Goal: Information Seeking & Learning: Learn about a topic

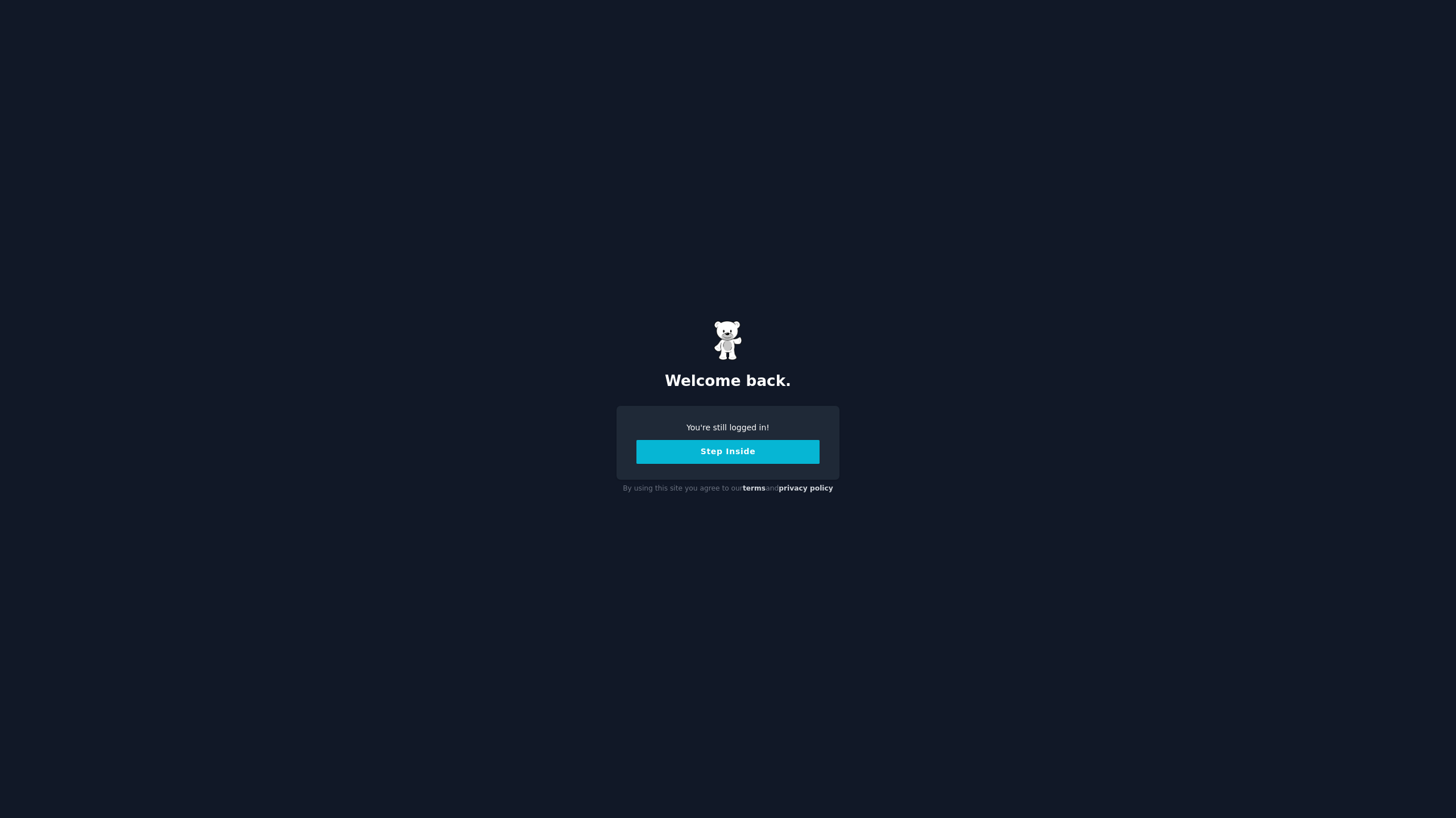
click at [735, 456] on button "Step Inside" at bounding box center [728, 452] width 183 height 24
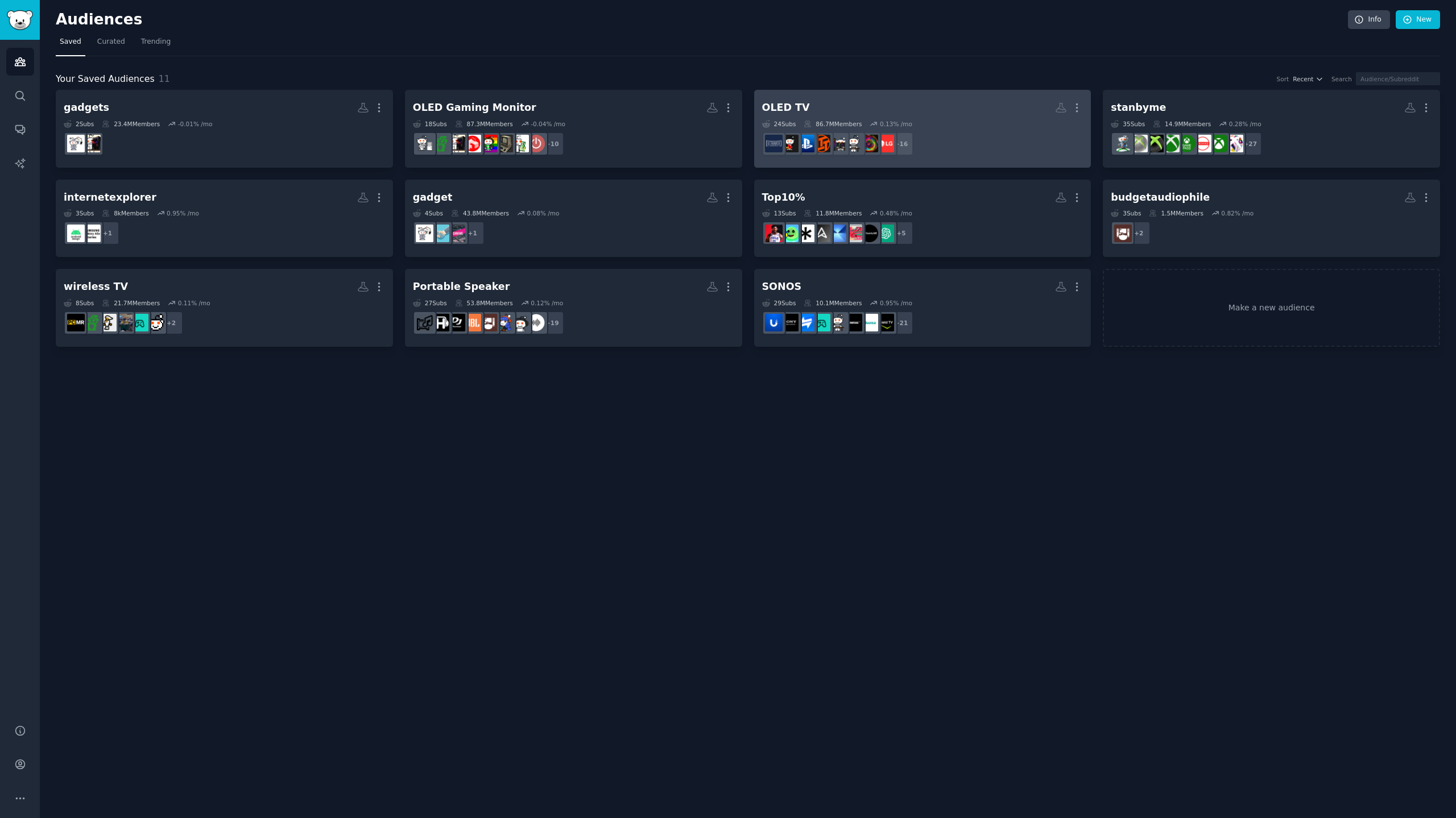
click at [938, 118] on div "OLED TV More 24 Sub s 86.7M Members 0.13 % /mo r/4kbluray, r/buildapcsales, r/h…" at bounding box center [923, 128] width 321 height 62
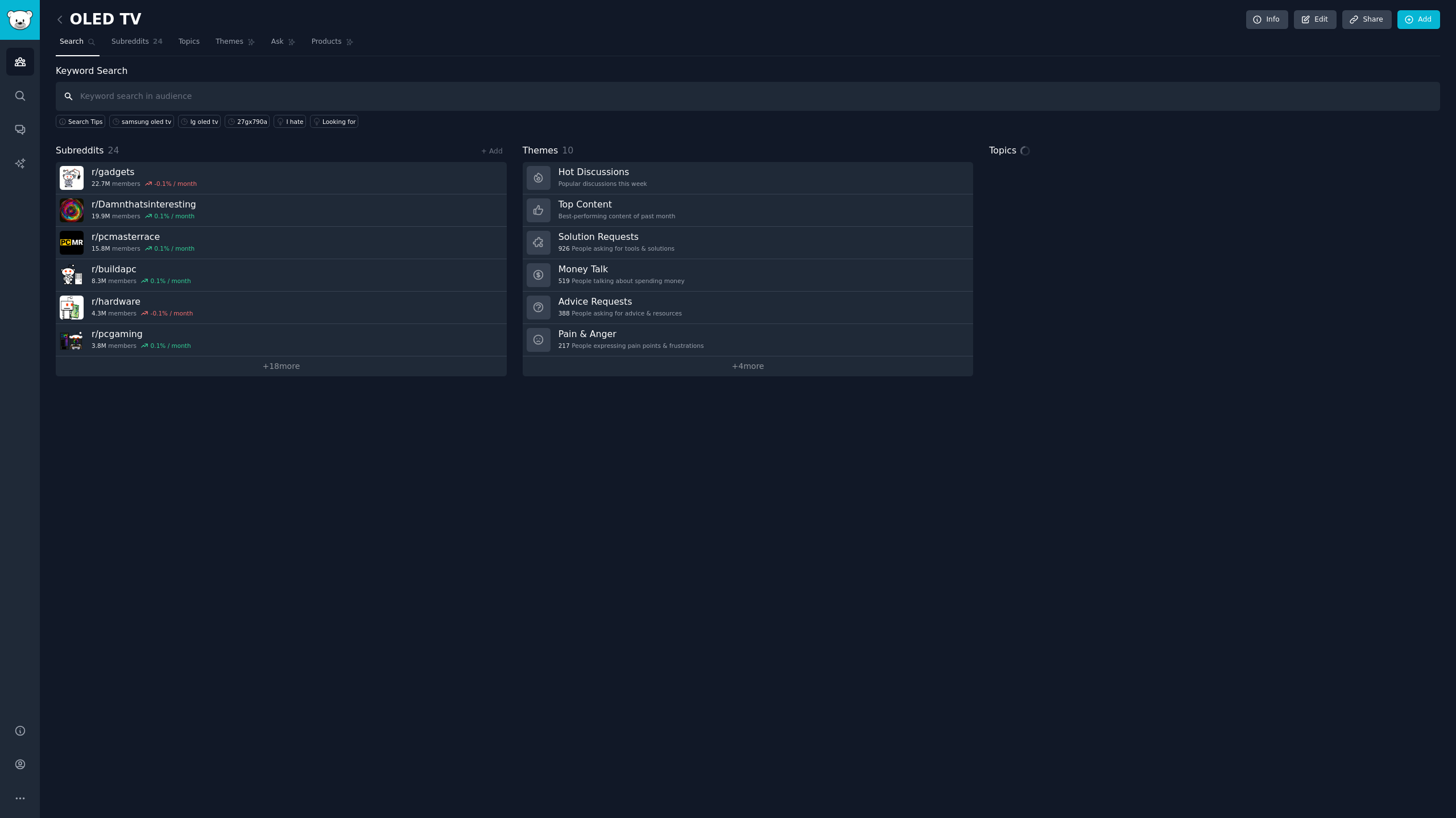
click at [217, 92] on input "text" at bounding box center [747, 97] width 1384 height 29
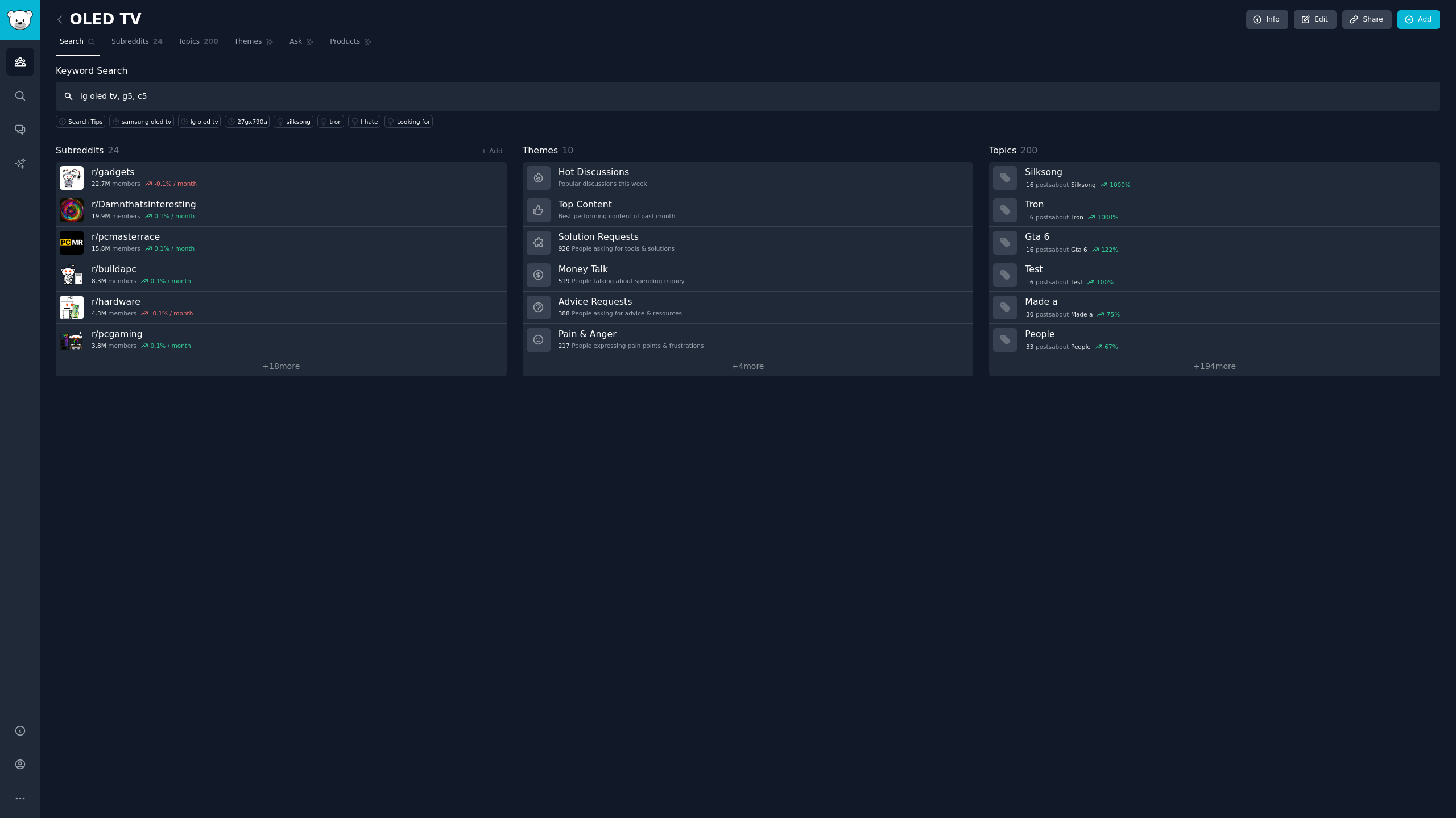
type input "lg oled tv, g5, c5"
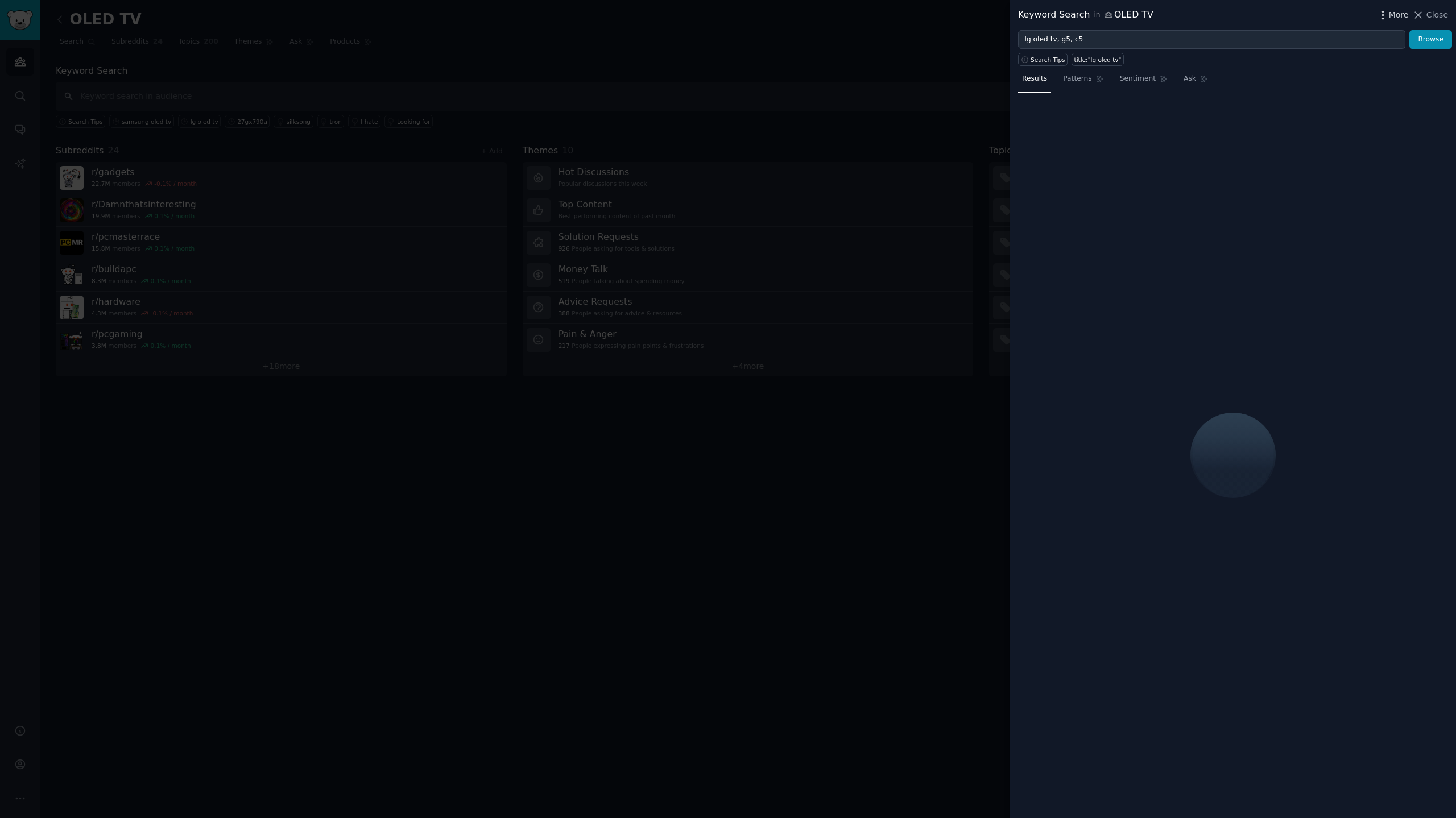
click at [1403, 17] on span "More" at bounding box center [1398, 15] width 20 height 12
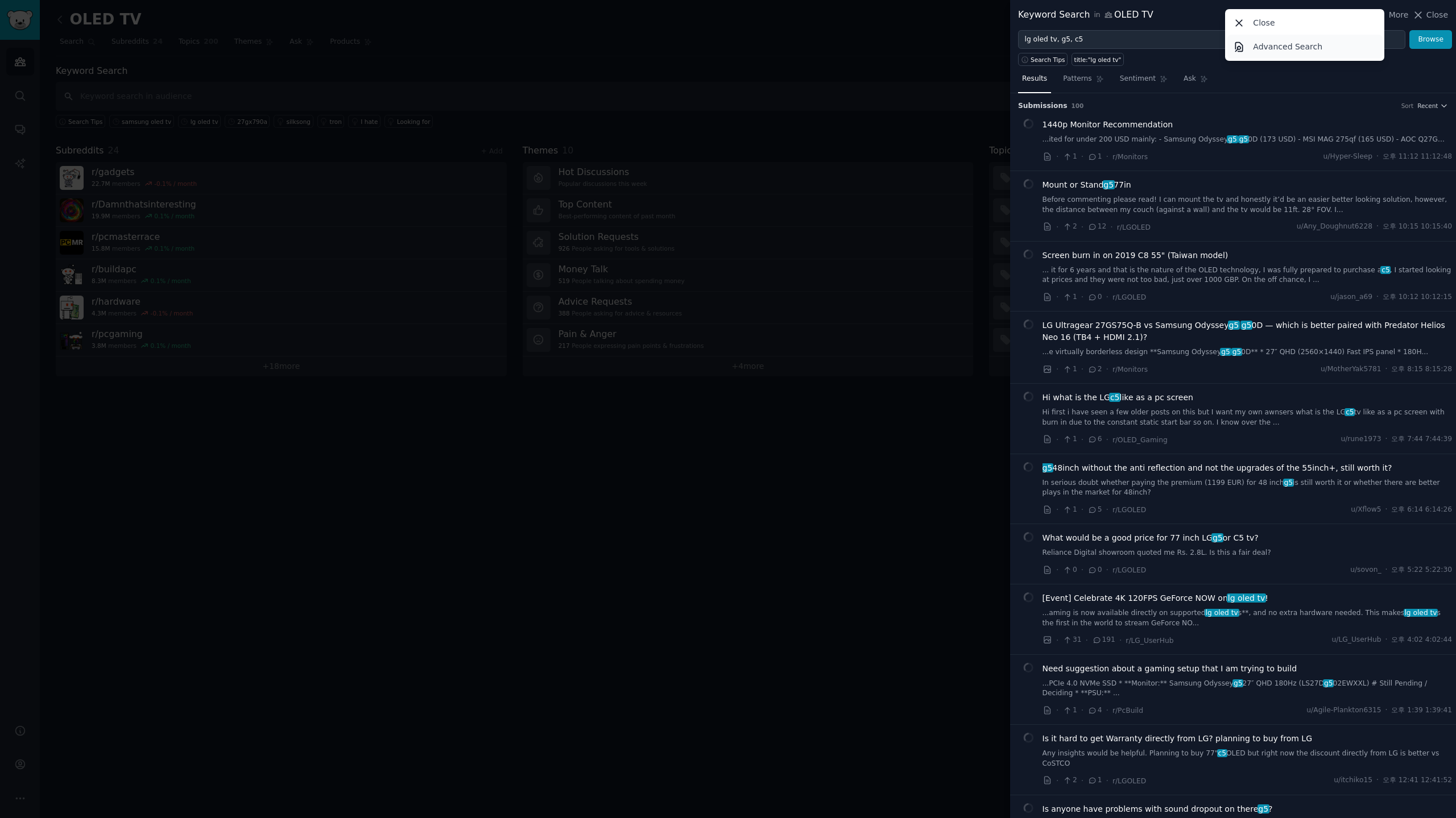
click at [1283, 42] on p "Advanced Search" at bounding box center [1287, 47] width 70 height 12
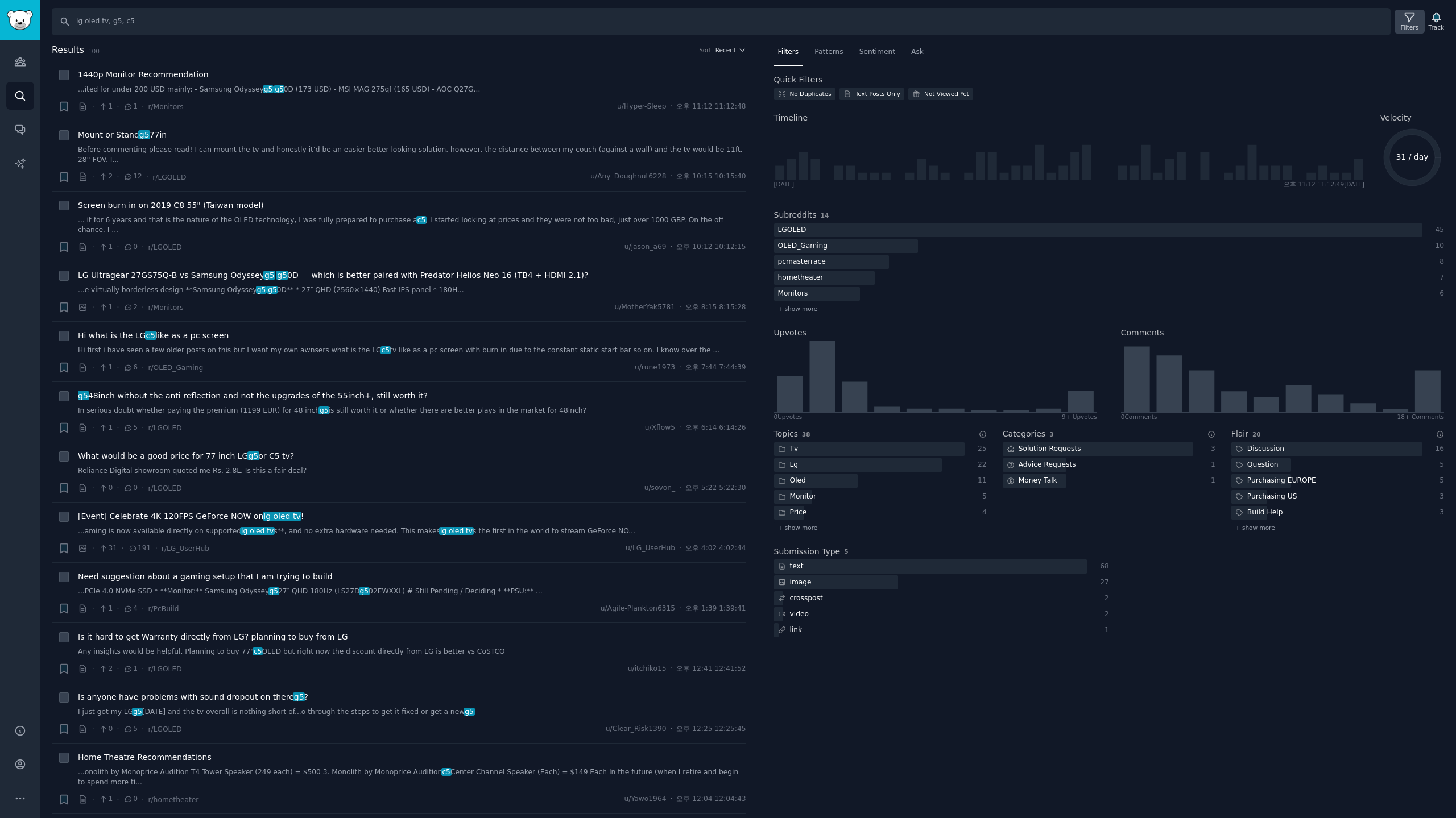
click at [1411, 26] on div "Filters" at bounding box center [1409, 27] width 18 height 8
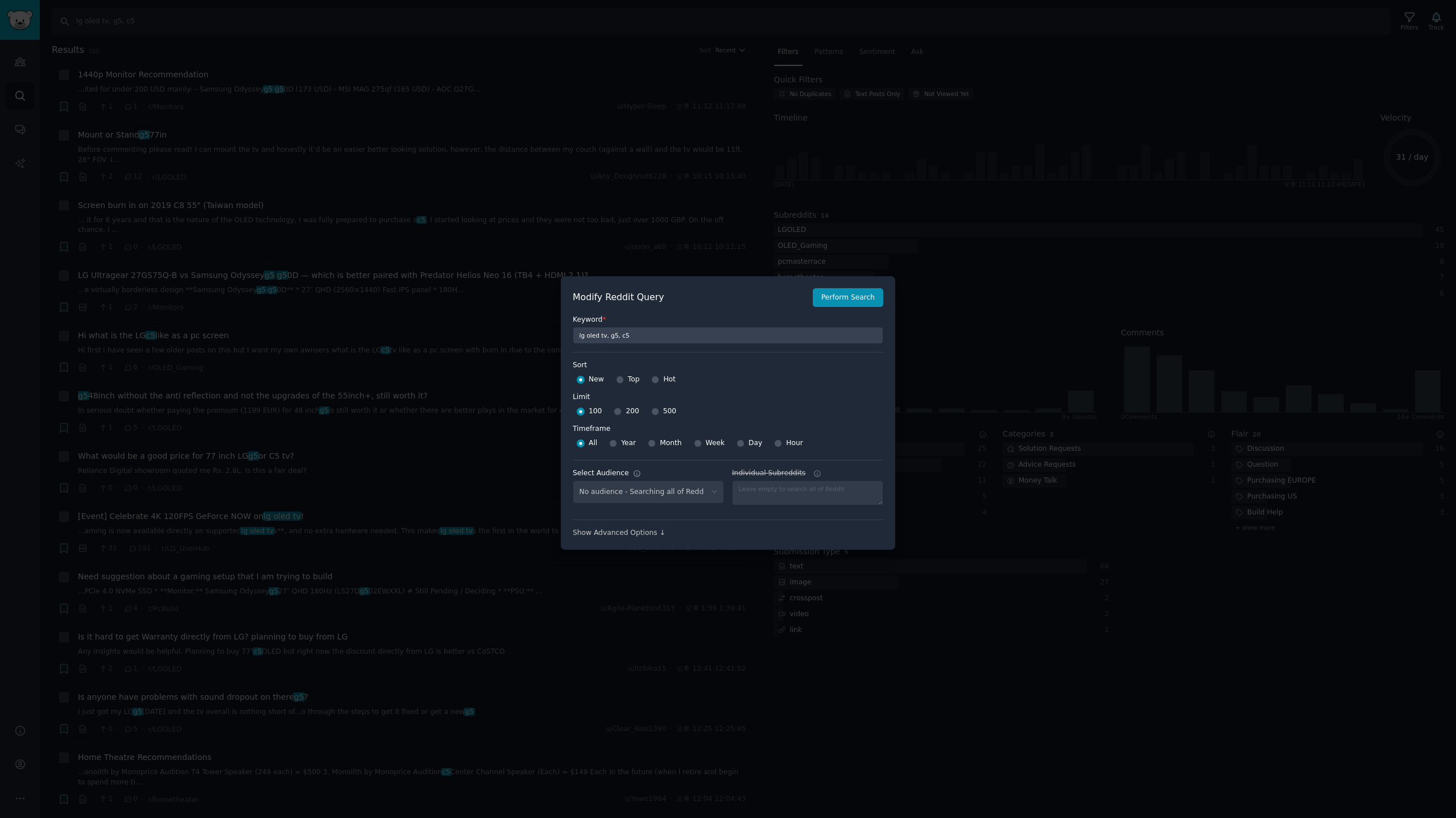
select select "c7830b3eec"
click at [651, 409] on input "500" at bounding box center [655, 411] width 8 height 8
radio input "true"
click at [695, 443] on input "Week" at bounding box center [698, 443] width 8 height 8
radio input "true"
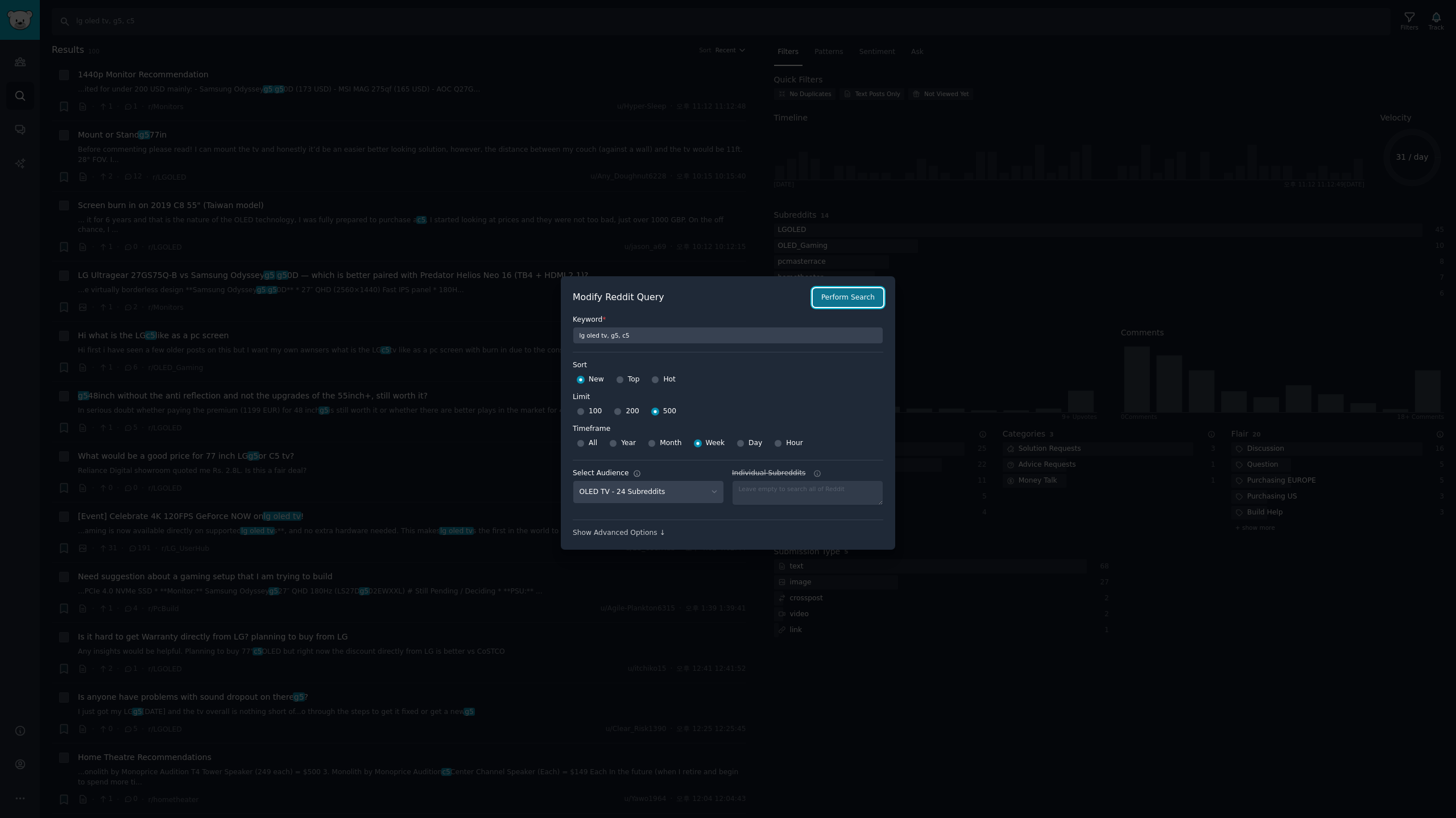
click at [852, 300] on button "Perform Search" at bounding box center [848, 297] width 70 height 19
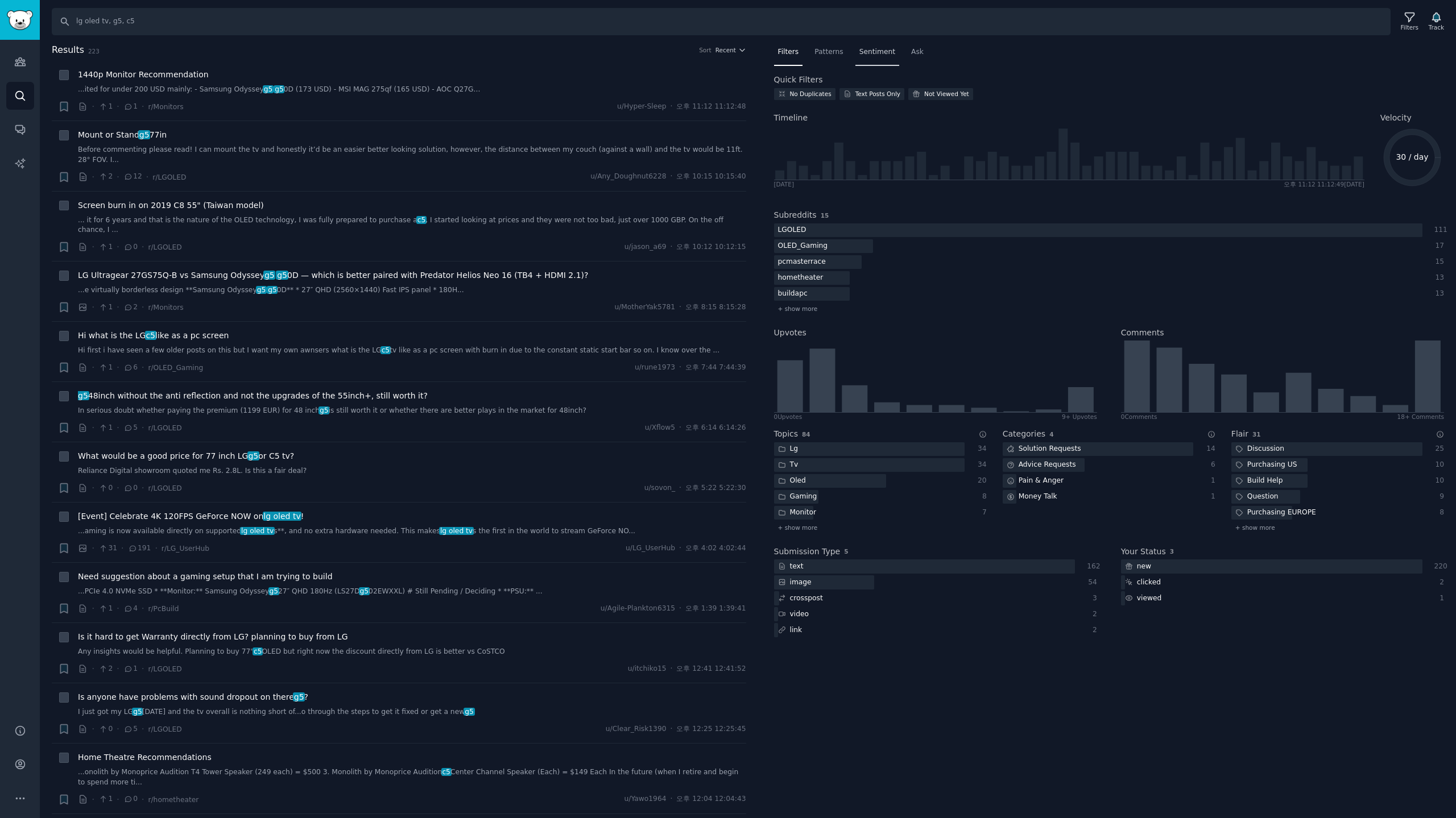
click at [872, 53] on span "Sentiment" at bounding box center [877, 52] width 36 height 10
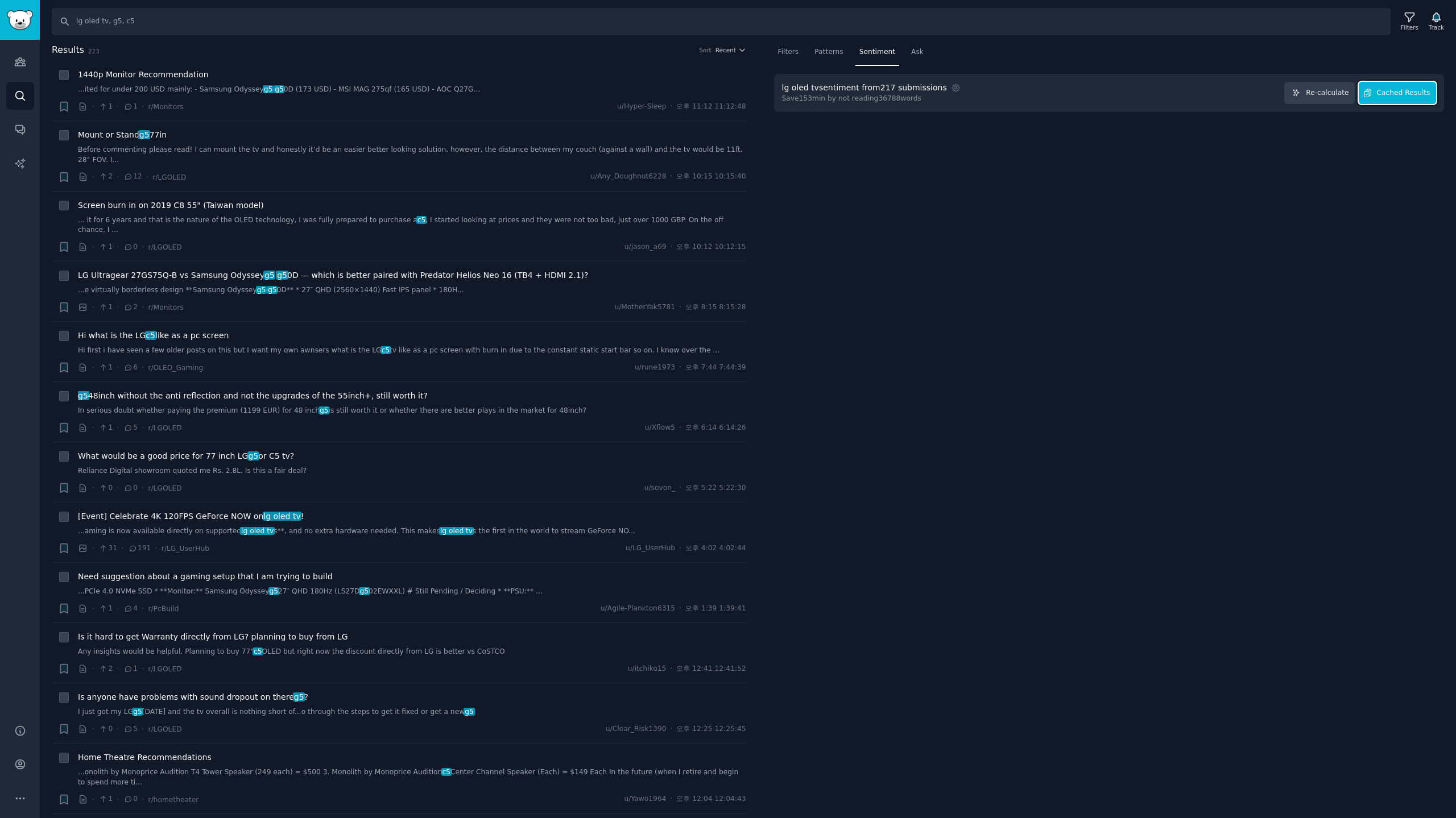
click at [1419, 94] on span "Cached Results" at bounding box center [1403, 93] width 53 height 10
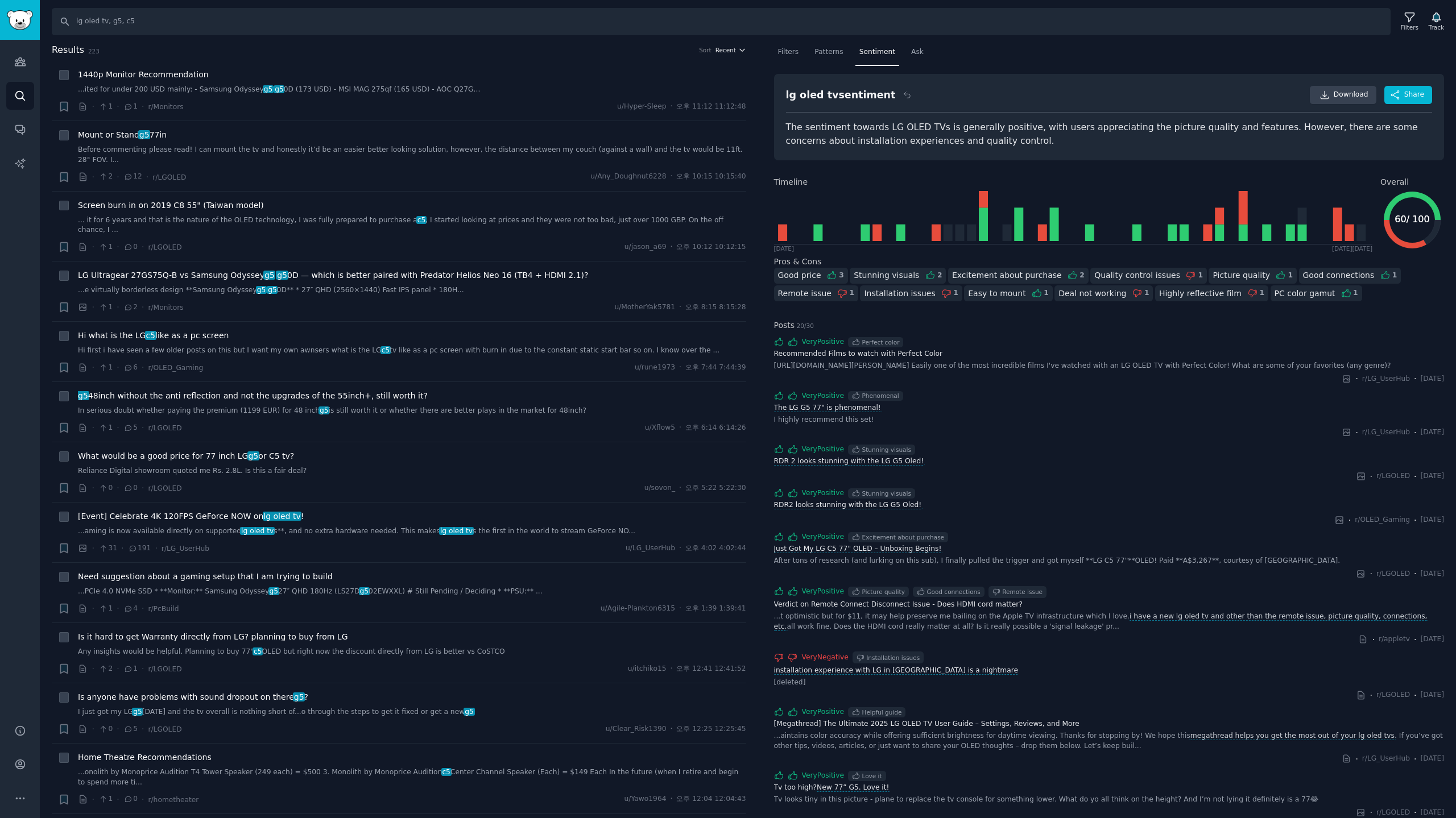
click at [725, 53] on span "Recent" at bounding box center [725, 50] width 21 height 8
click at [673, 92] on p "Upvotes" at bounding box center [670, 92] width 29 height 10
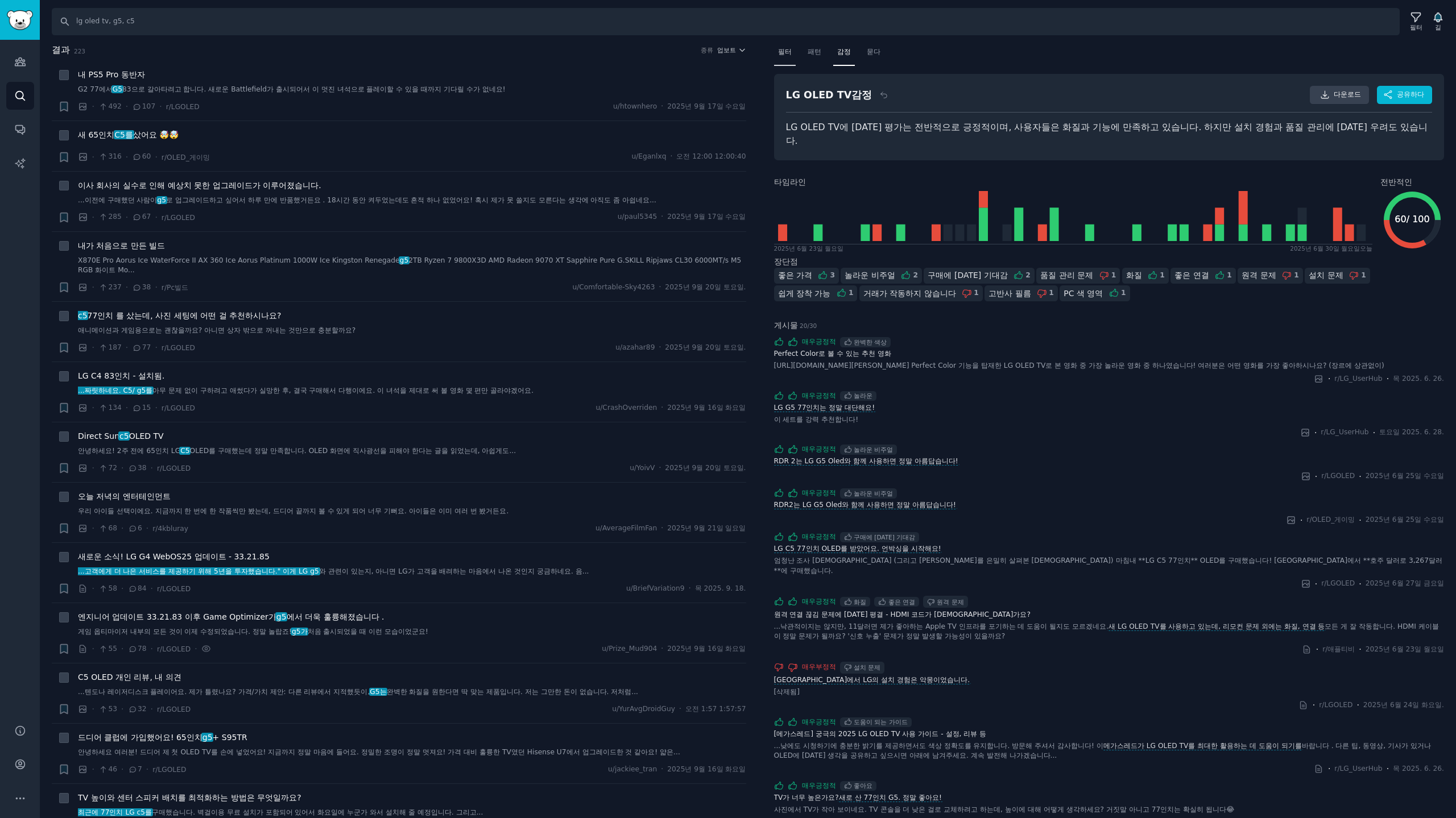
click at [784, 52] on font "필터" at bounding box center [785, 51] width 14 height 8
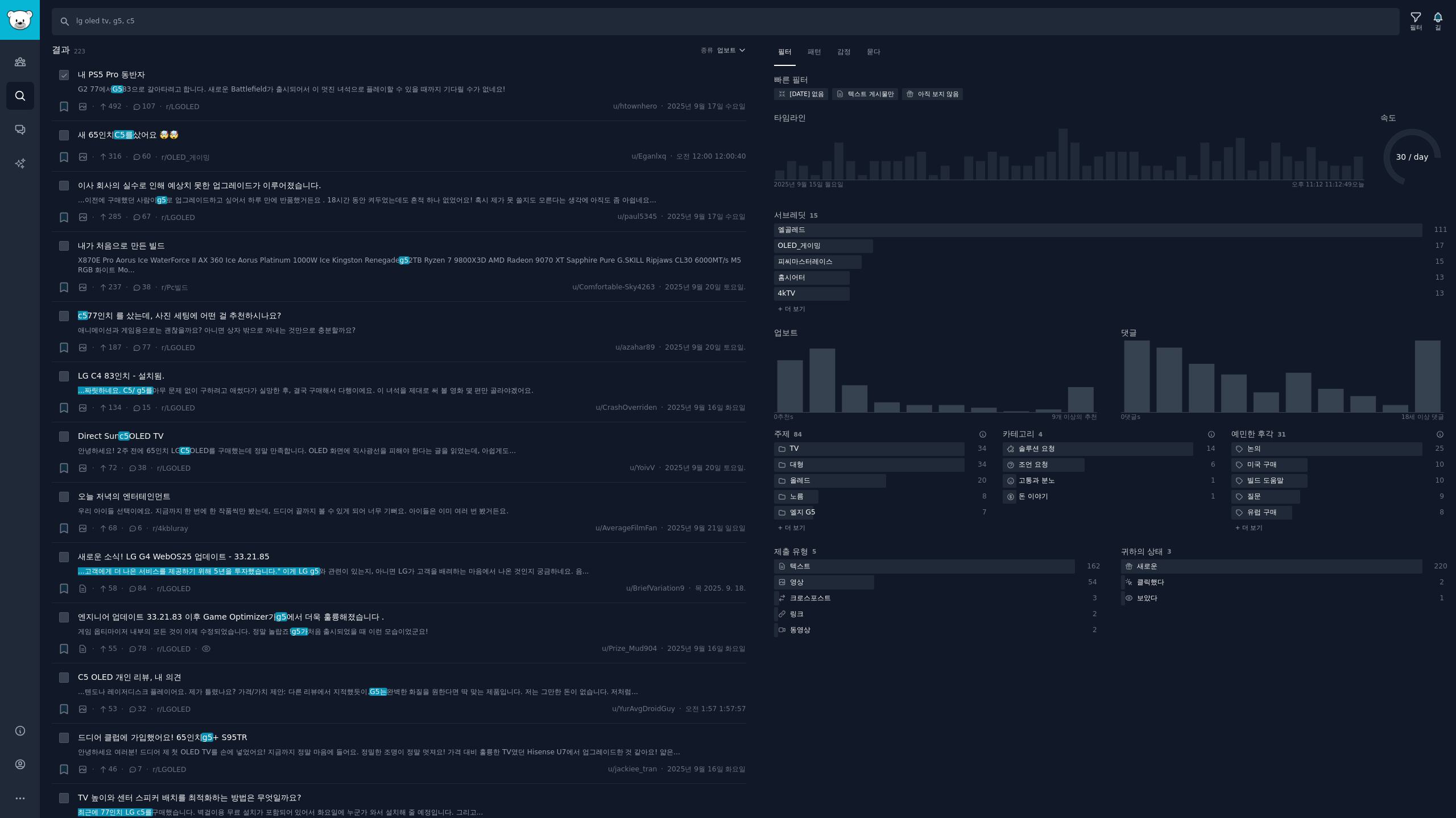
click at [623, 68] on li "+ 내 PS5 Pro 동반자 G2 77에서 G5 83으로 갈아타려고 합니다. 새로운 Battlefield가 출시되어서 이 멋진 녀석으로 플레이…" at bounding box center [399, 90] width 695 height 59
drag, startPoint x: 253, startPoint y: 190, endPoint x: 265, endPoint y: 190, distance: 12.0
click at [253, 190] on span "이사 회사의 실수로 인해 예상치 못한 업그레이드가 이루어졌습니다." at bounding box center [199, 185] width 243 height 12
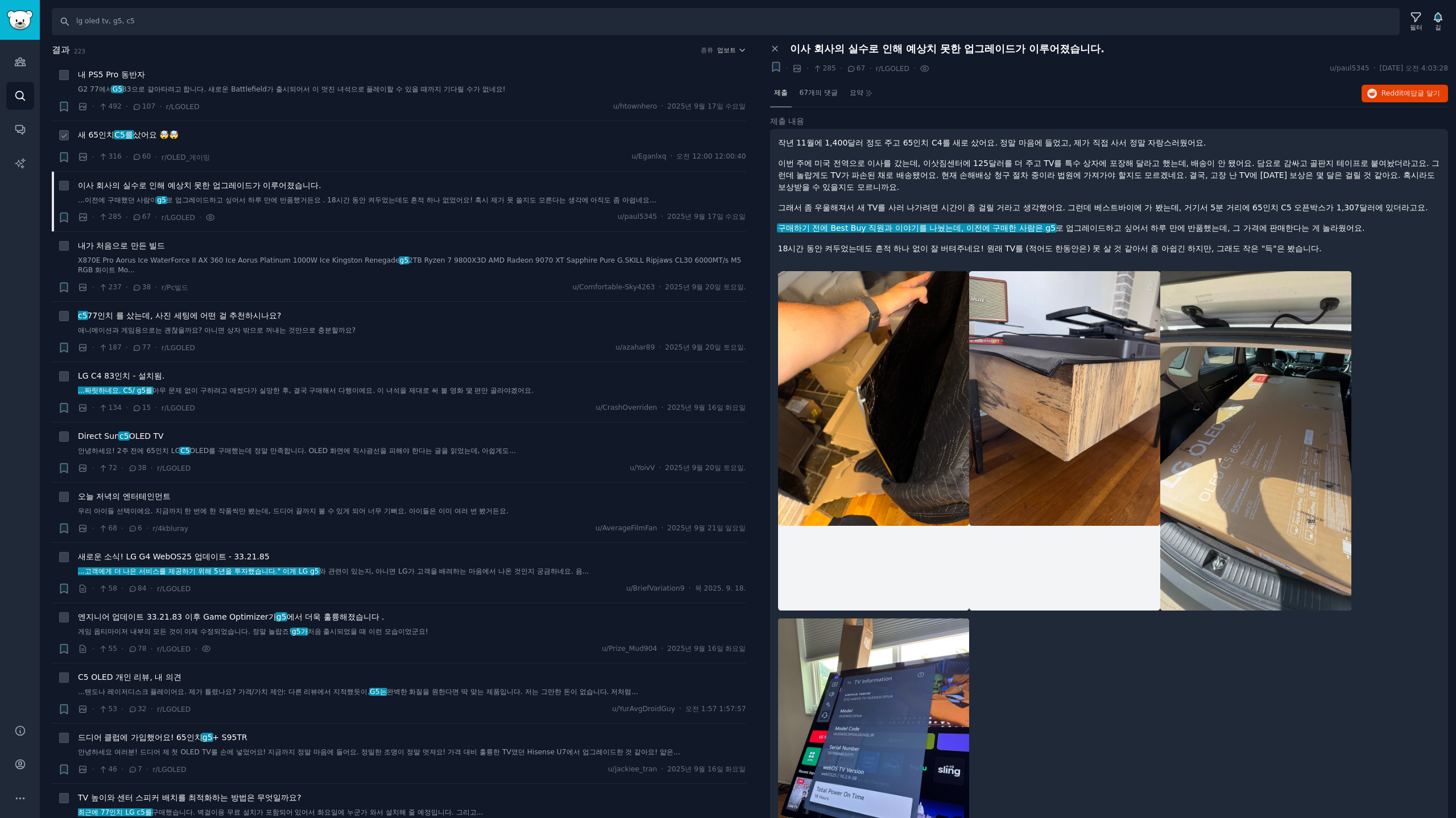
click at [106, 133] on font "새 65인치" at bounding box center [96, 135] width 37 height 9
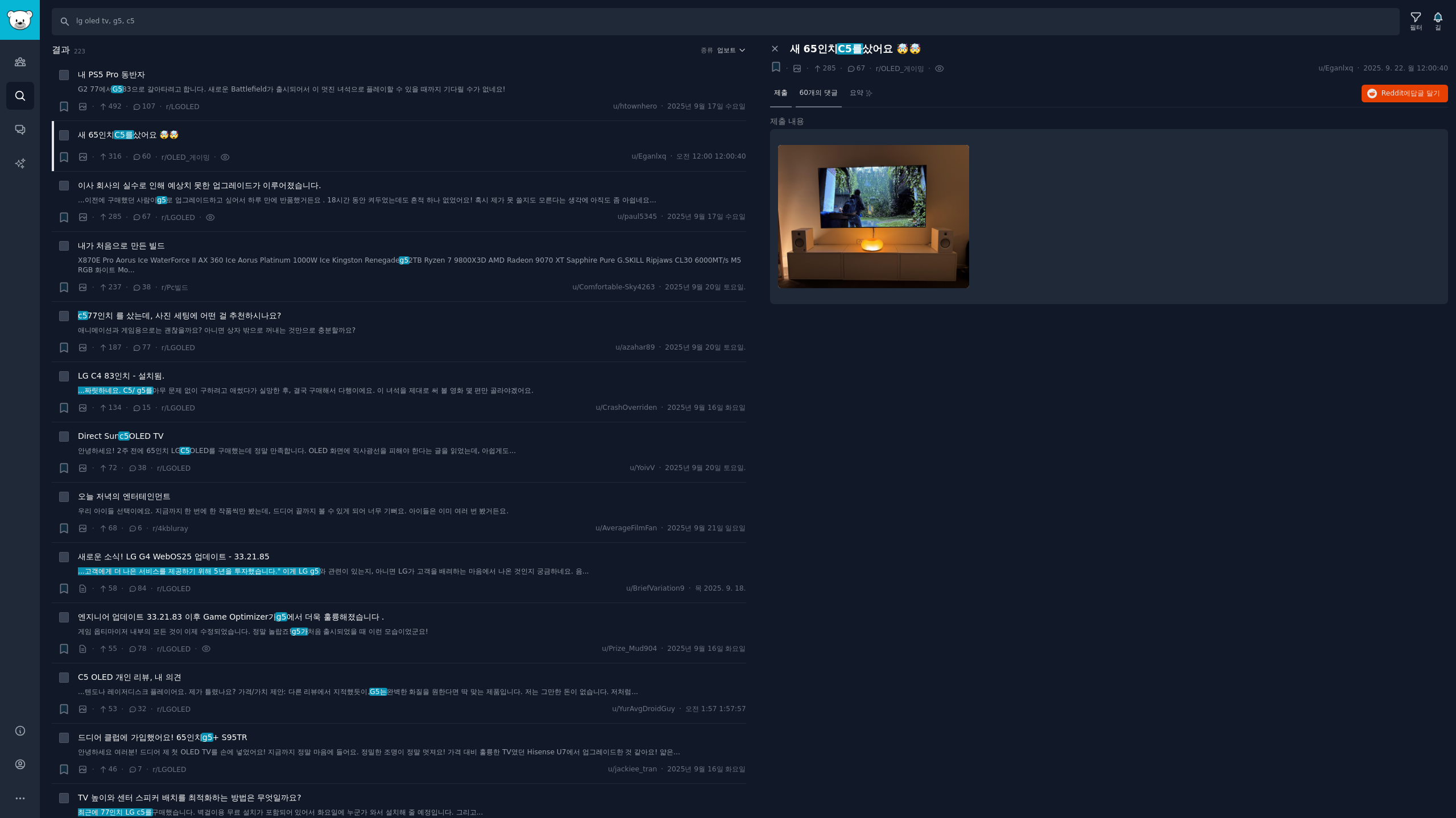
click at [817, 94] on font "60개의 댓글" at bounding box center [818, 92] width 38 height 8
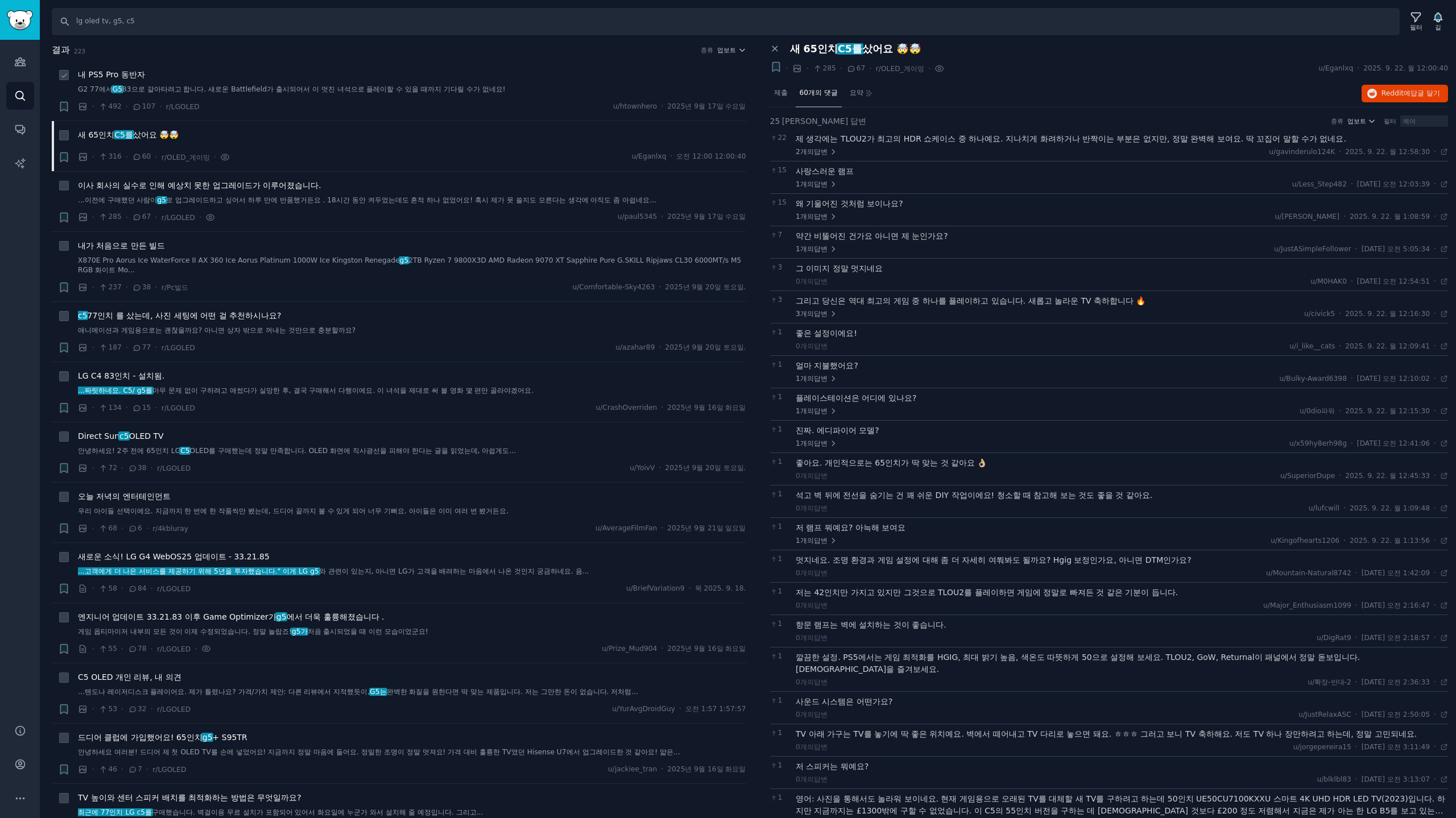
click at [103, 76] on font "내 PS5 Pro 동반자" at bounding box center [111, 74] width 67 height 9
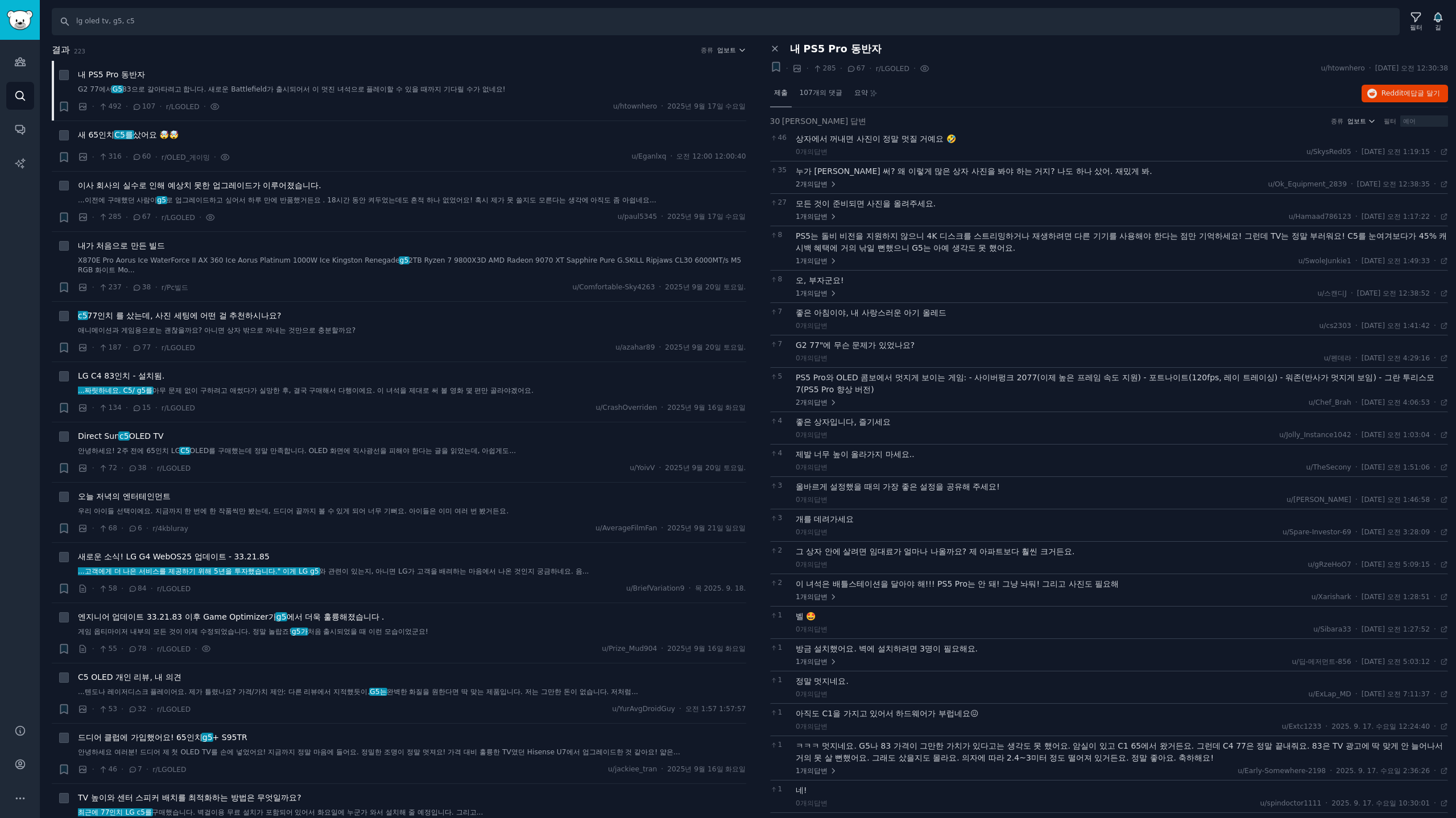
click at [783, 93] on font "제출" at bounding box center [780, 92] width 14 height 8
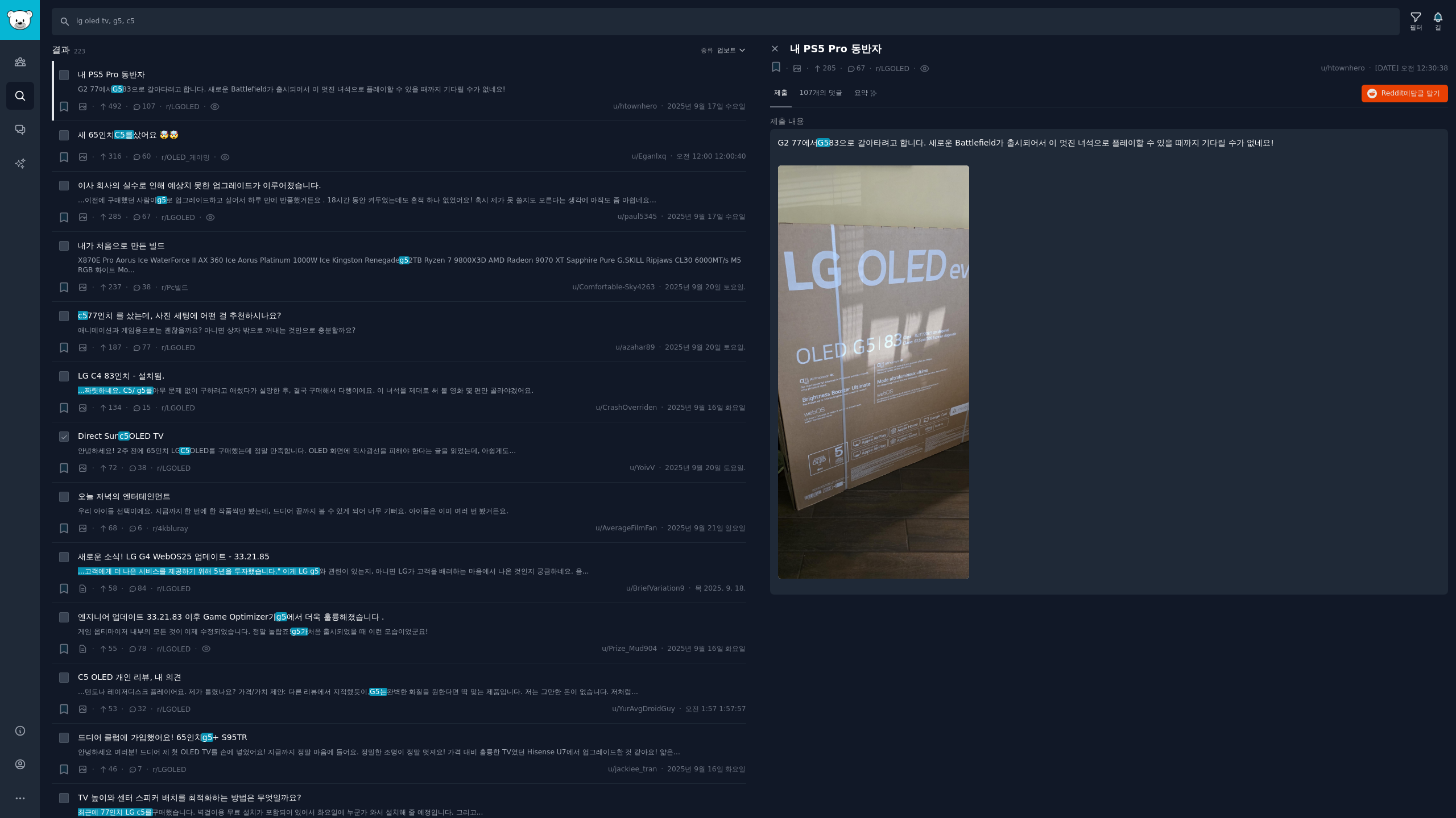
click at [138, 440] on font "OLED TV" at bounding box center [146, 436] width 34 height 9
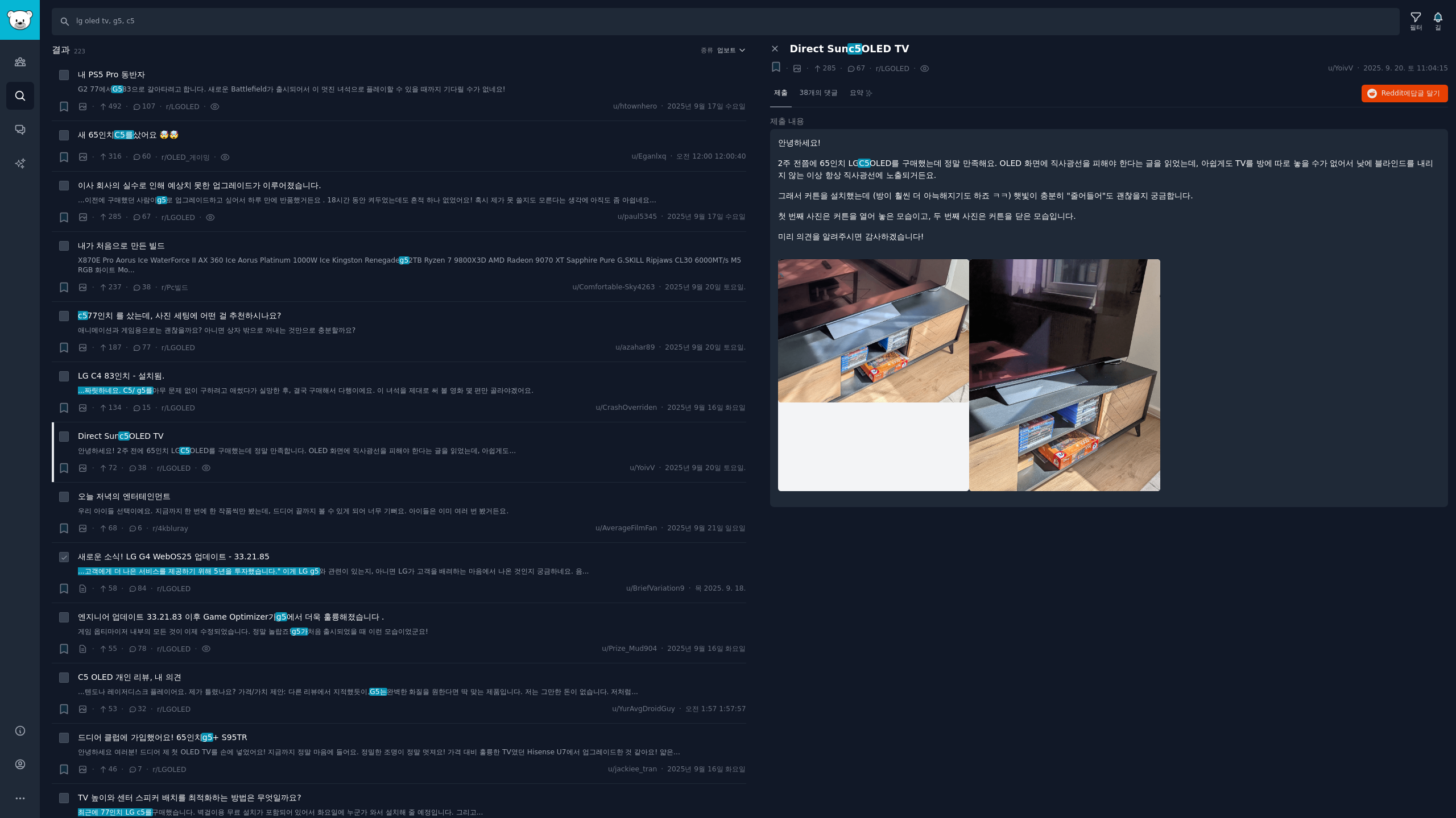
click at [182, 552] on font "새로운 소식! LG G4 WebOS25 업데이트 - 33.21.85" at bounding box center [174, 557] width 192 height 9
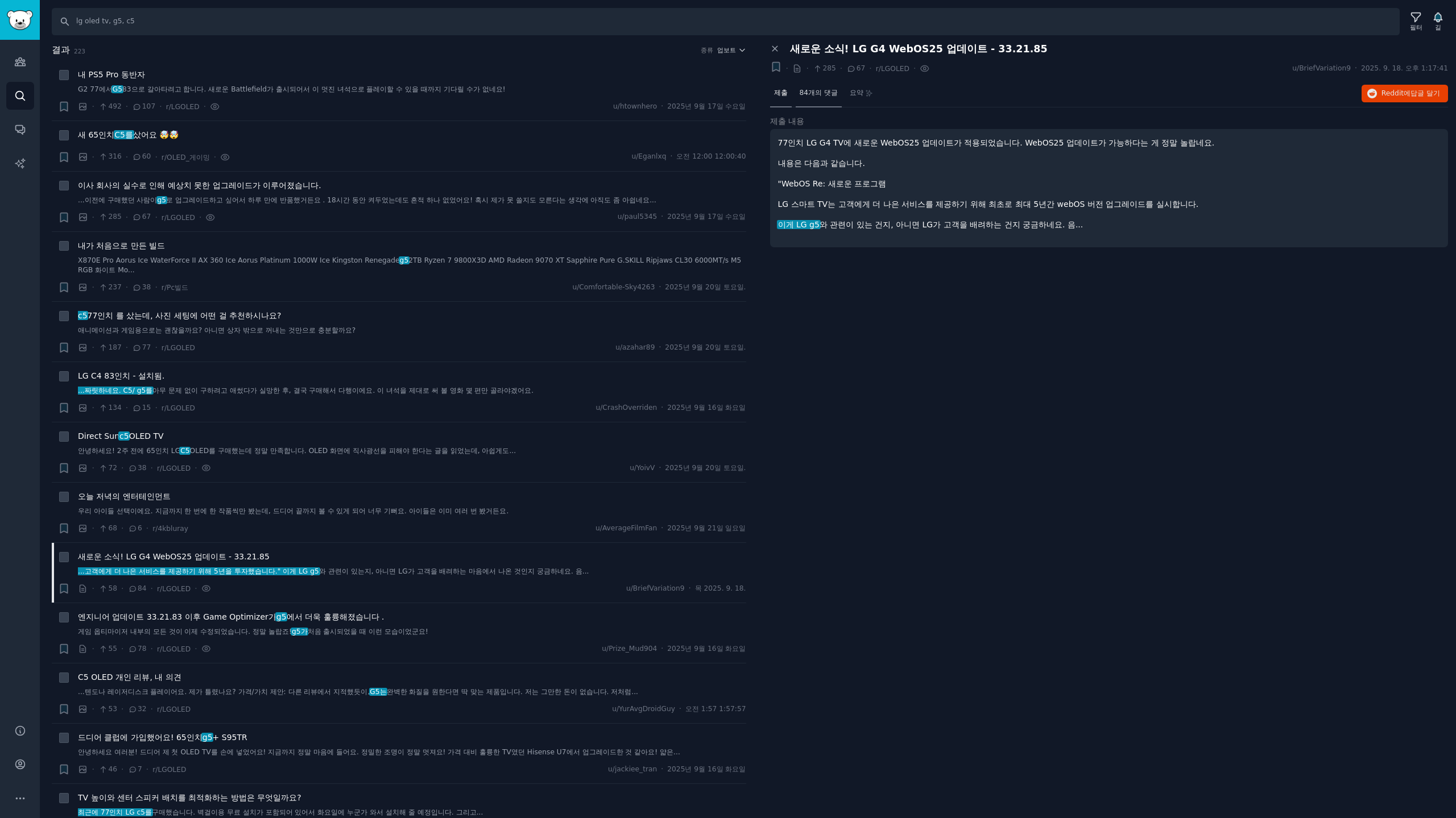
click at [811, 89] on font "84개의 댓글" at bounding box center [818, 92] width 38 height 8
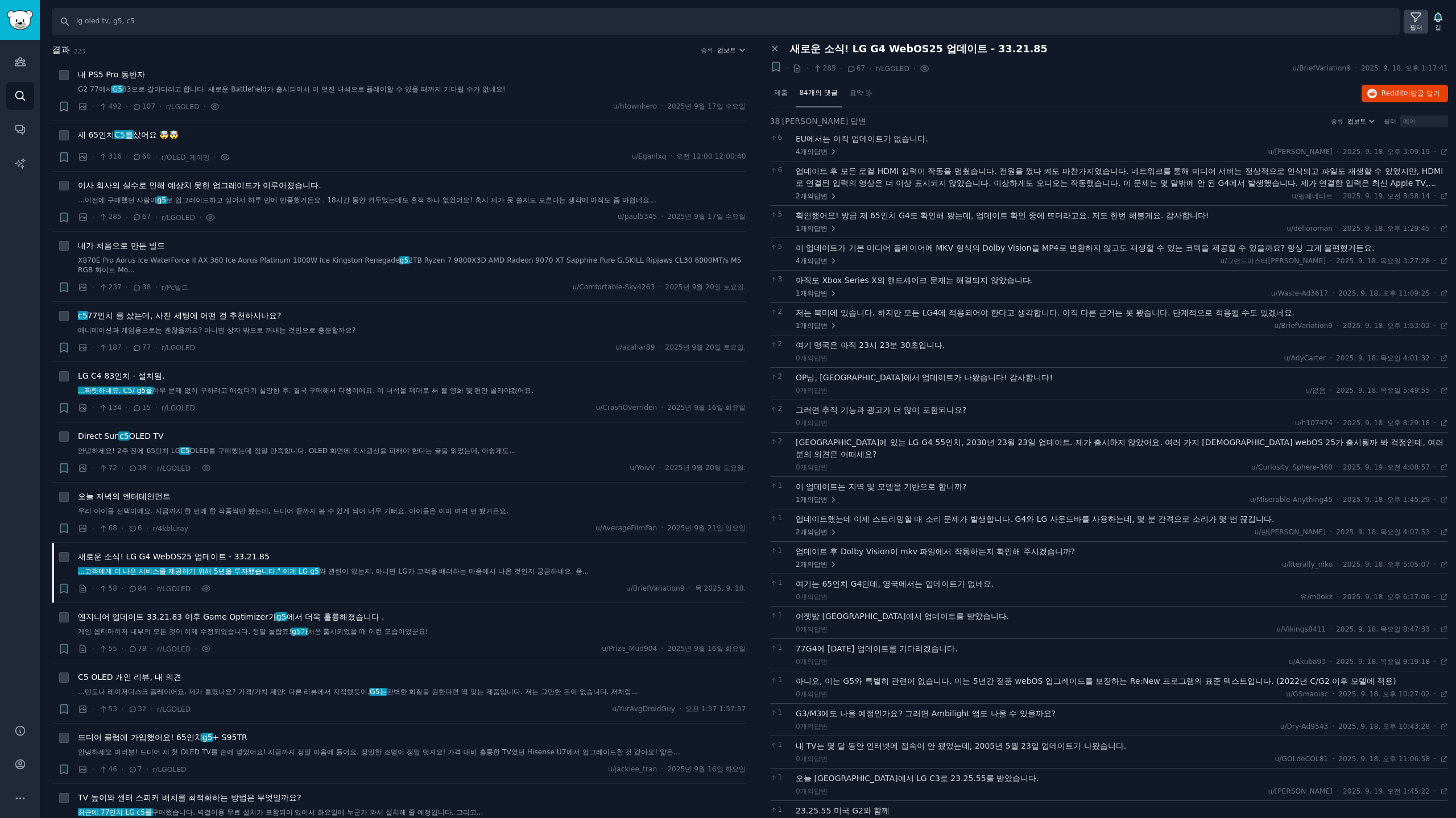
click at [1419, 20] on icon at bounding box center [1416, 18] width 12 height 12
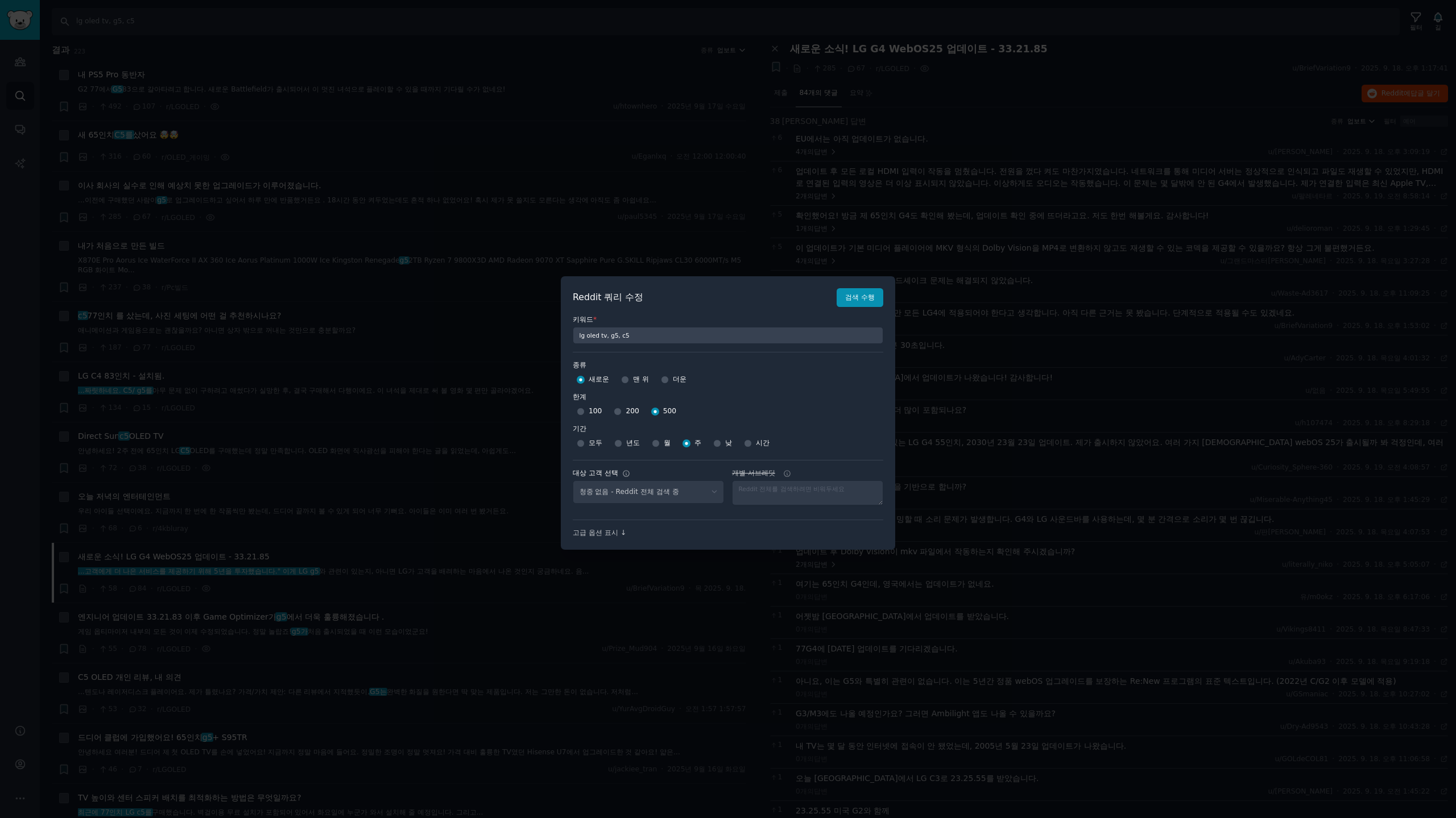
select select "c7830b3eec"
click at [616, 414] on input "200" at bounding box center [617, 411] width 8 height 8
radio input "true"
click at [857, 303] on button "검색 수행" at bounding box center [860, 297] width 47 height 19
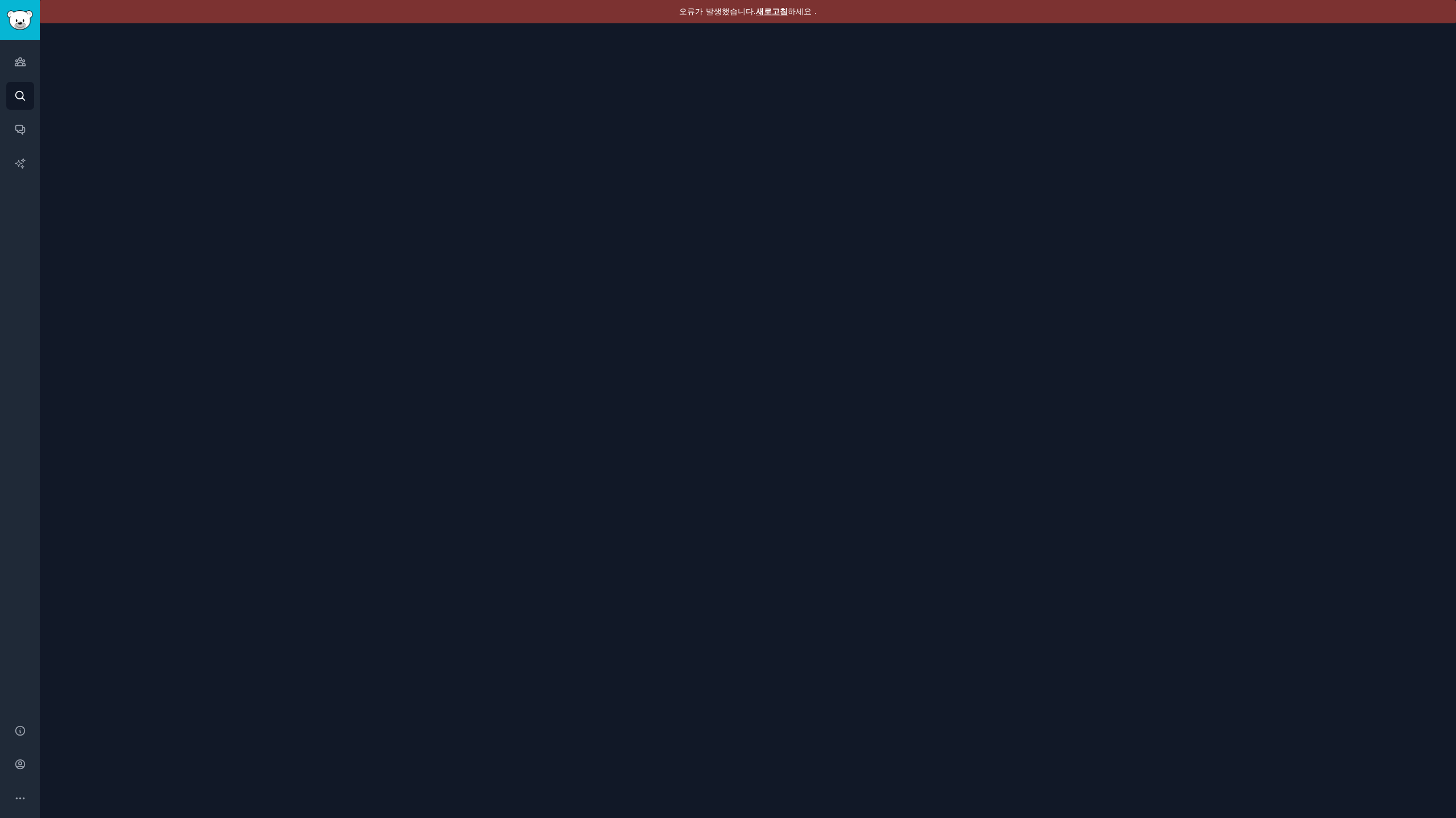
click at [766, 8] on font "새로고침" at bounding box center [771, 11] width 32 height 9
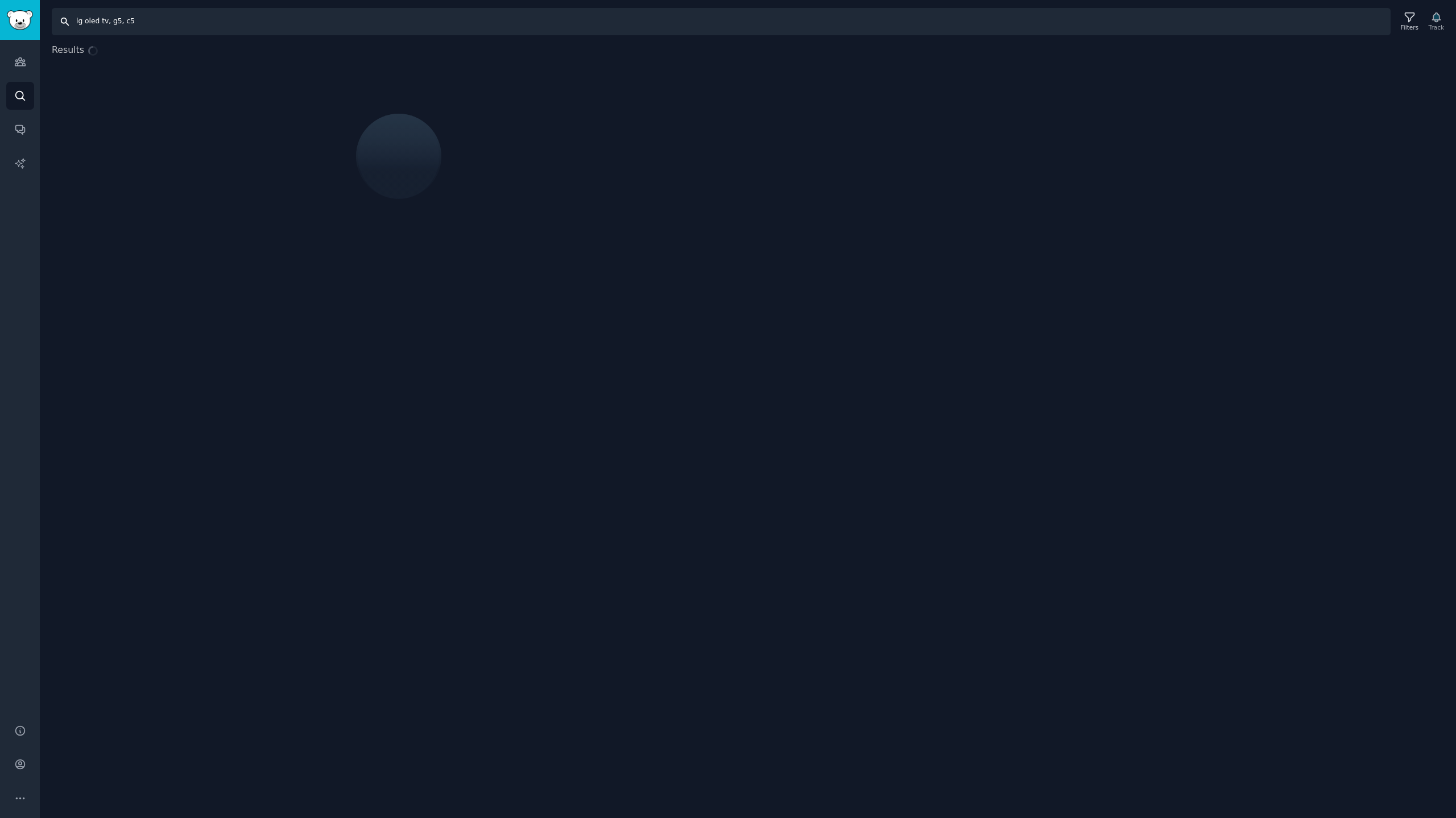
drag, startPoint x: 176, startPoint y: 19, endPoint x: 0, endPoint y: -23, distance: 180.9
click at [0, 0] on html "Audiences Search Conversations AI Reports Help Account More Search lg oled tv, …" at bounding box center [728, 409] width 1456 height 818
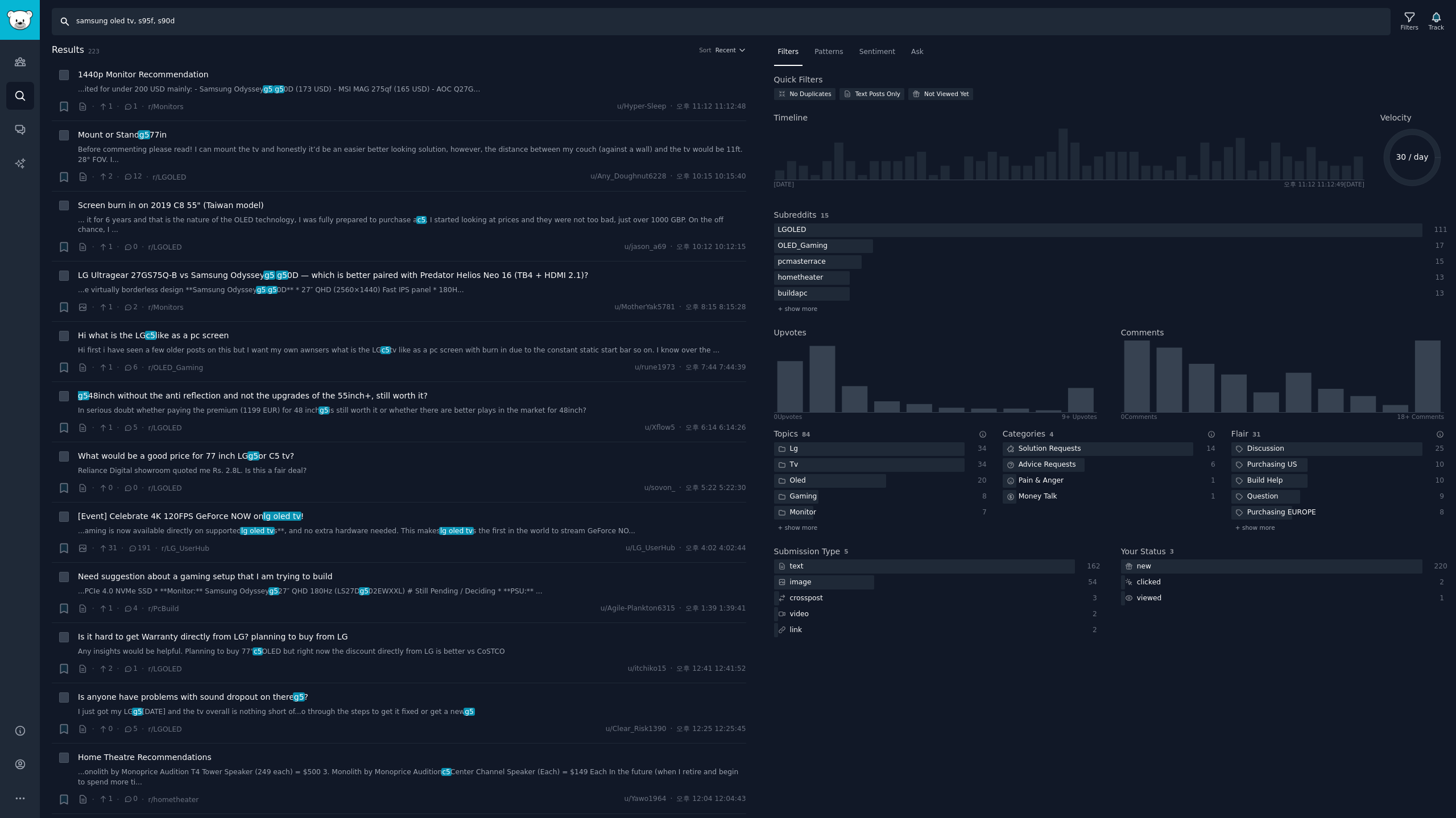
type input "samsung oled tv, s95f, s90d"
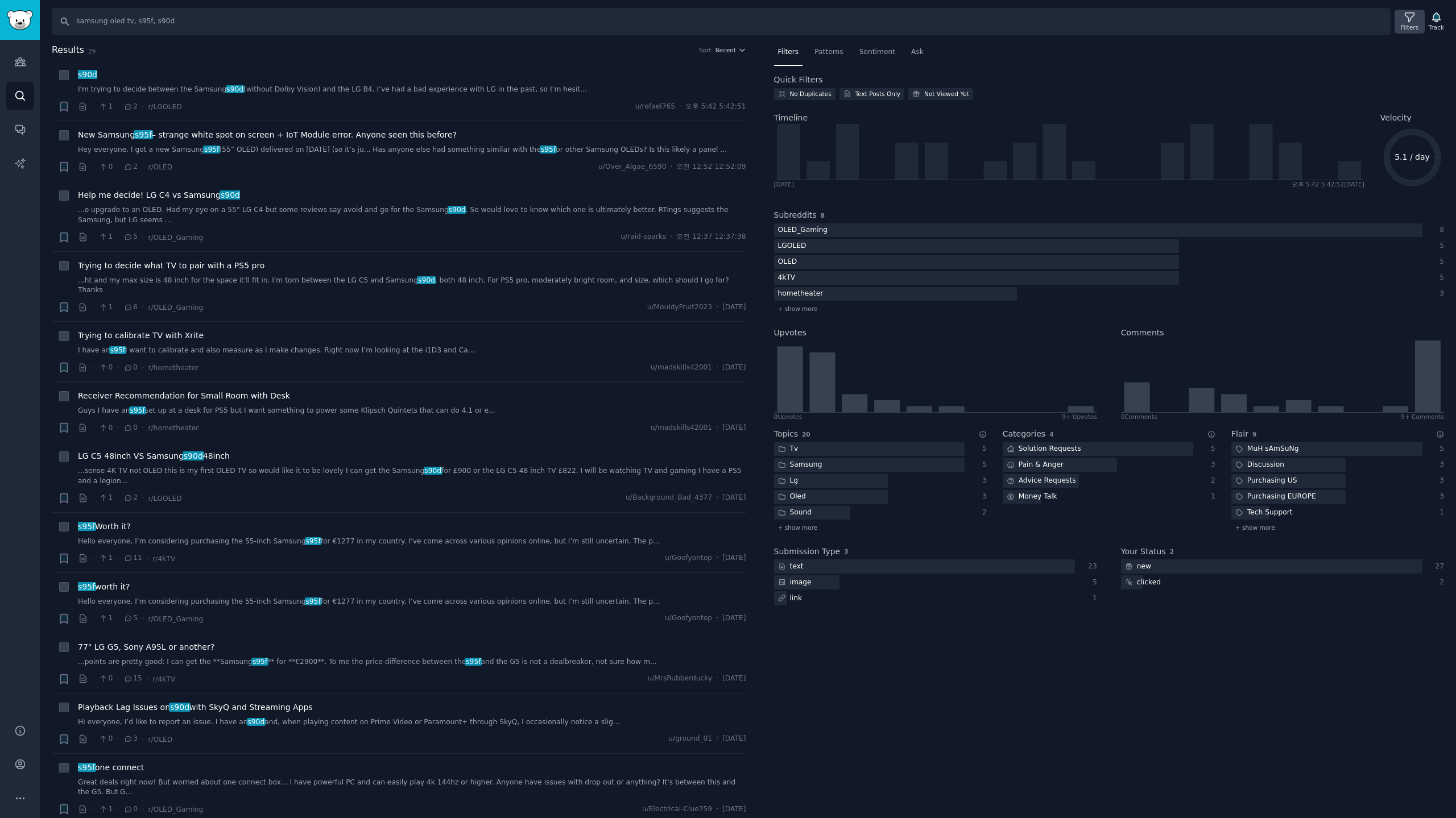
click at [1416, 23] on div "Filters" at bounding box center [1409, 27] width 18 height 8
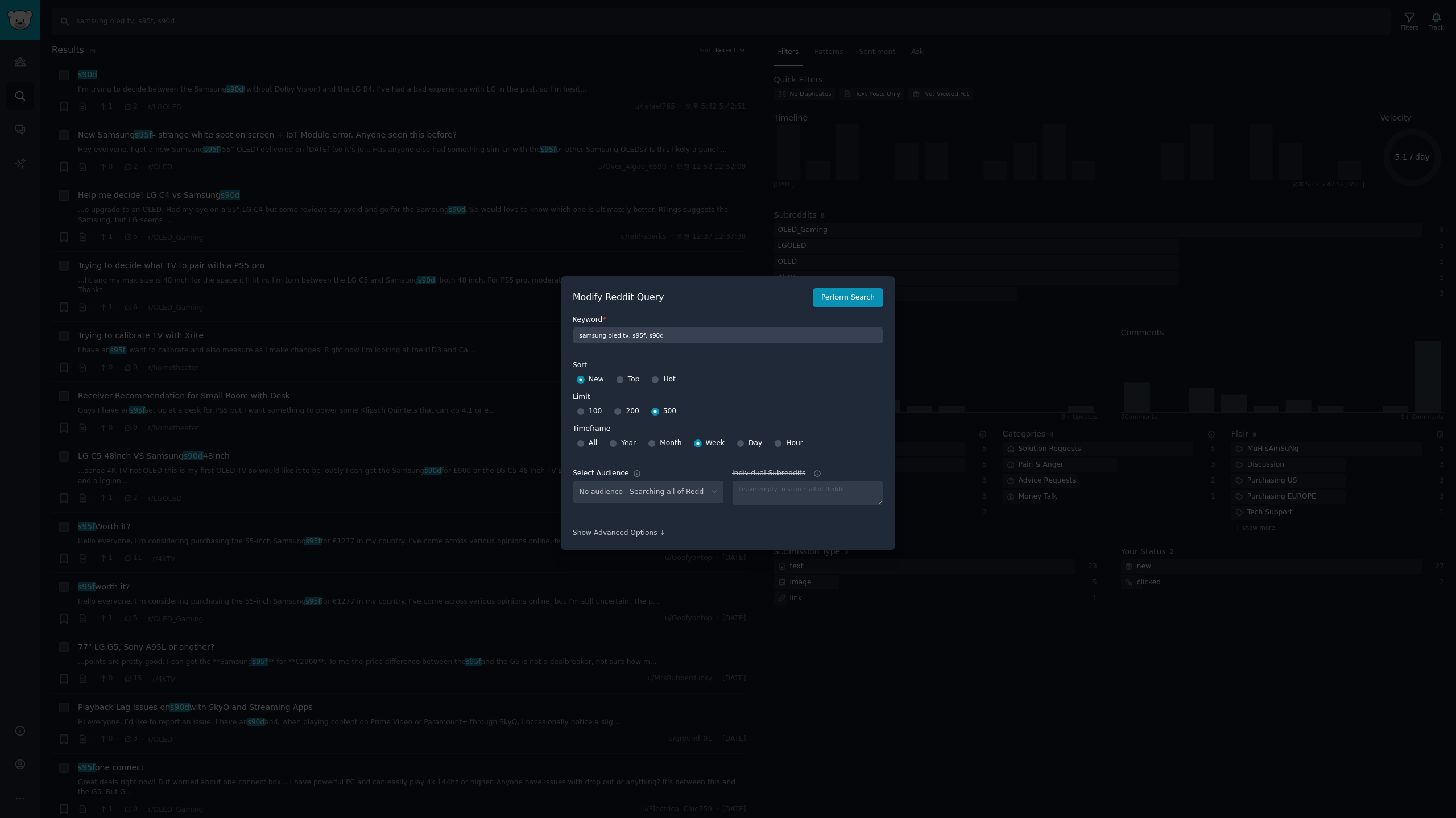
select select "c7830b3eec"
click at [638, 101] on div at bounding box center [728, 409] width 1456 height 818
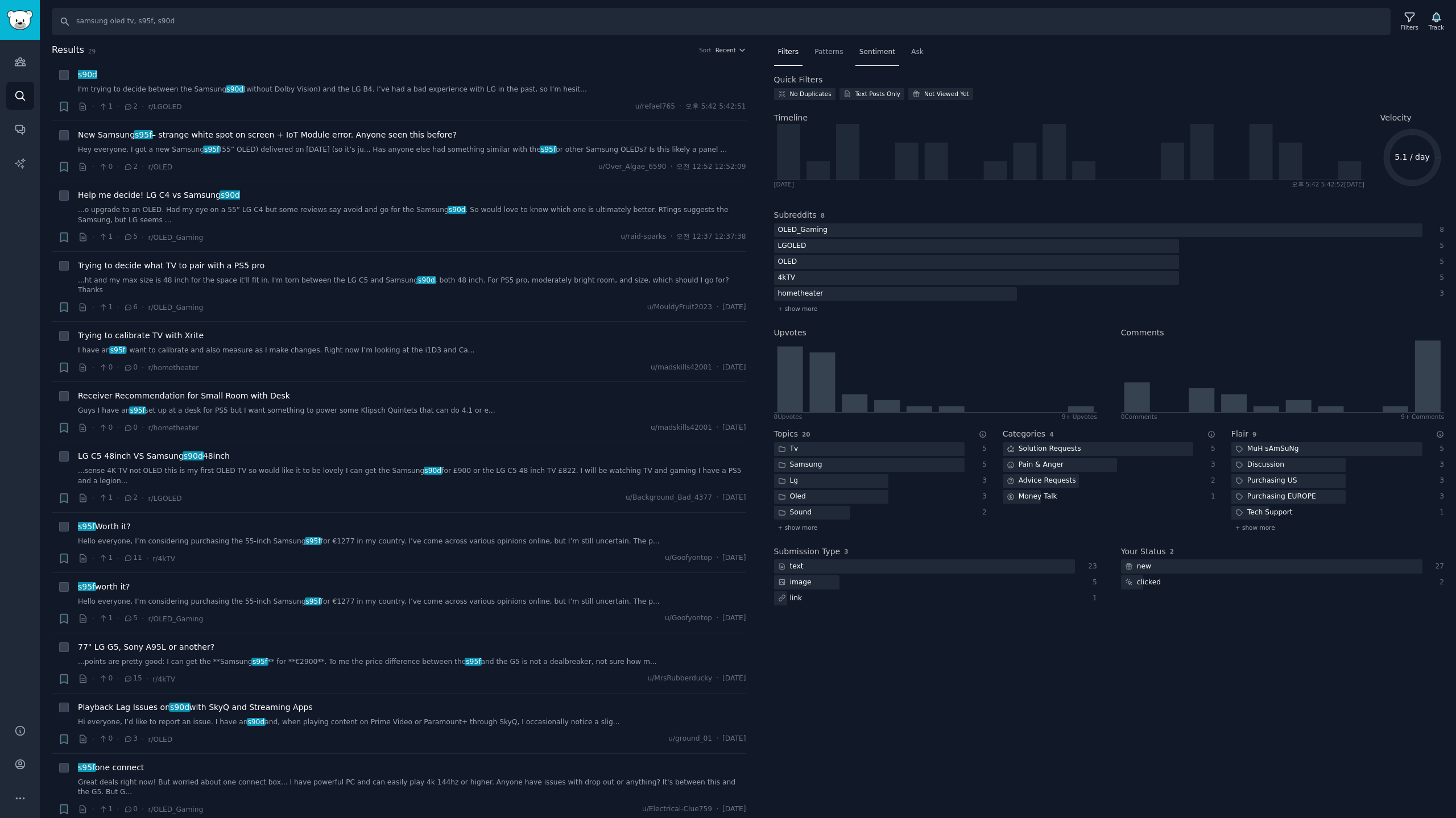
click at [879, 57] on div "Sentiment" at bounding box center [877, 55] width 44 height 23
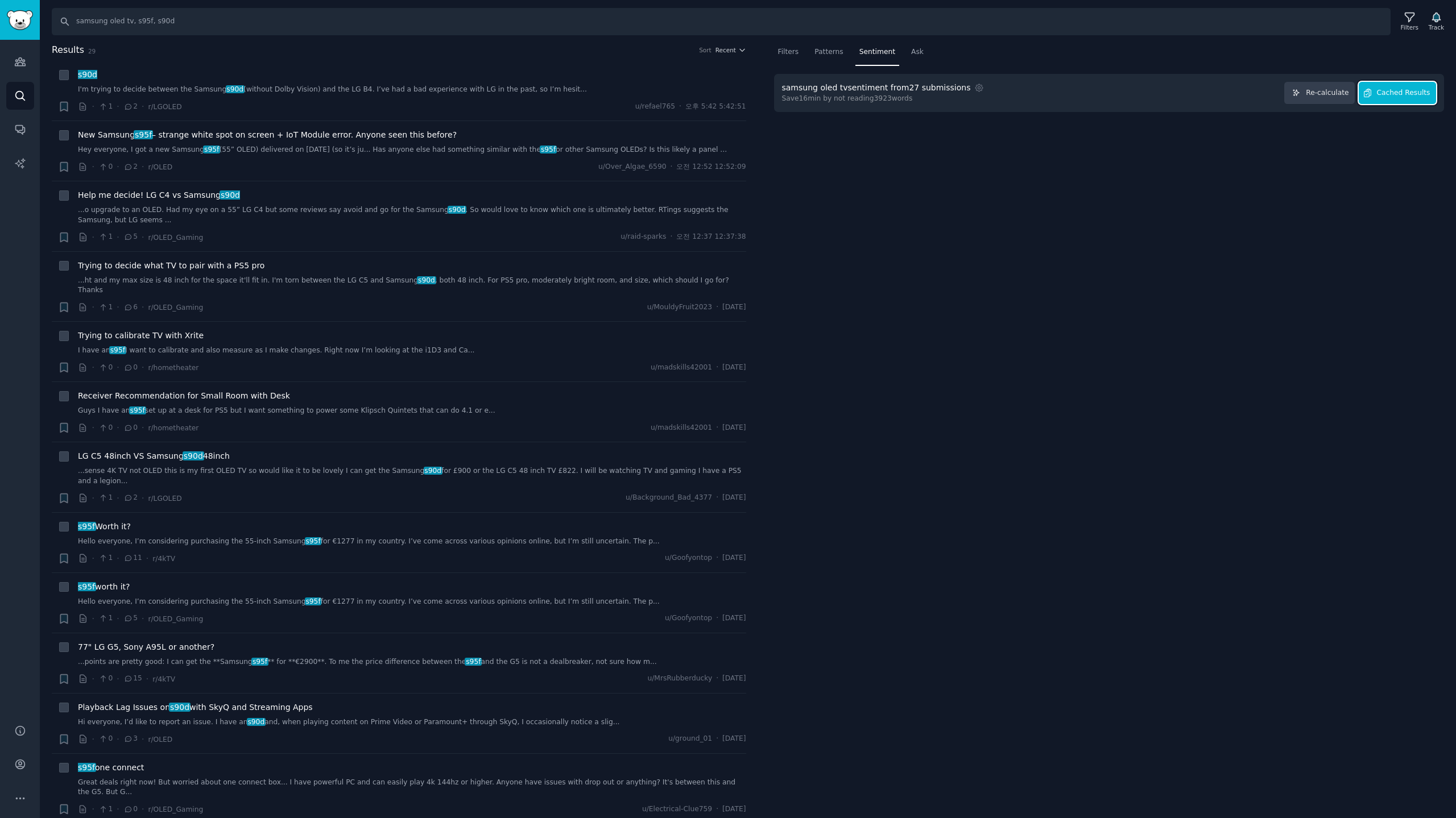
click at [1407, 86] on button "Cached Results" at bounding box center [1397, 93] width 78 height 22
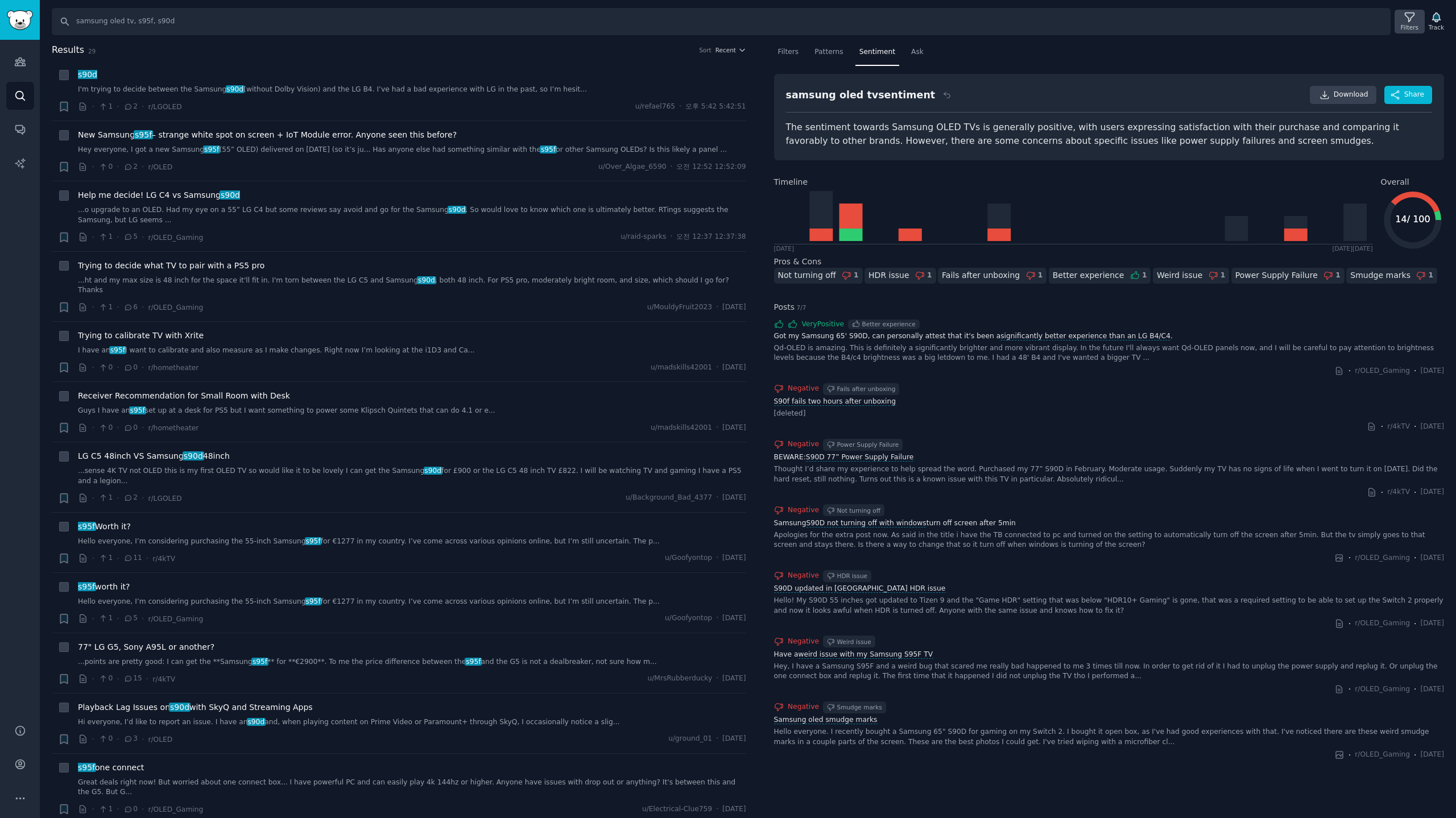
click at [1411, 22] on icon at bounding box center [1409, 18] width 12 height 12
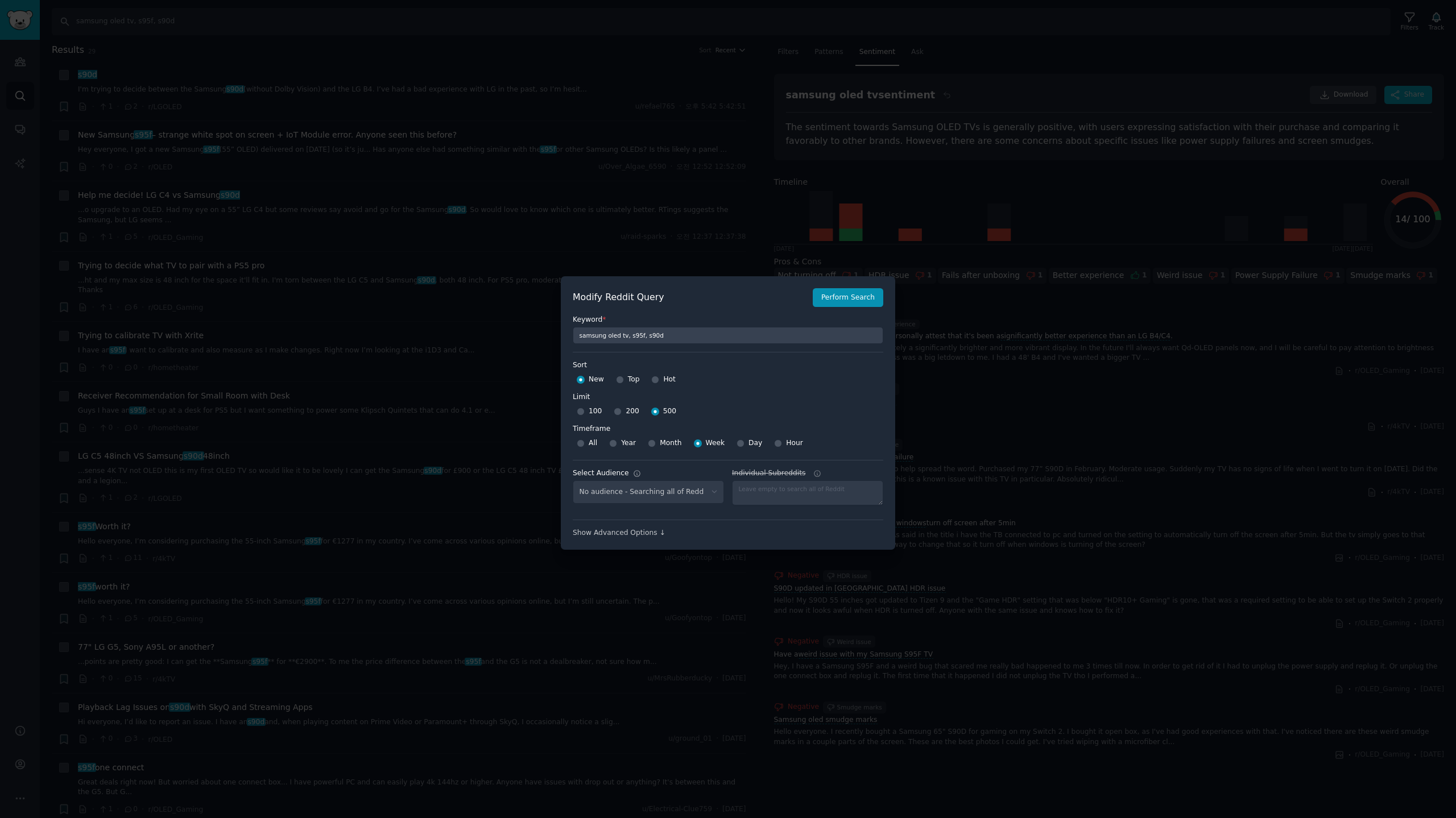
select select "c7830b3eec"
click at [619, 412] on div "200" at bounding box center [626, 411] width 25 height 18
click at [615, 410] on input "200" at bounding box center [617, 411] width 8 height 8
radio input "true"
click at [864, 298] on button "Perform Search" at bounding box center [848, 297] width 70 height 19
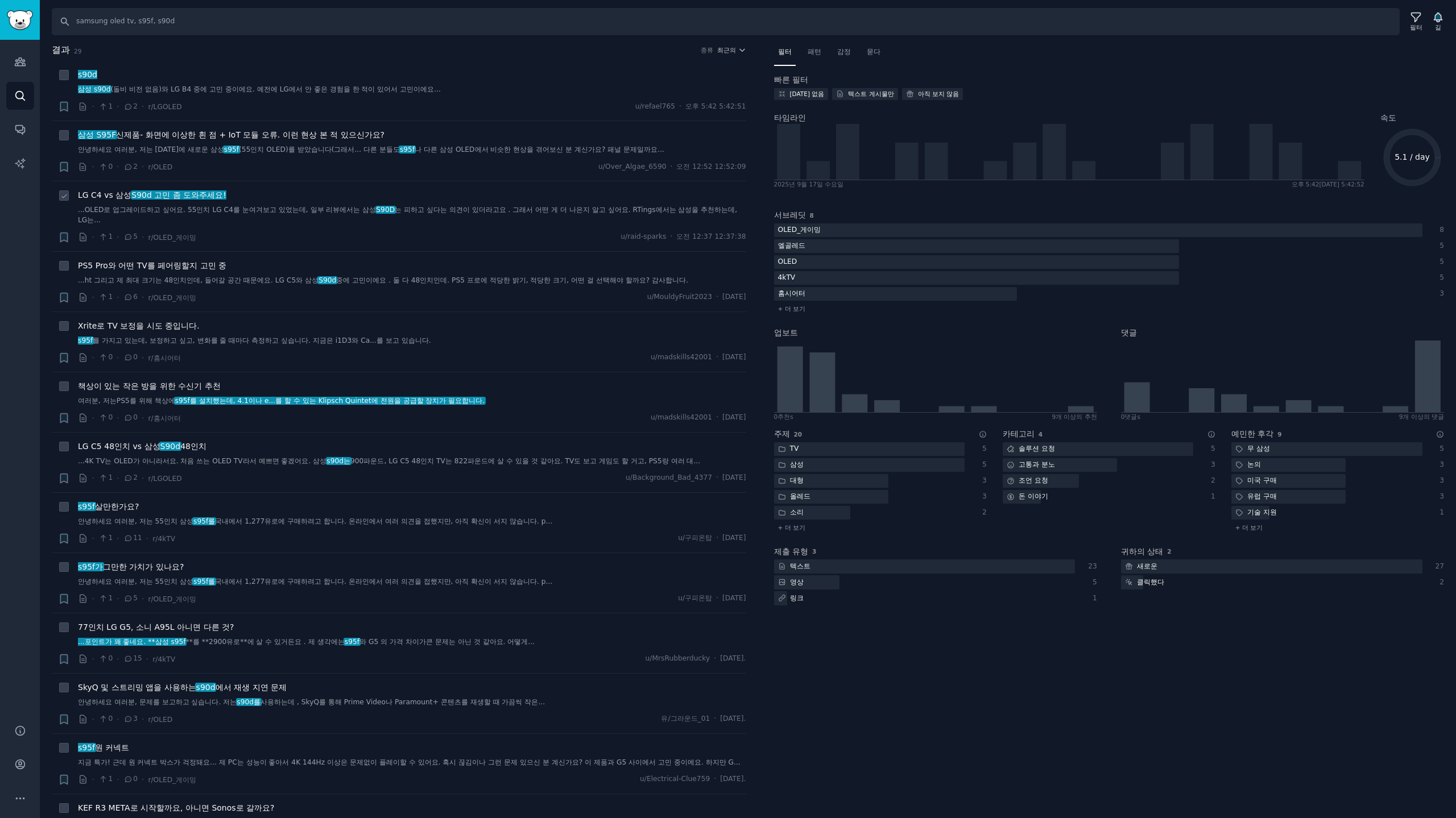
drag, startPoint x: 286, startPoint y: 238, endPoint x: 467, endPoint y: 188, distance: 187.8
click at [467, 188] on li "+ LG C4 vs 삼성 S90d 고민 좀 도와주세요! ...OLED로 업그레이드하고 싶어요. 55인치 LG C4를 눈여겨보고 있었는데, 일부…" at bounding box center [399, 216] width 695 height 70
click at [725, 52] on font "최근의" at bounding box center [727, 50] width 19 height 7
click at [679, 97] on div "Upvotes" at bounding box center [689, 92] width 106 height 20
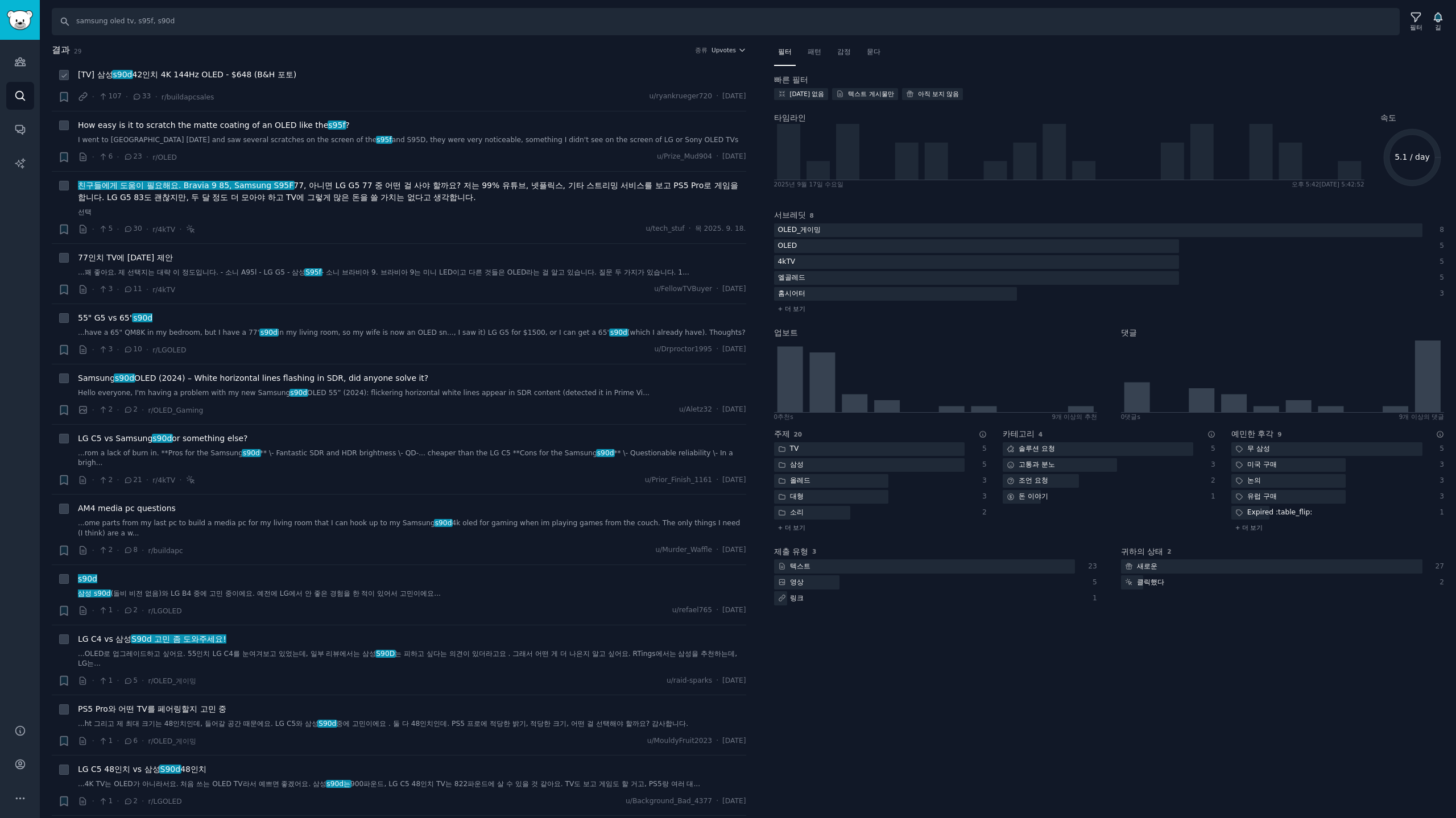
click at [261, 78] on font "42인치 4K 144Hz OLED - $648 (B&H 포토)" at bounding box center [215, 74] width 164 height 9
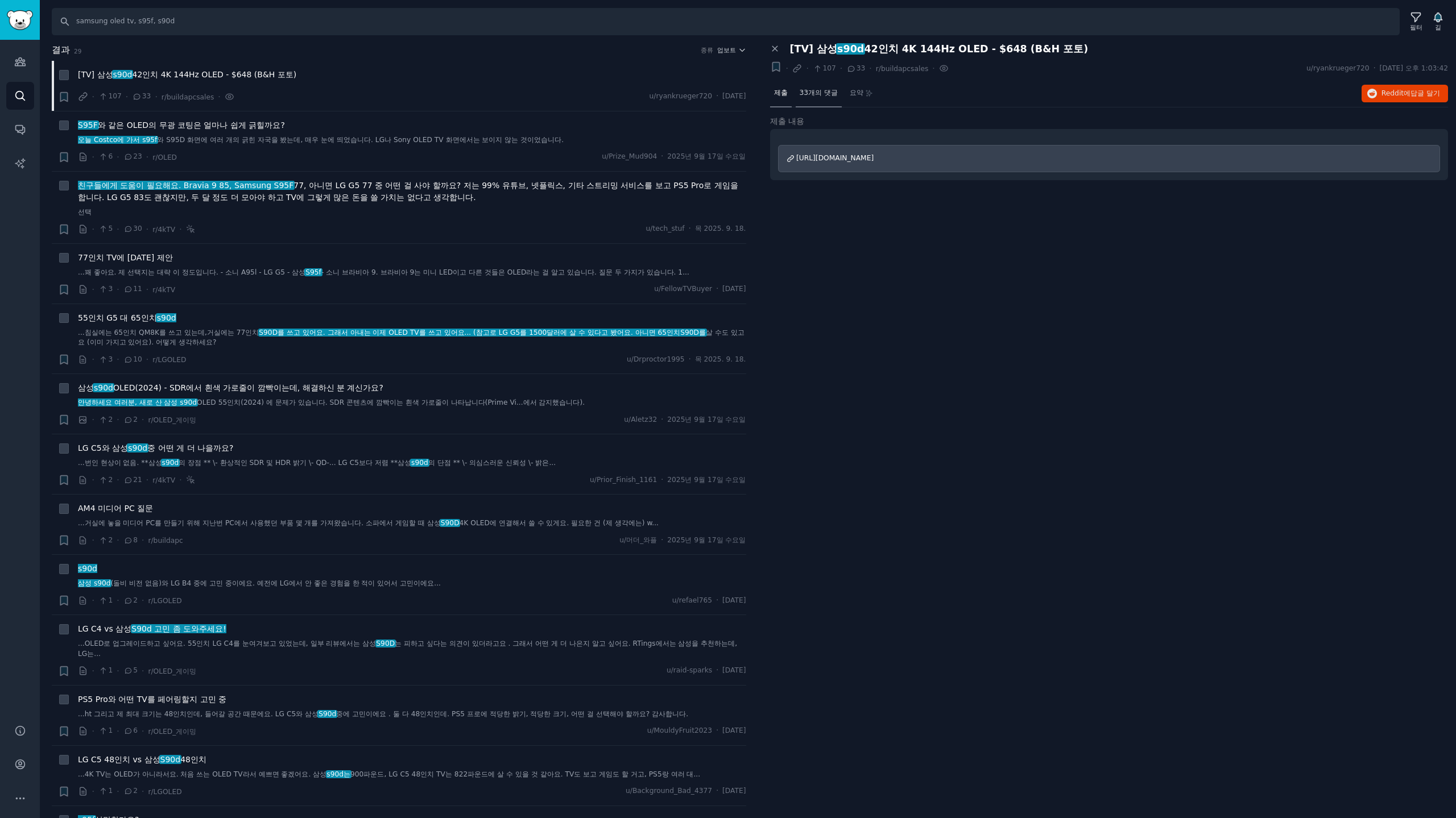
click at [818, 97] on div "33개의 댓글" at bounding box center [818, 93] width 46 height 27
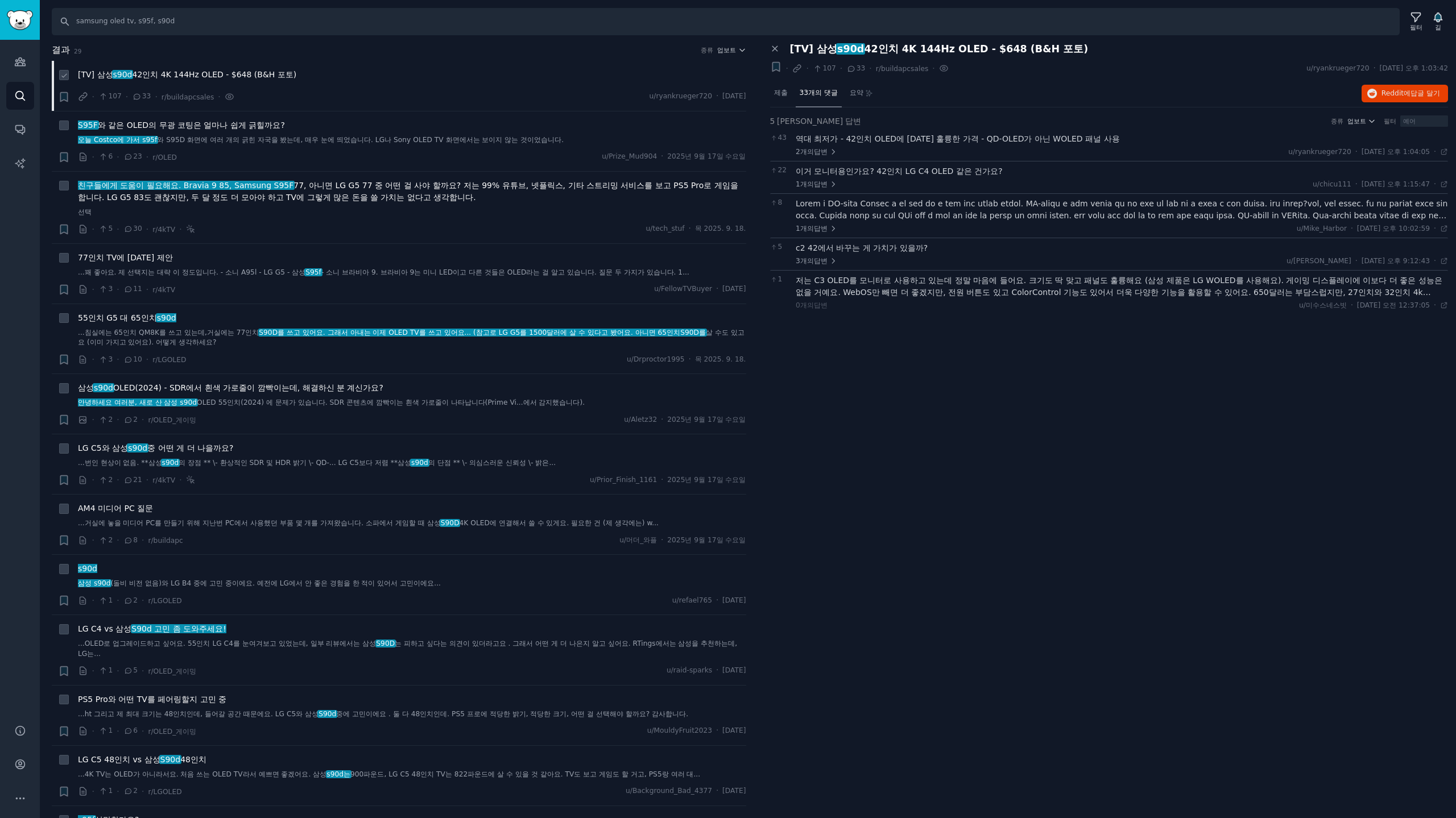
click at [344, 77] on div "[TV] 삼성 s90d 42인치 4K 144Hz OLED - $648 (B&H 포토)" at bounding box center [412, 75] width 668 height 12
drag, startPoint x: 236, startPoint y: 128, endPoint x: 377, endPoint y: 128, distance: 141.0
click at [236, 128] on font "와 같은 OLED의 무광 코팅은 얼마나 쉽게 긁힐까요" at bounding box center [189, 125] width 183 height 9
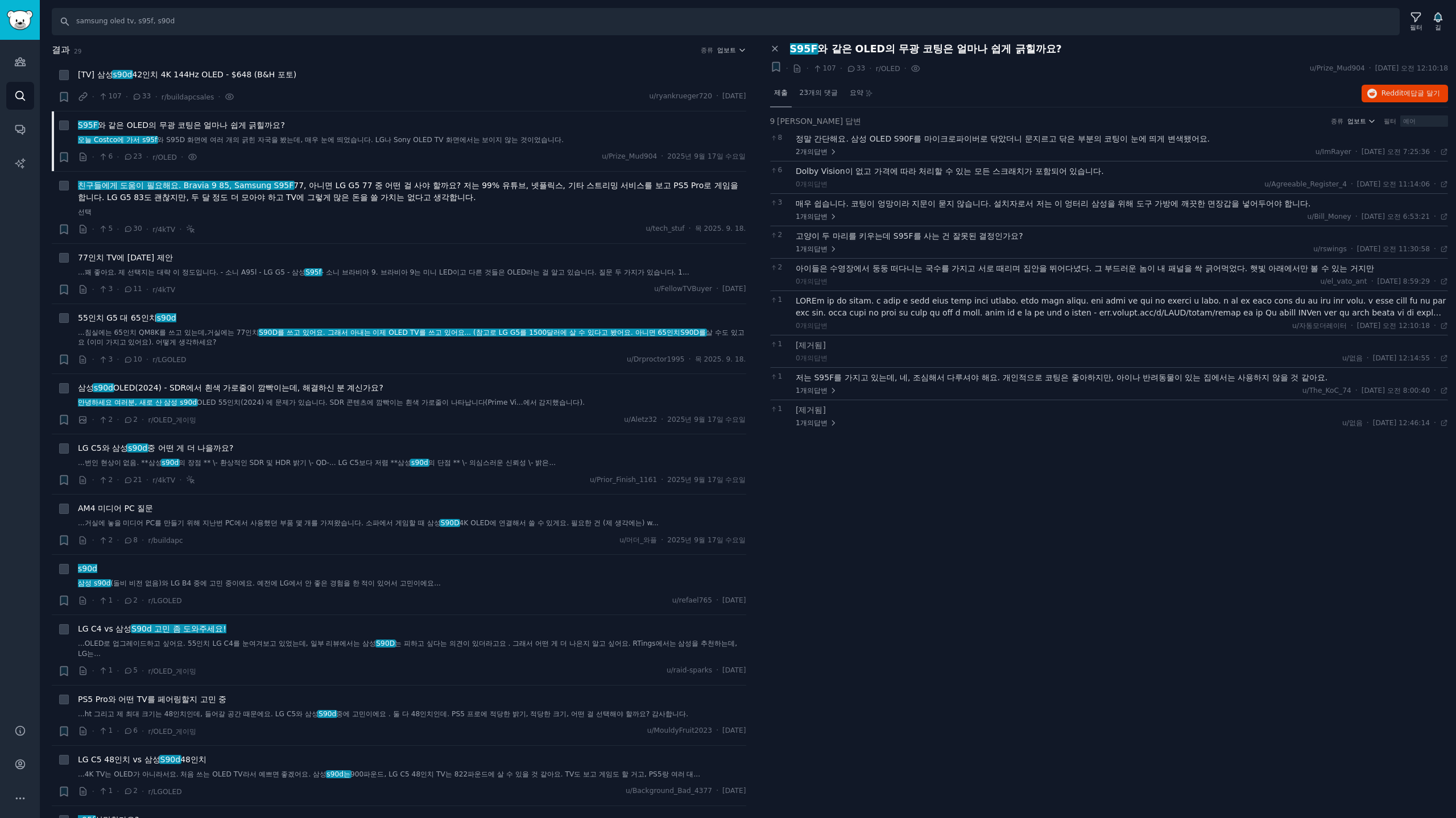
click at [780, 93] on font "제출" at bounding box center [780, 92] width 14 height 8
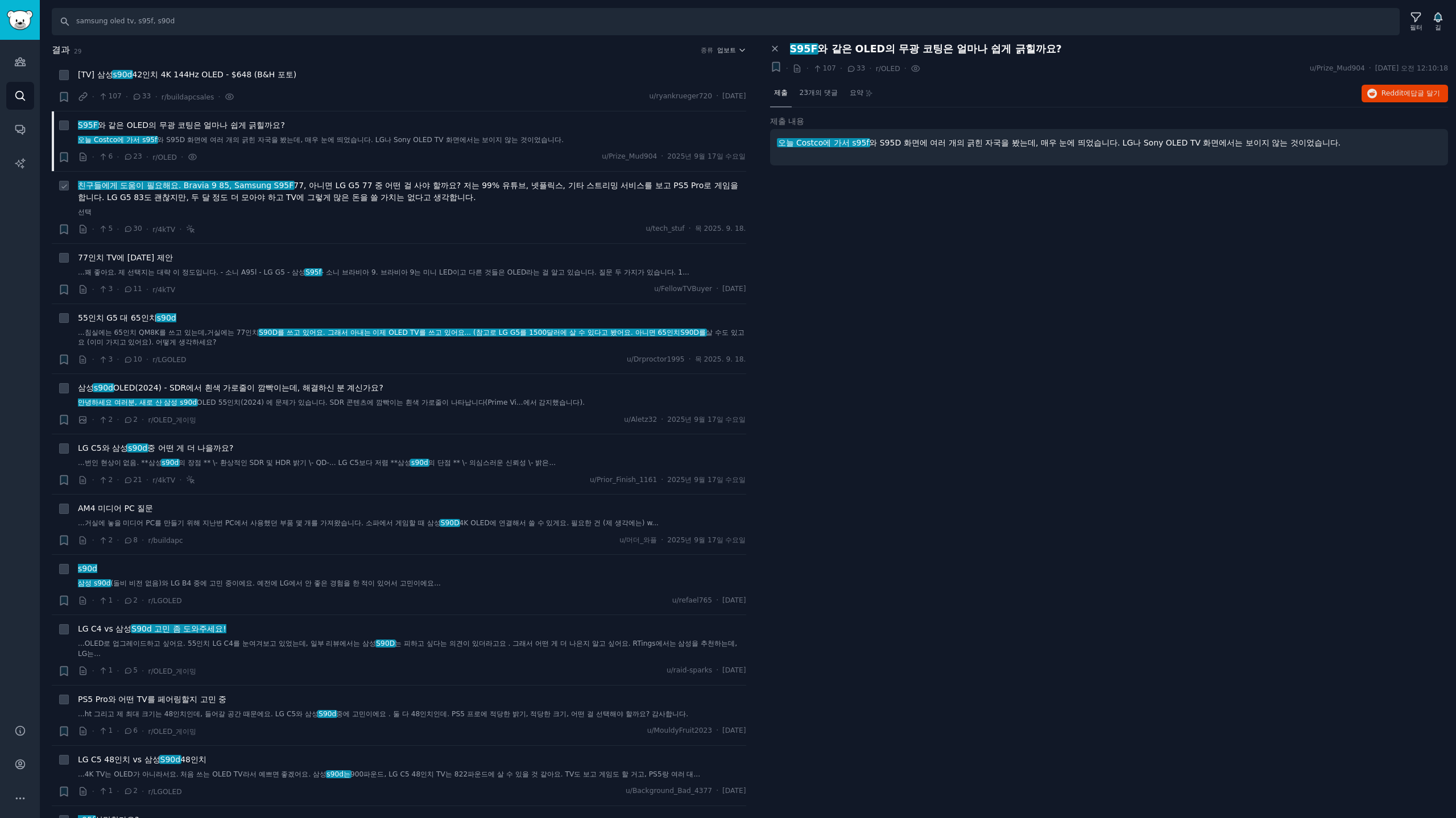
click at [362, 194] on font "? 저는 99% 유튜브, 넷플릭스, 기타 스트리밍 서비스를 보고 PS5 Pro로 게임을 합니다. LG G5 83도 괜찮지만, 두 달 정도 더 …" at bounding box center [407, 191] width 660 height 21
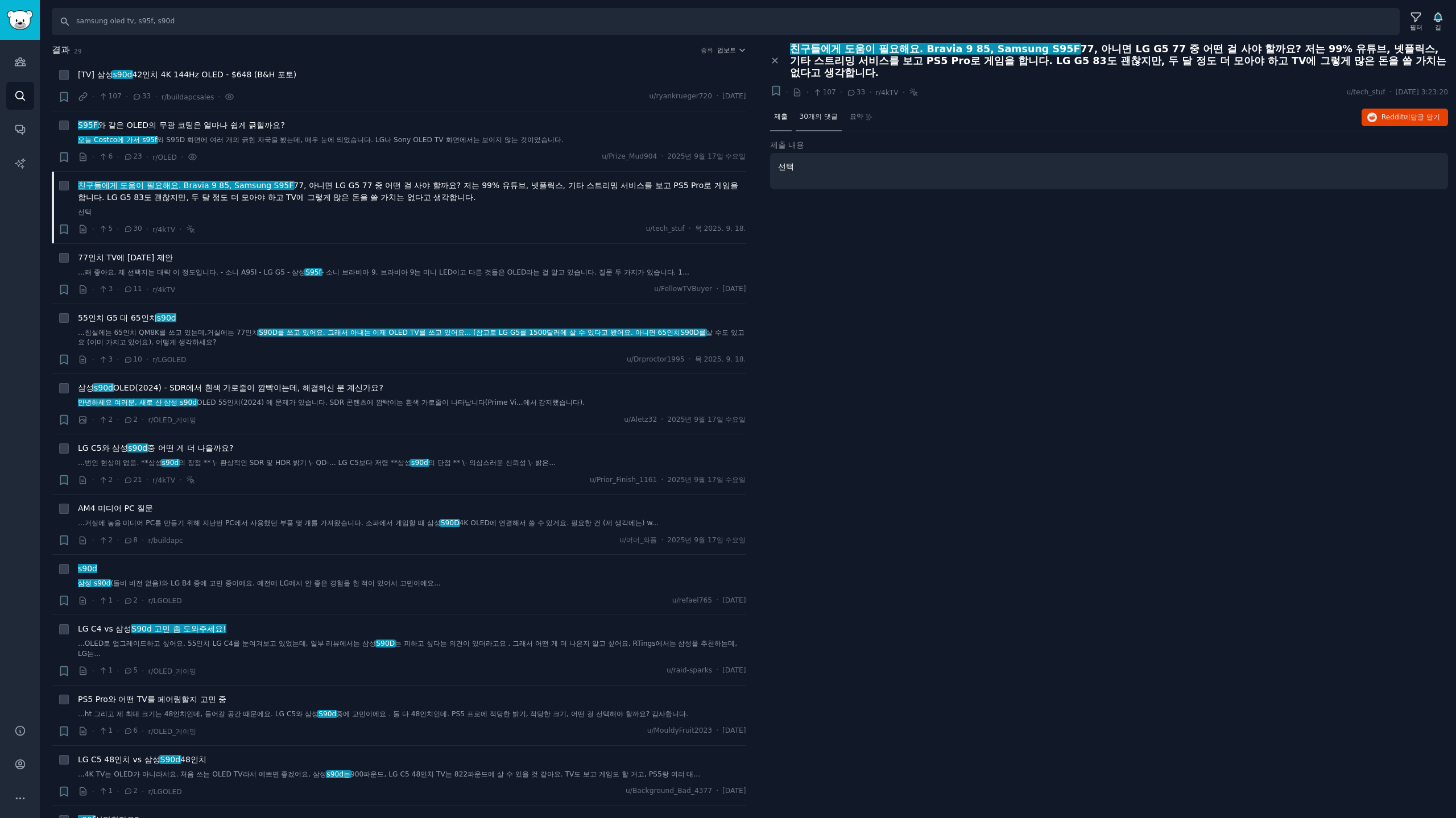
click at [820, 121] on span "30개의 댓글" at bounding box center [818, 117] width 38 height 10
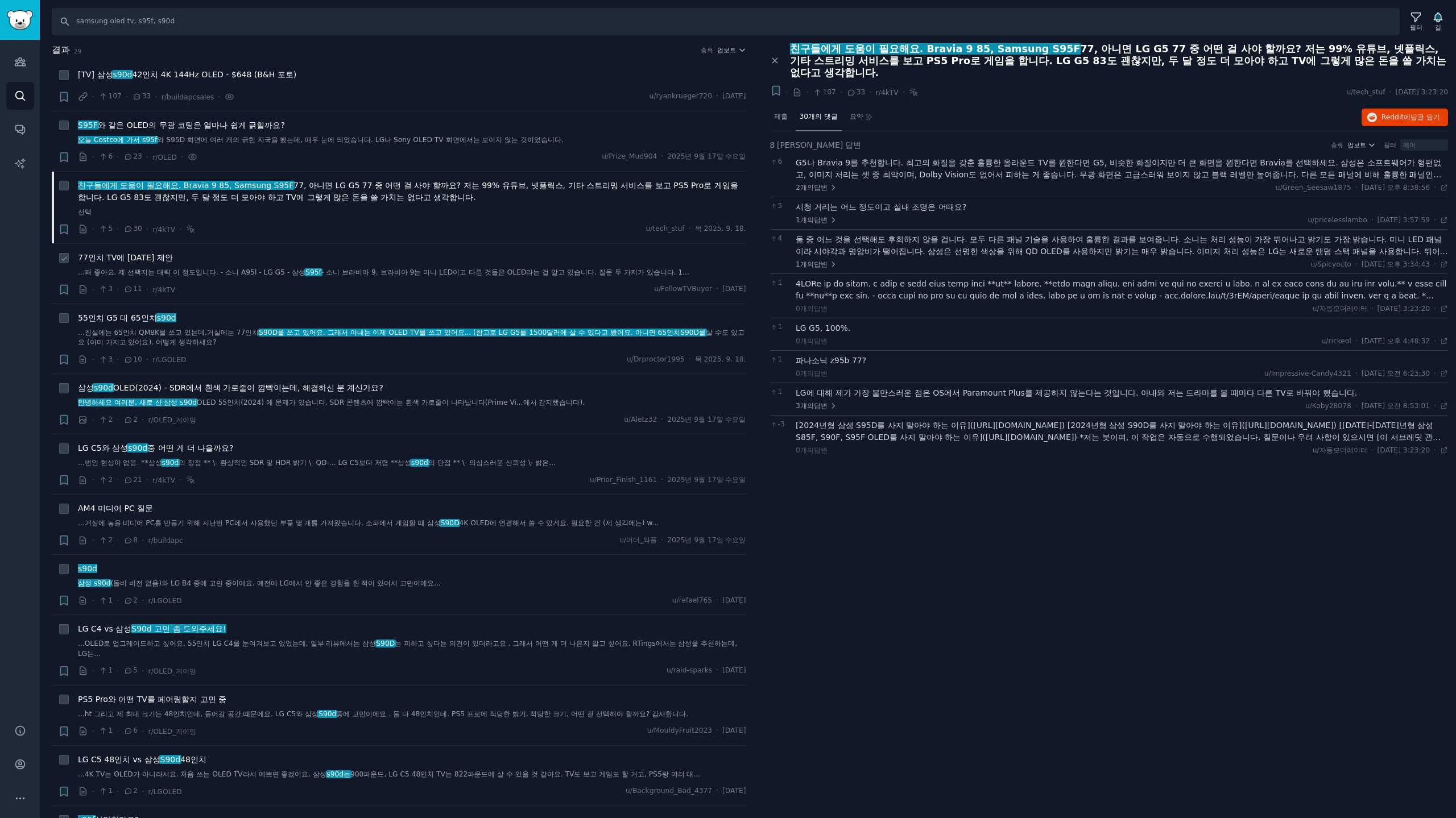
click at [102, 259] on font "77인치 TV에 대한 제안" at bounding box center [125, 257] width 95 height 9
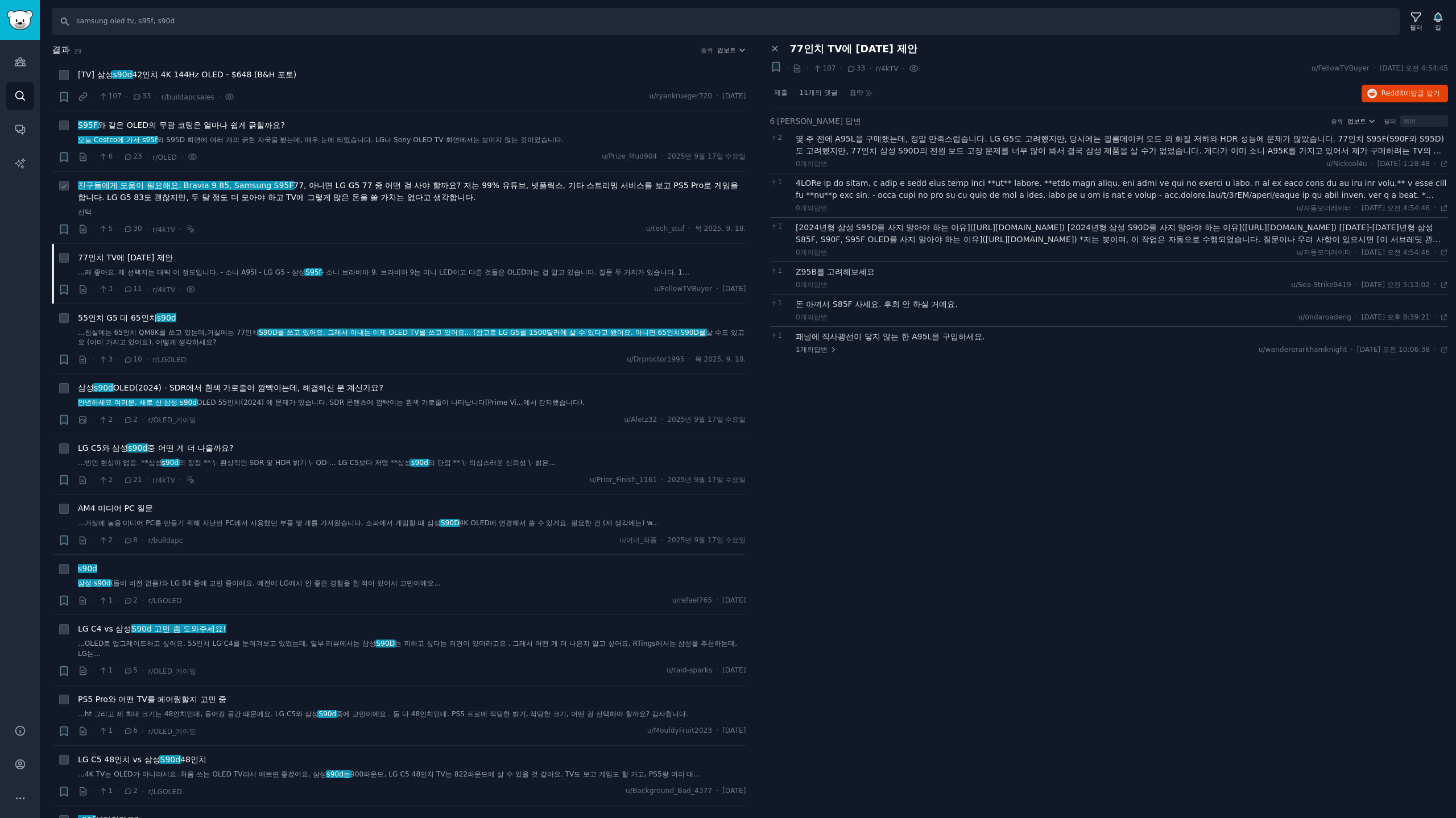
click at [199, 185] on font "친구들에게 도움이 필요해요. Bravia 9 85, Samsung S95F" at bounding box center [185, 185] width 215 height 9
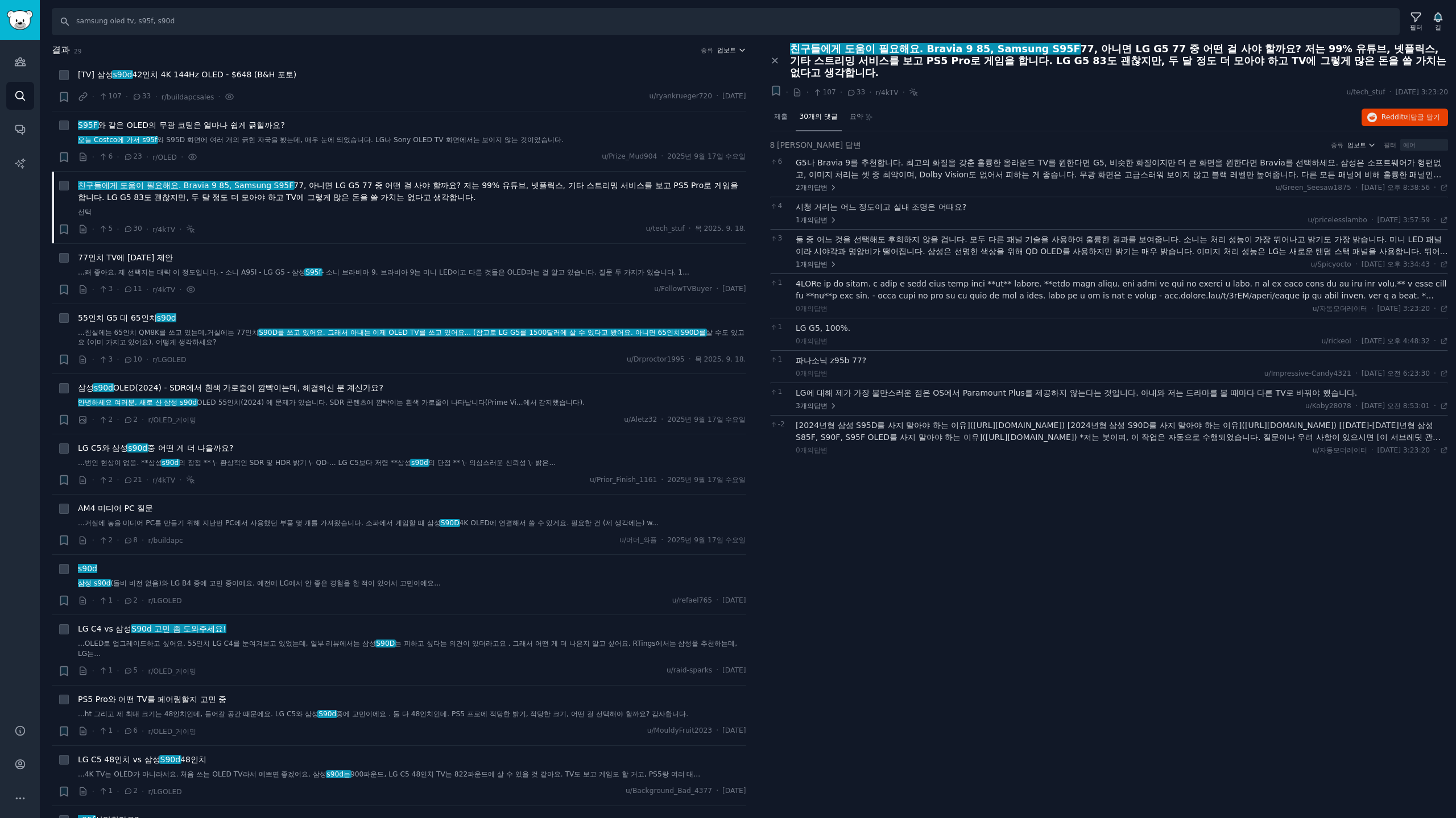
click at [731, 50] on font "업보트" at bounding box center [727, 50] width 19 height 7
click at [663, 112] on font "댓글" at bounding box center [663, 111] width 14 height 8
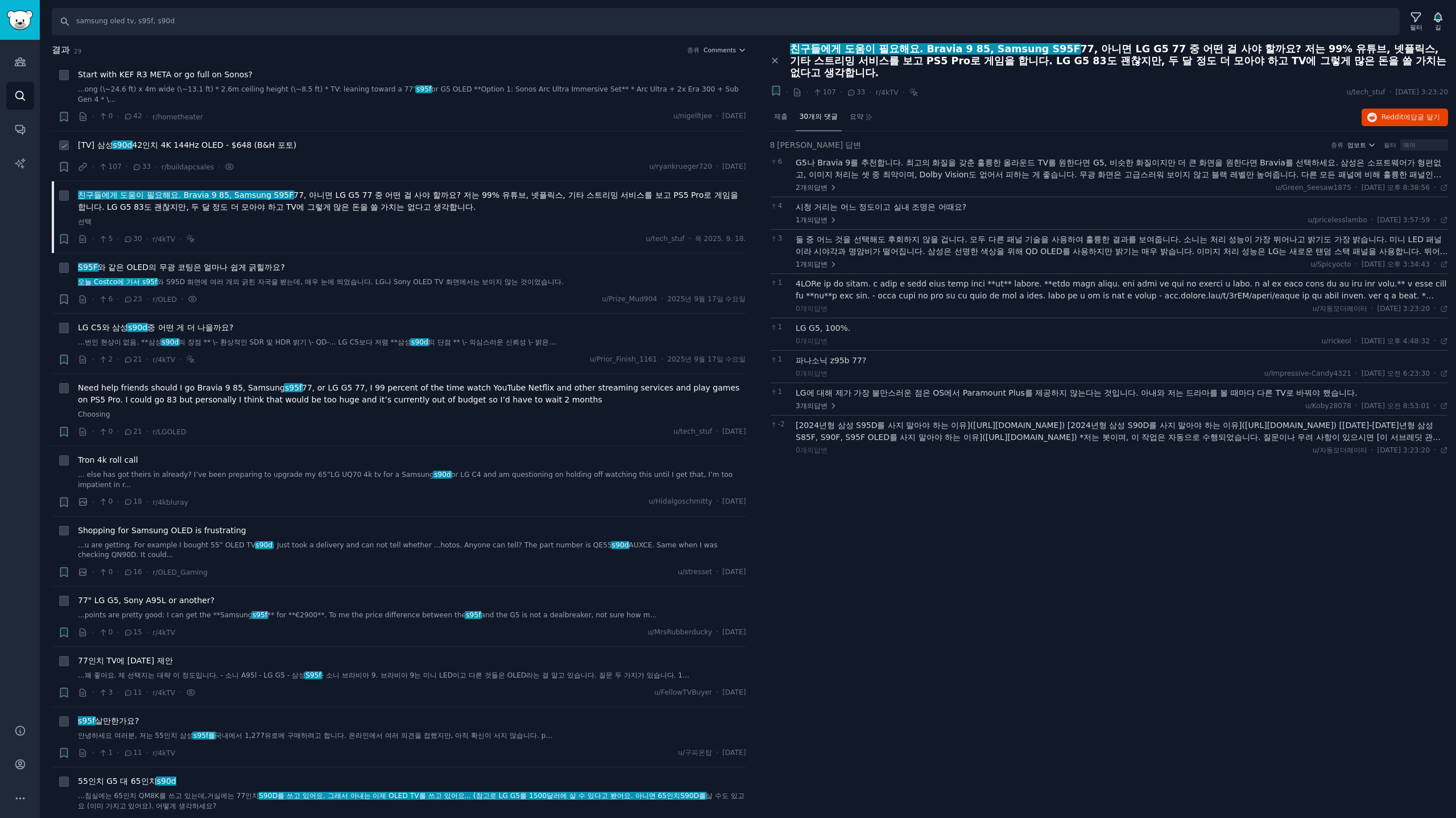
click at [185, 141] on span "[TV] 삼성 s90d 42인치 4K 144Hz OLED - $648 (B&H 포토)" at bounding box center [187, 145] width 218 height 12
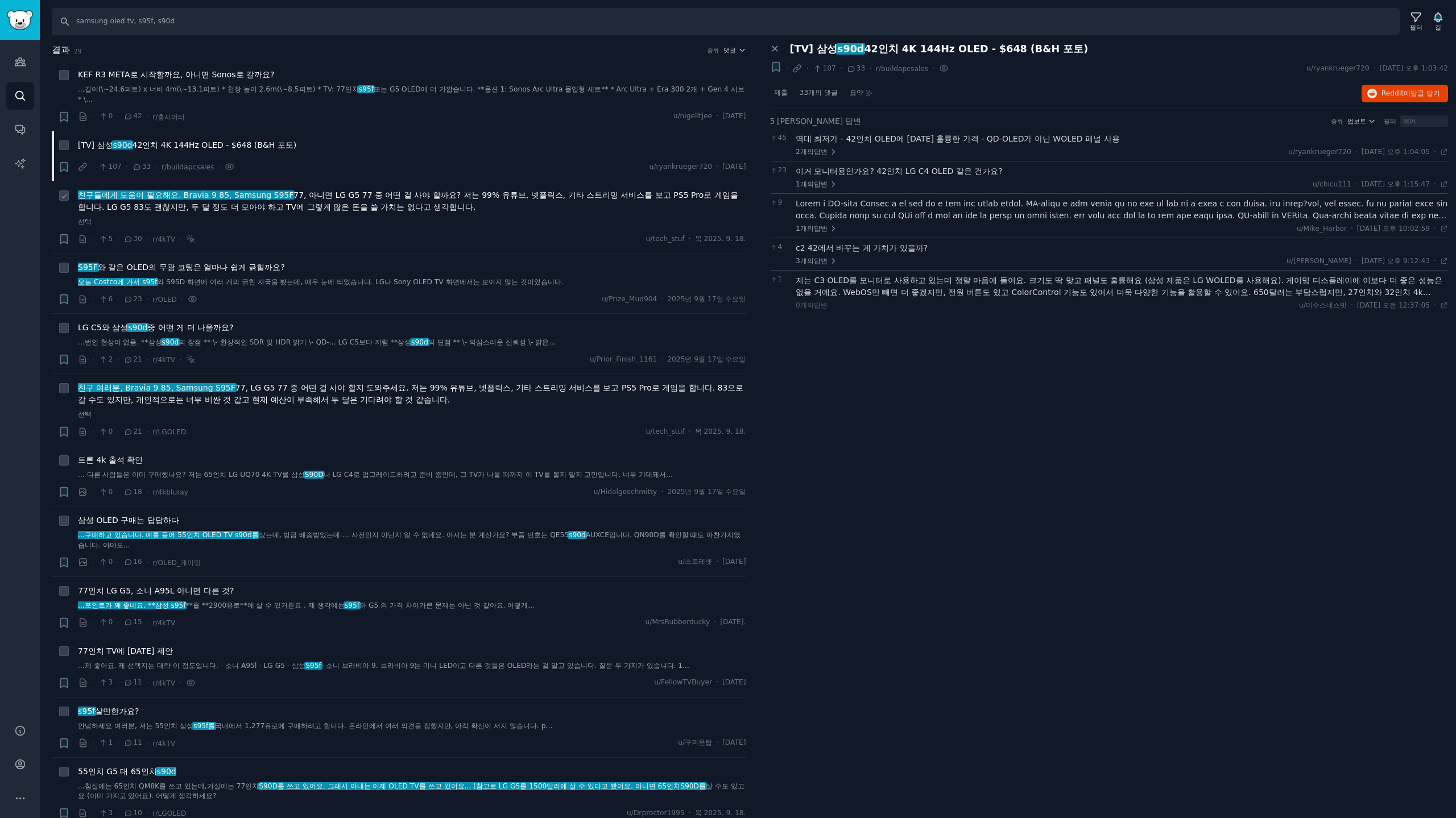
click at [245, 190] on font "친구들에게 도움이 필요해요. Bravia 9 85, Samsung S95F" at bounding box center [185, 195] width 215 height 9
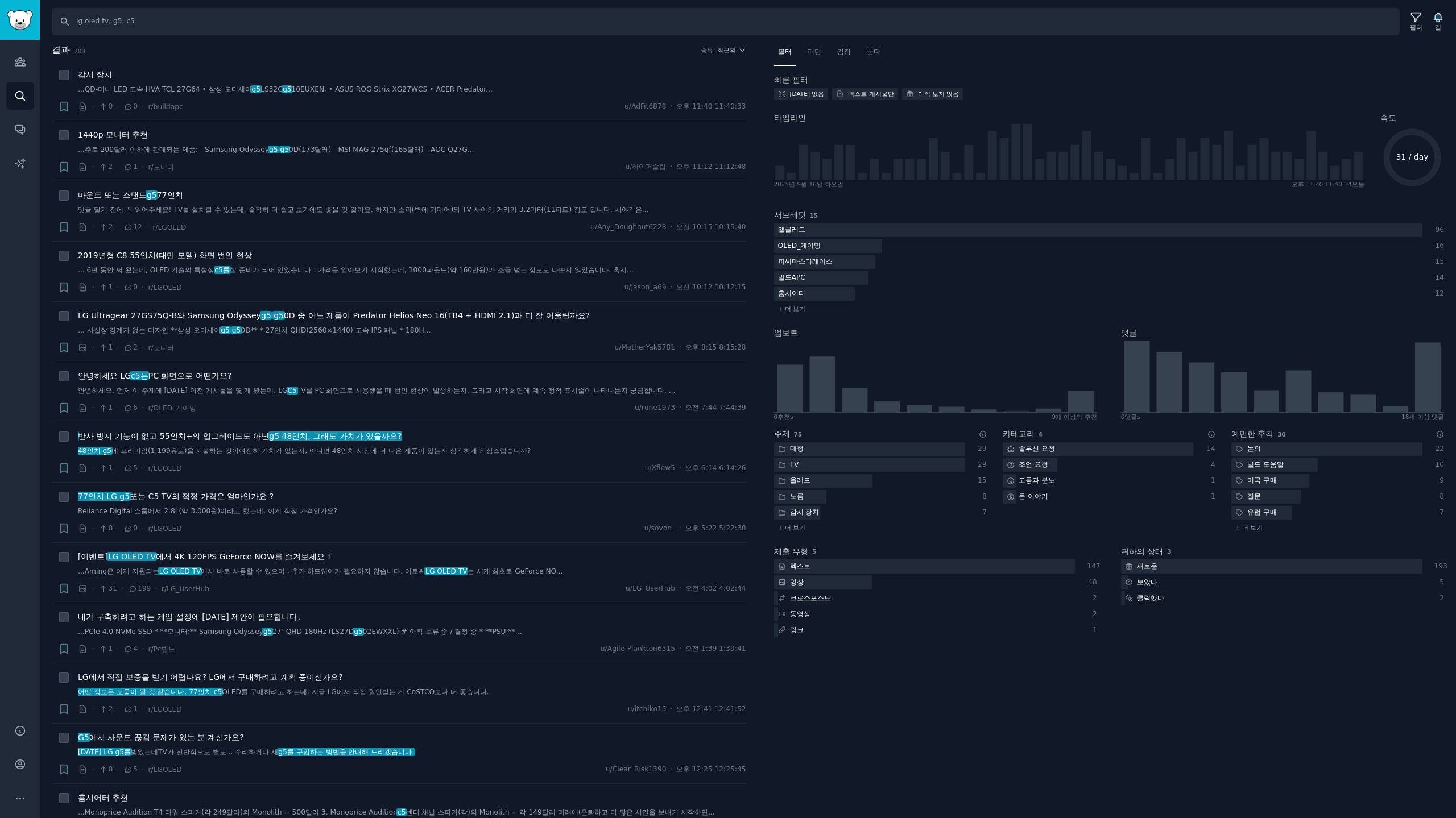
drag, startPoint x: 244, startPoint y: 64, endPoint x: 556, endPoint y: 60, distance: 312.0
click at [556, 60] on div "결과 200 종류 최근의" at bounding box center [399, 52] width 695 height 18
drag, startPoint x: 449, startPoint y: 64, endPoint x: 396, endPoint y: 51, distance: 54.6
click at [396, 51] on h2 "결과 200 종류 최근의" at bounding box center [399, 50] width 695 height 14
click at [194, 256] on font "2019년형 C8 55인치(대만 모델) 화면 번인 현상" at bounding box center [164, 255] width 174 height 9
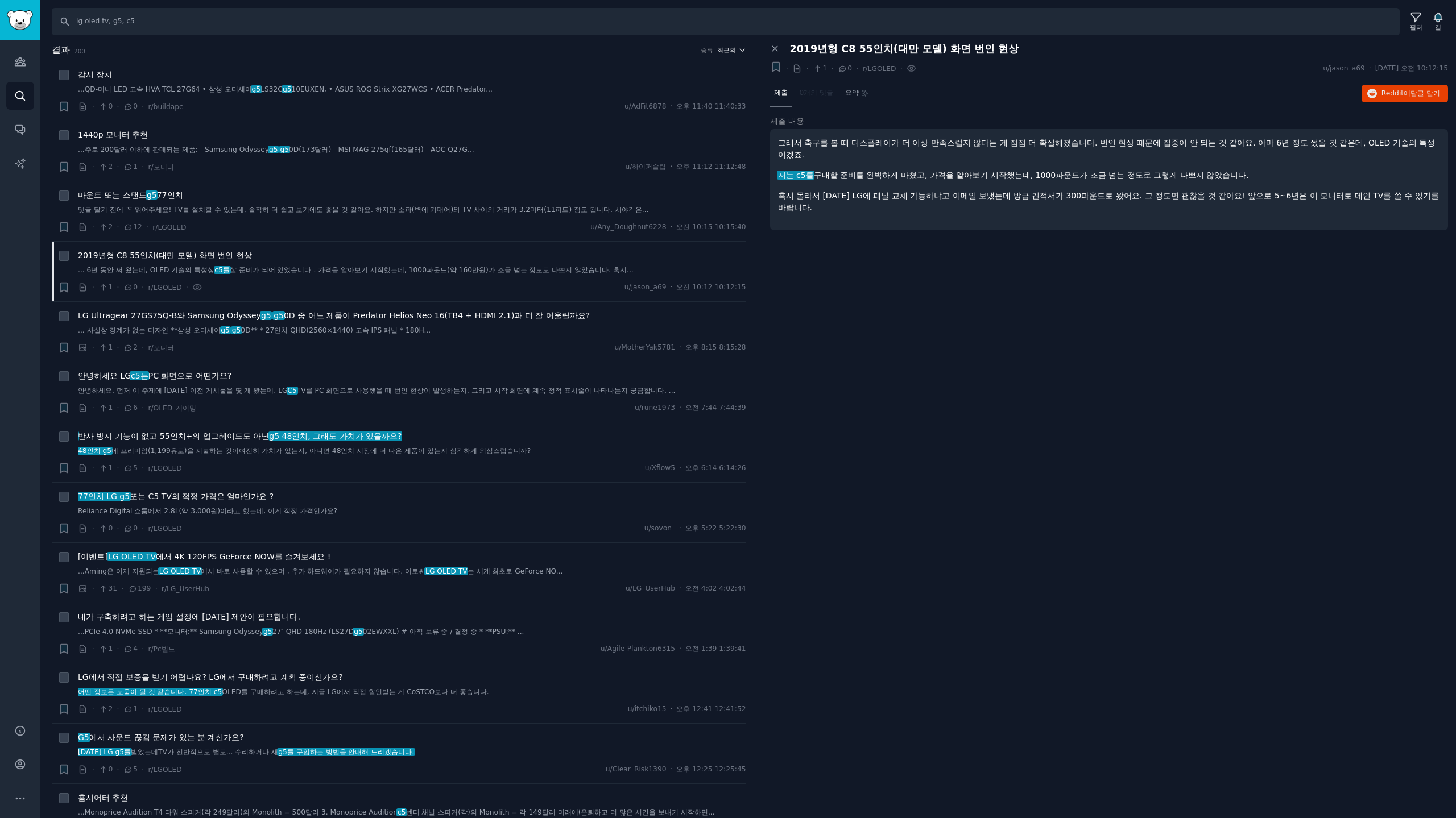
click at [728, 51] on font "최근의" at bounding box center [727, 50] width 19 height 7
click at [657, 91] on p "Upvotes" at bounding box center [670, 92] width 29 height 10
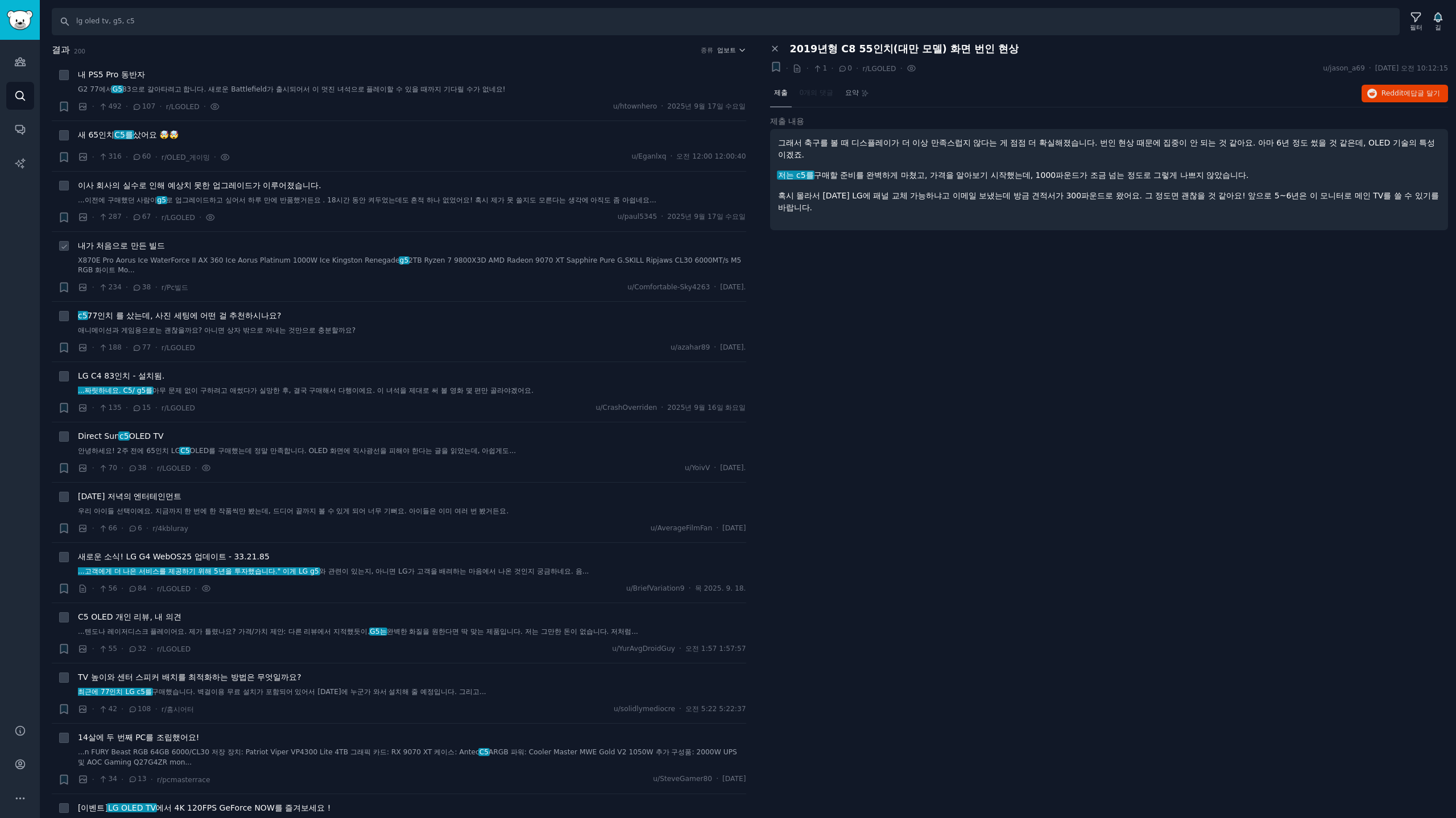
click at [123, 247] on font "내가 처음으로 만든 빌드" at bounding box center [121, 245] width 87 height 9
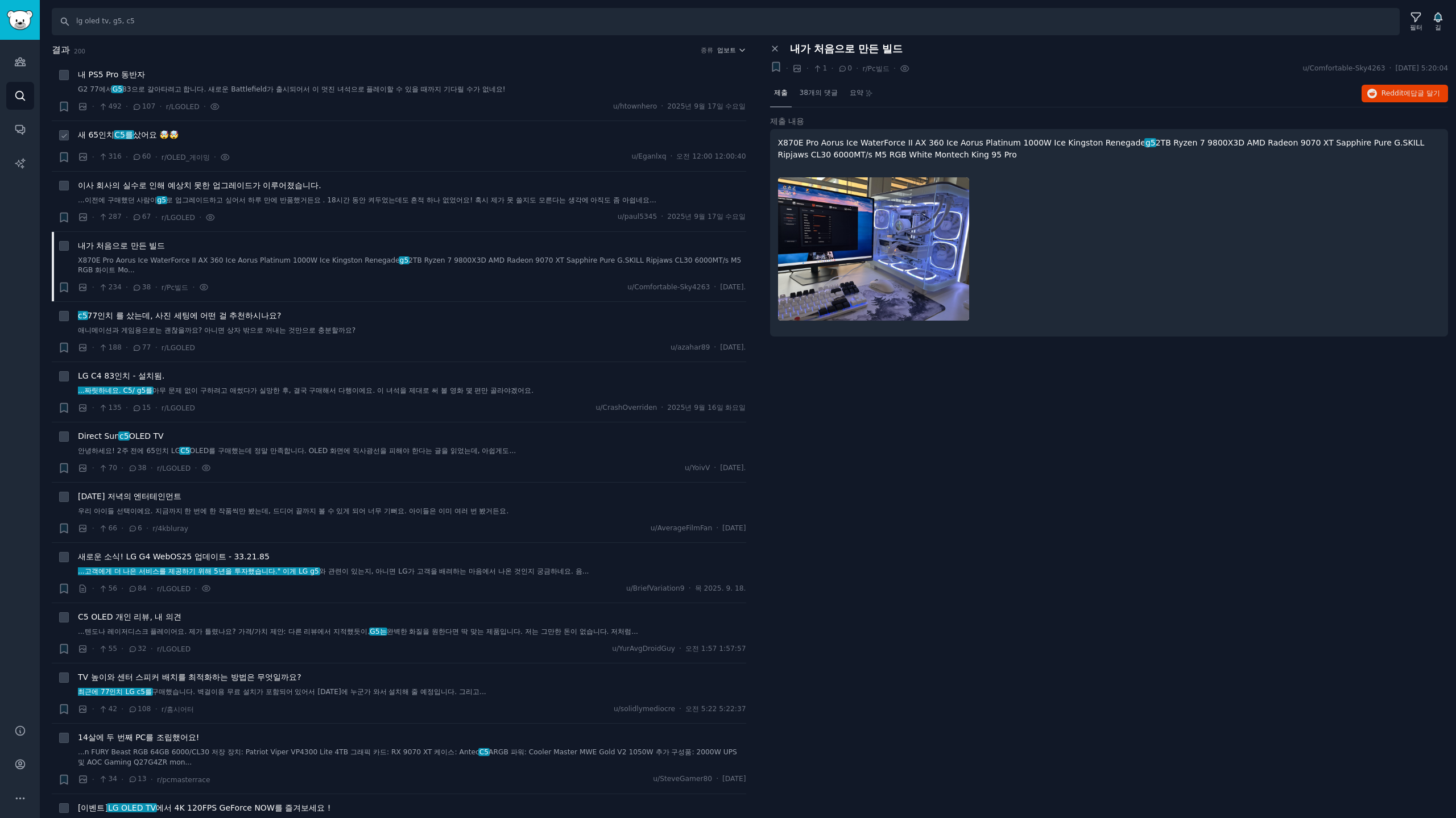
click at [128, 135] on font "C5를" at bounding box center [124, 135] width 19 height 9
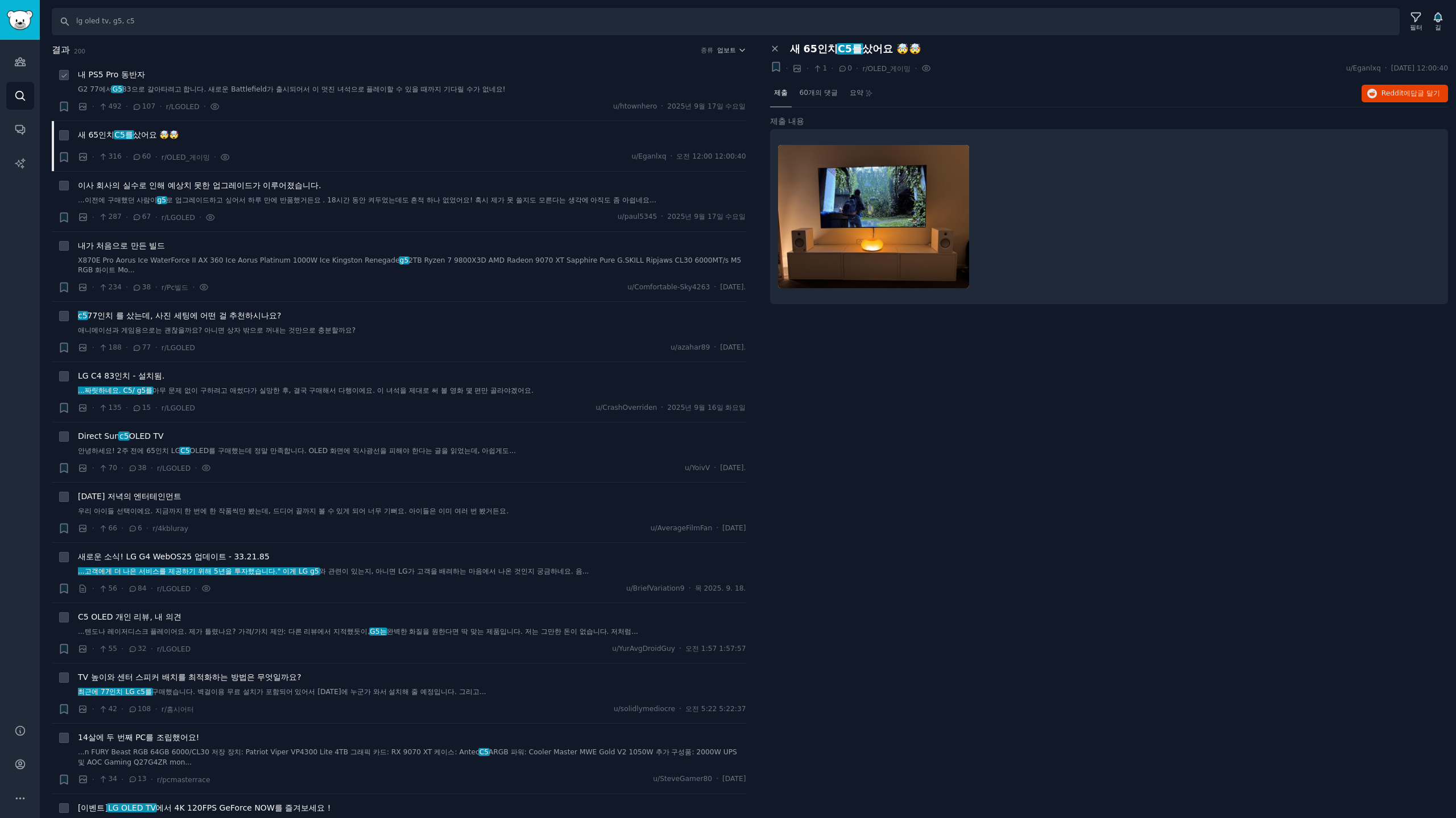
click at [124, 74] on font "내 PS5 Pro 동반자" at bounding box center [111, 74] width 67 height 9
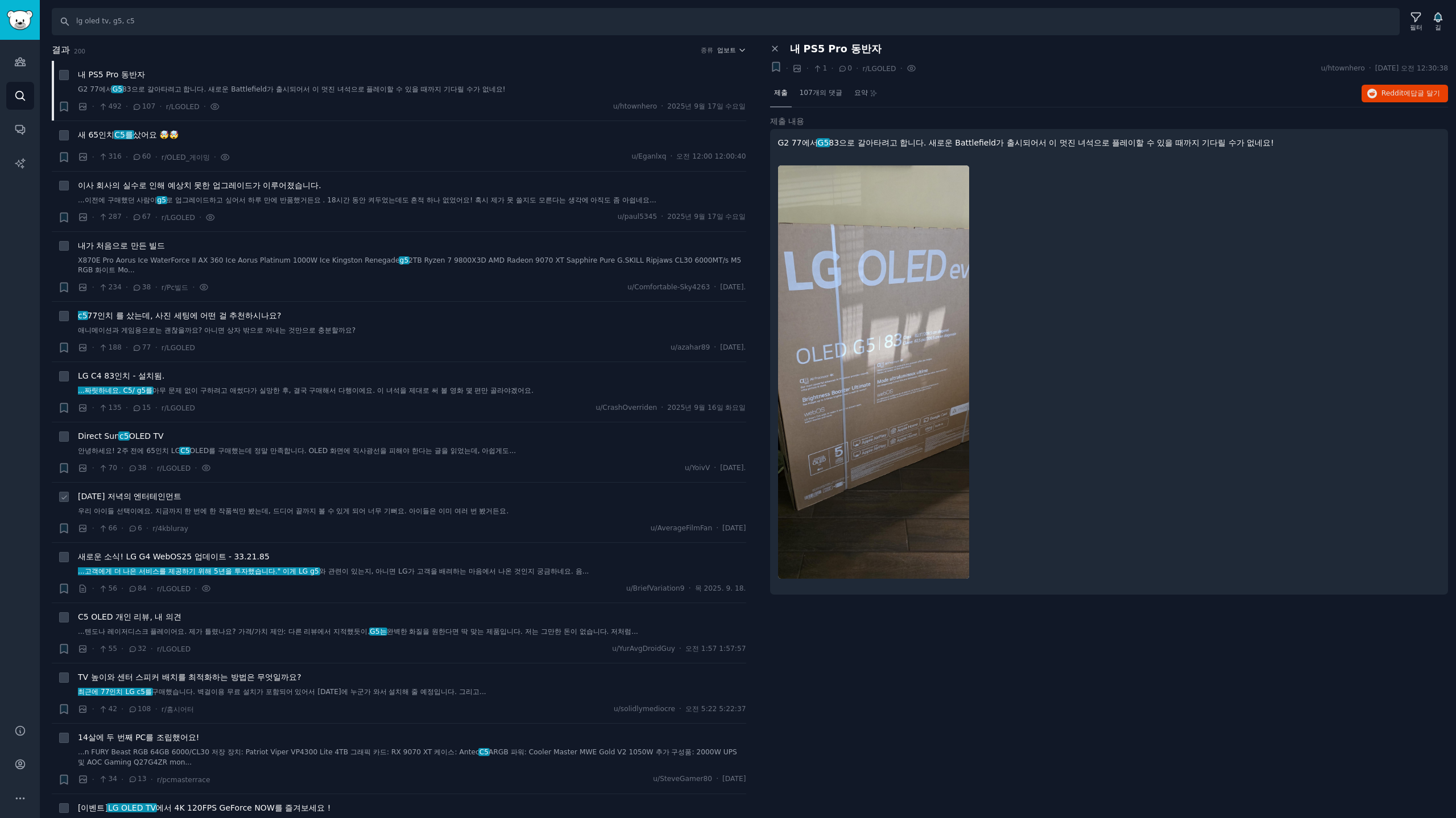
click at [155, 500] on font "오늘 저녁의 엔터테인먼트" at bounding box center [129, 496] width 103 height 9
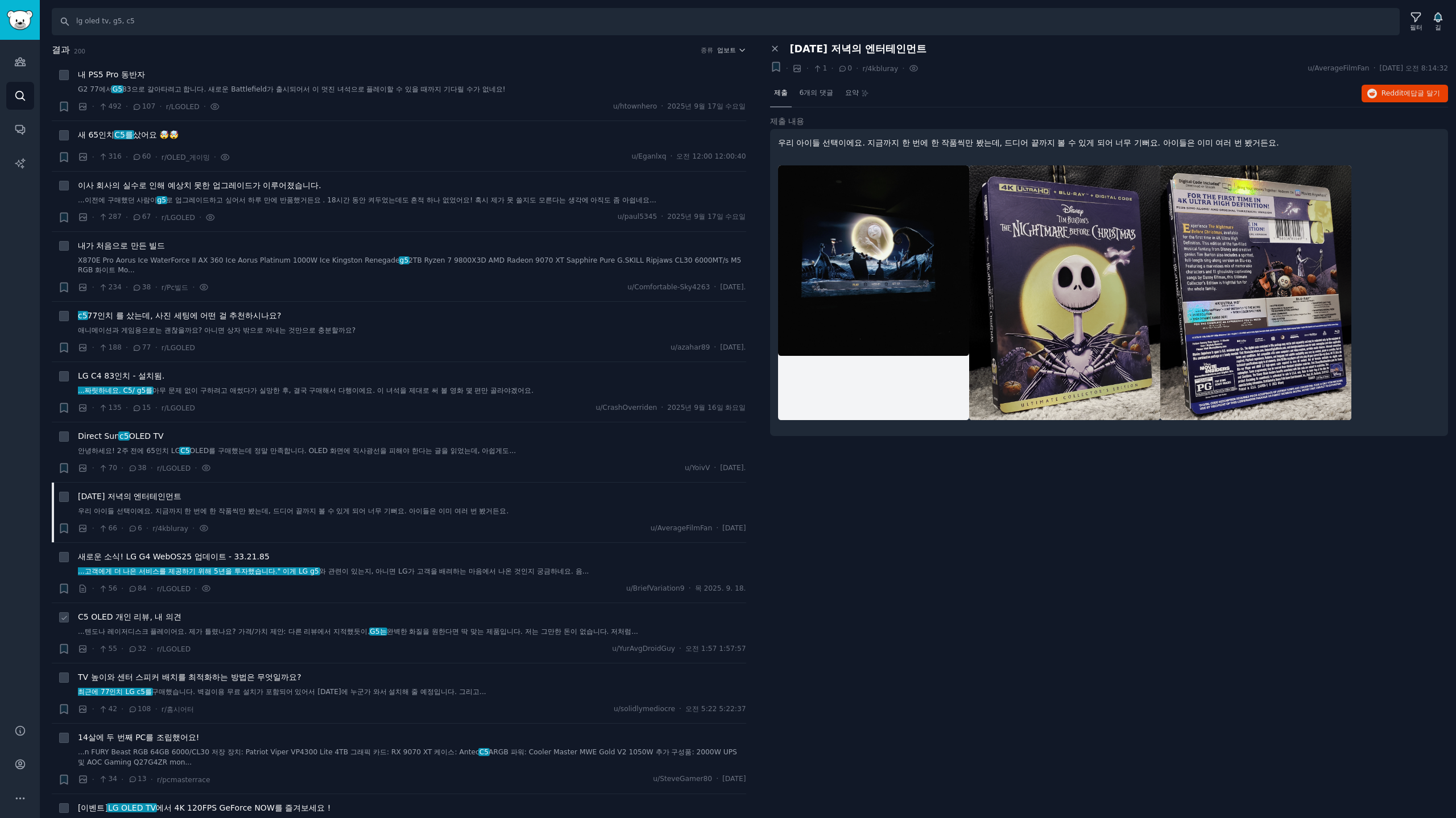
click at [161, 618] on font "C5 OLED 개인 리뷰, 내 의견" at bounding box center [129, 617] width 103 height 9
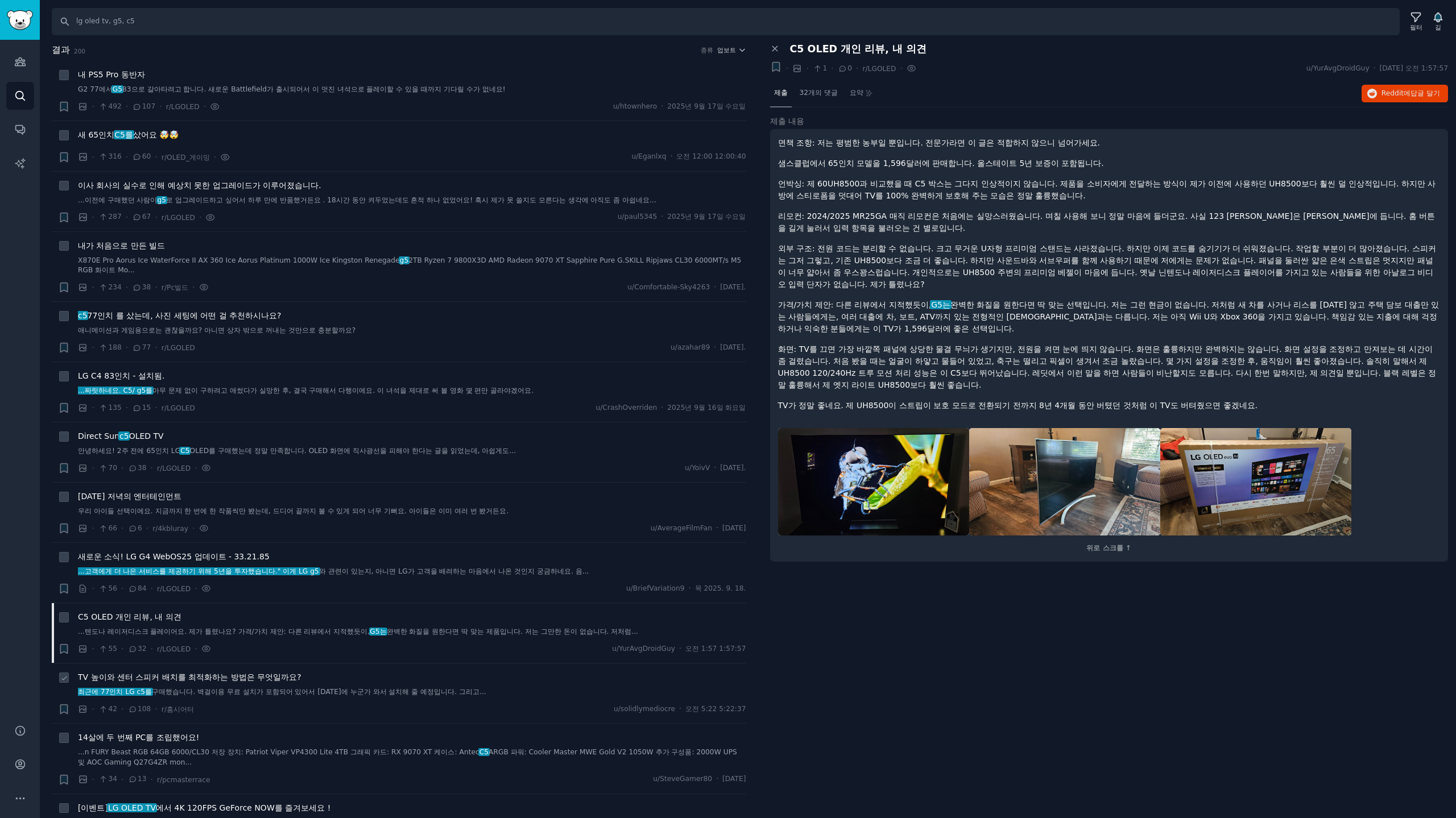
click at [264, 679] on font "TV 높이와 센터 스피커 배치를 최적화하는 방법은 무엇일까요?" at bounding box center [189, 677] width 223 height 9
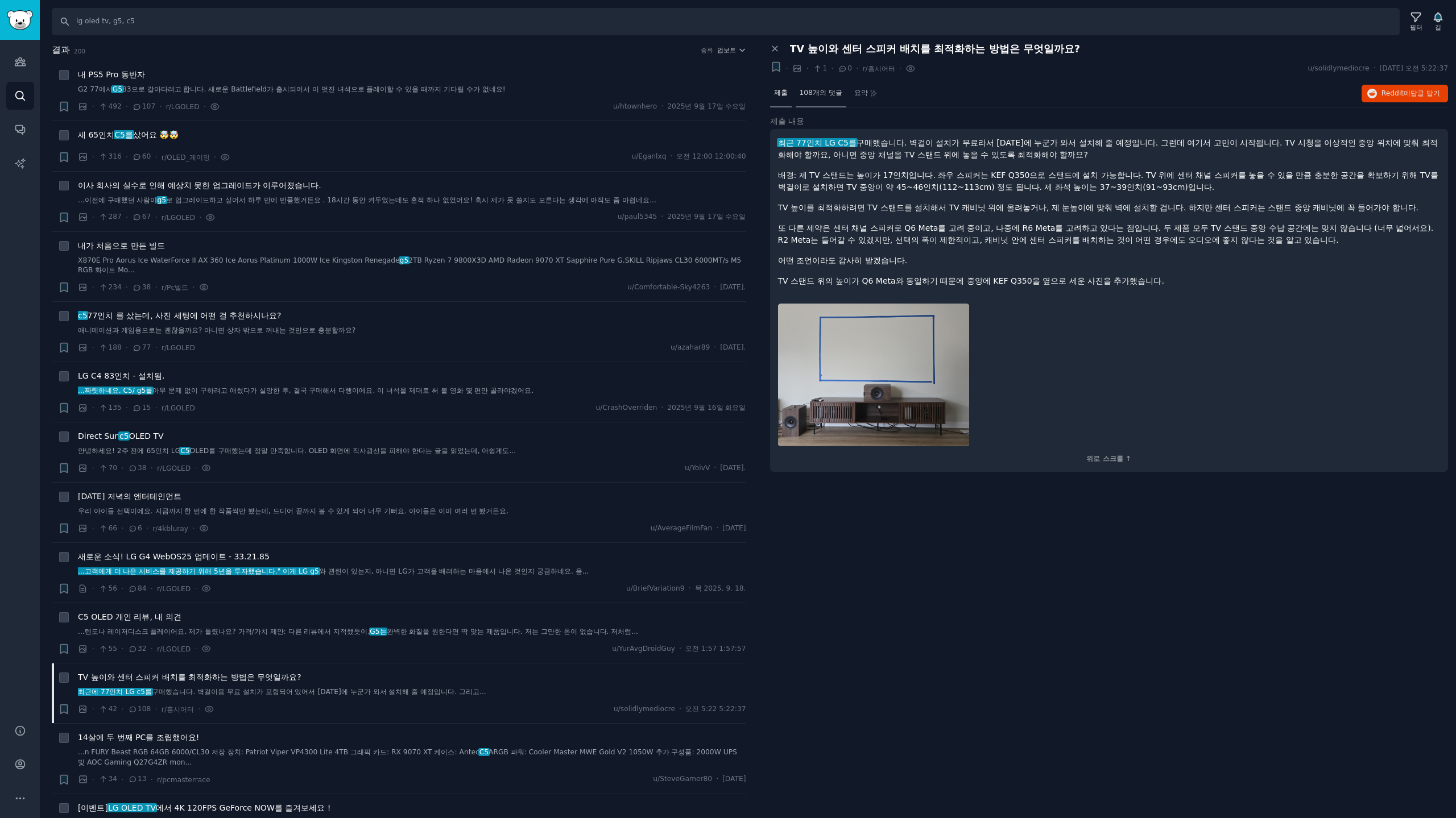
click at [831, 92] on font "108개의 댓글" at bounding box center [821, 92] width 43 height 8
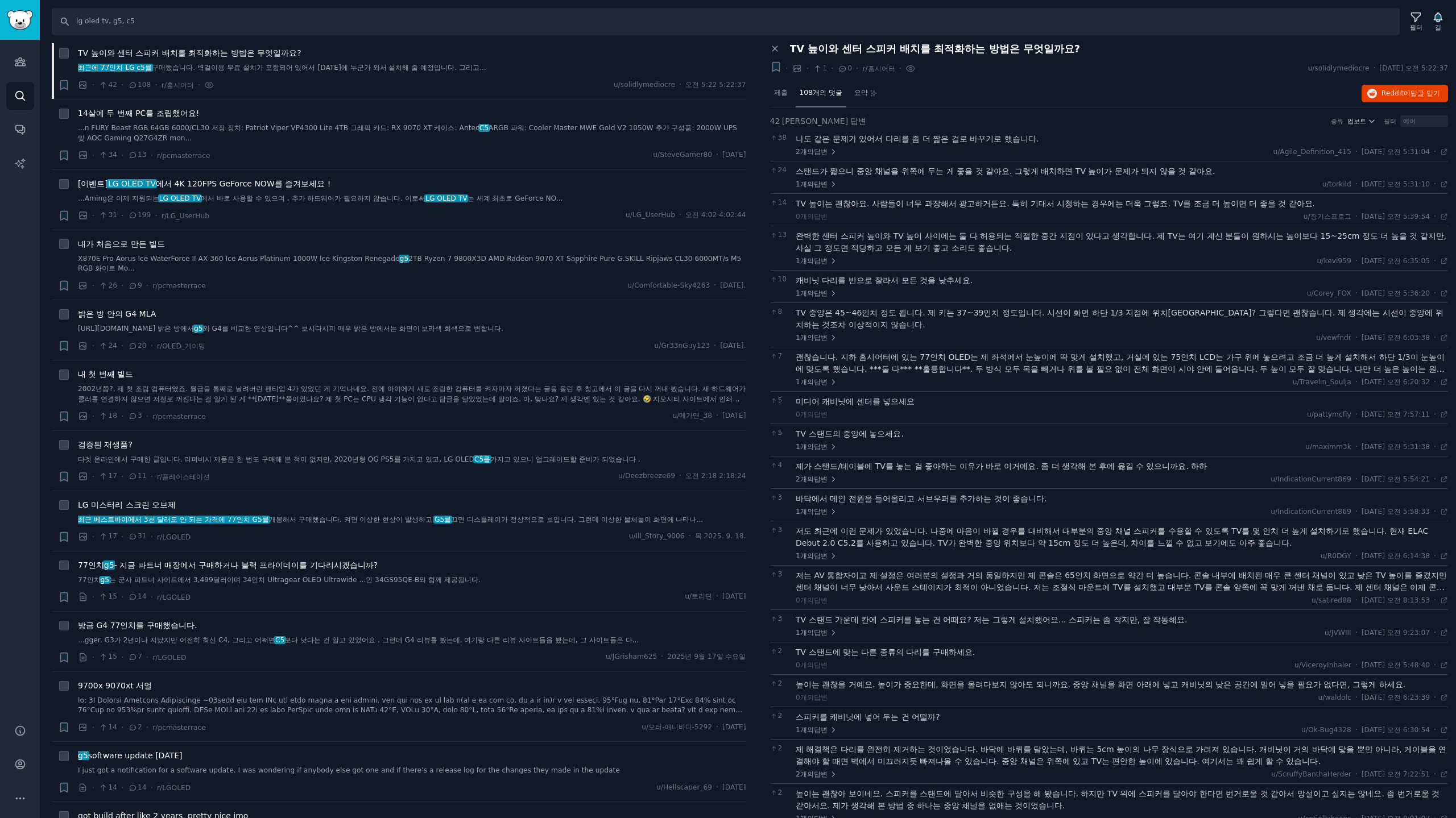
scroll to position [757, 0]
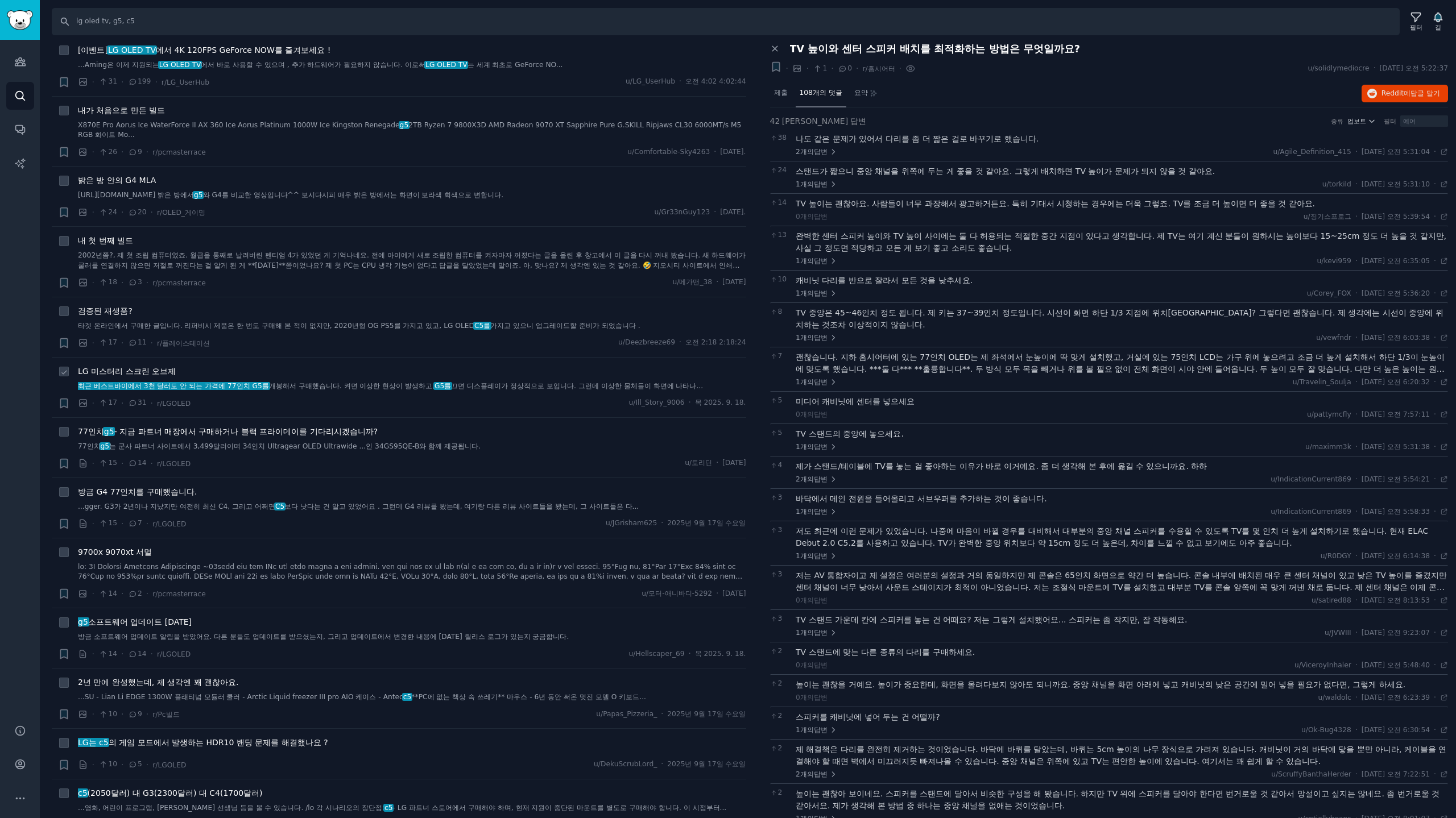
click at [134, 373] on font "LG 미스터리 스크린 오브제" at bounding box center [126, 371] width 97 height 9
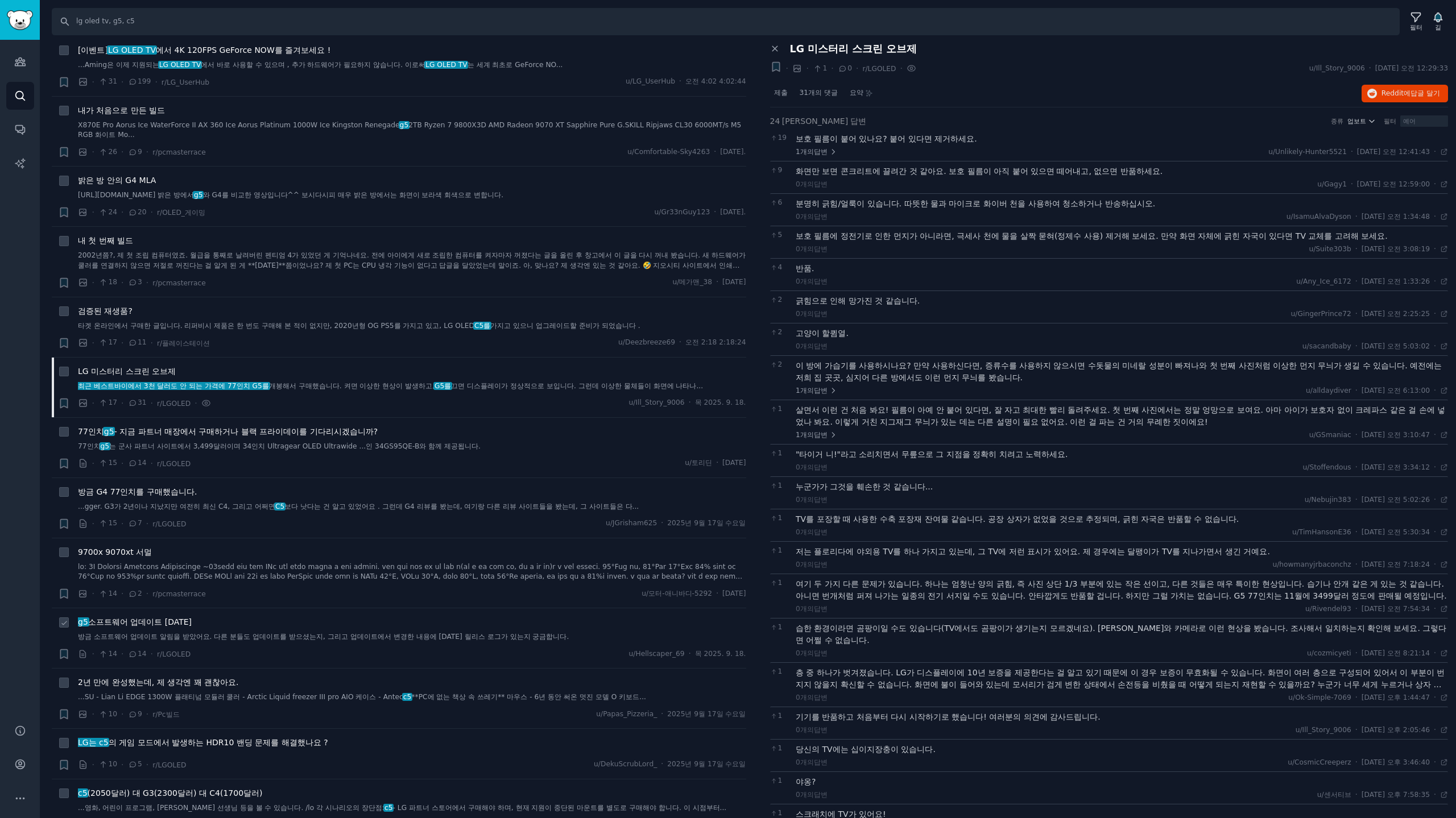
click at [192, 623] on font "소프트웨어 업데이트 2025년 9월 17일" at bounding box center [139, 622] width 103 height 9
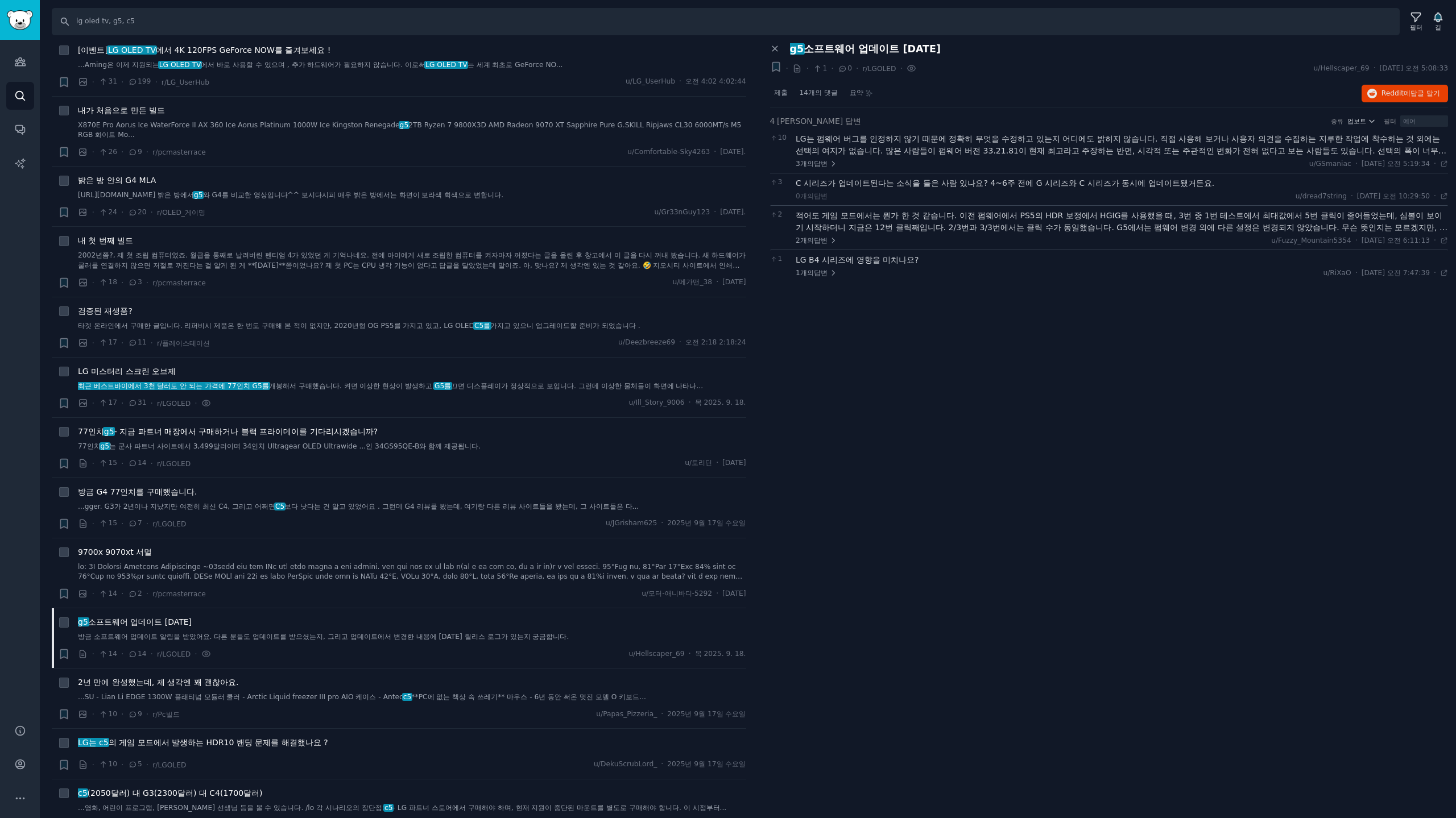
click at [972, 433] on div "패널 닫기 g5 소프트웨어 업데이트 2025년 9월 17일 + · · 1 · 0 · r/LGOLED · u/Hellscaper_69 · 202…" at bounding box center [1109, 431] width 695 height 776
click at [147, 182] on font "밝은 방 안의 G4 MLA" at bounding box center [117, 180] width 78 height 9
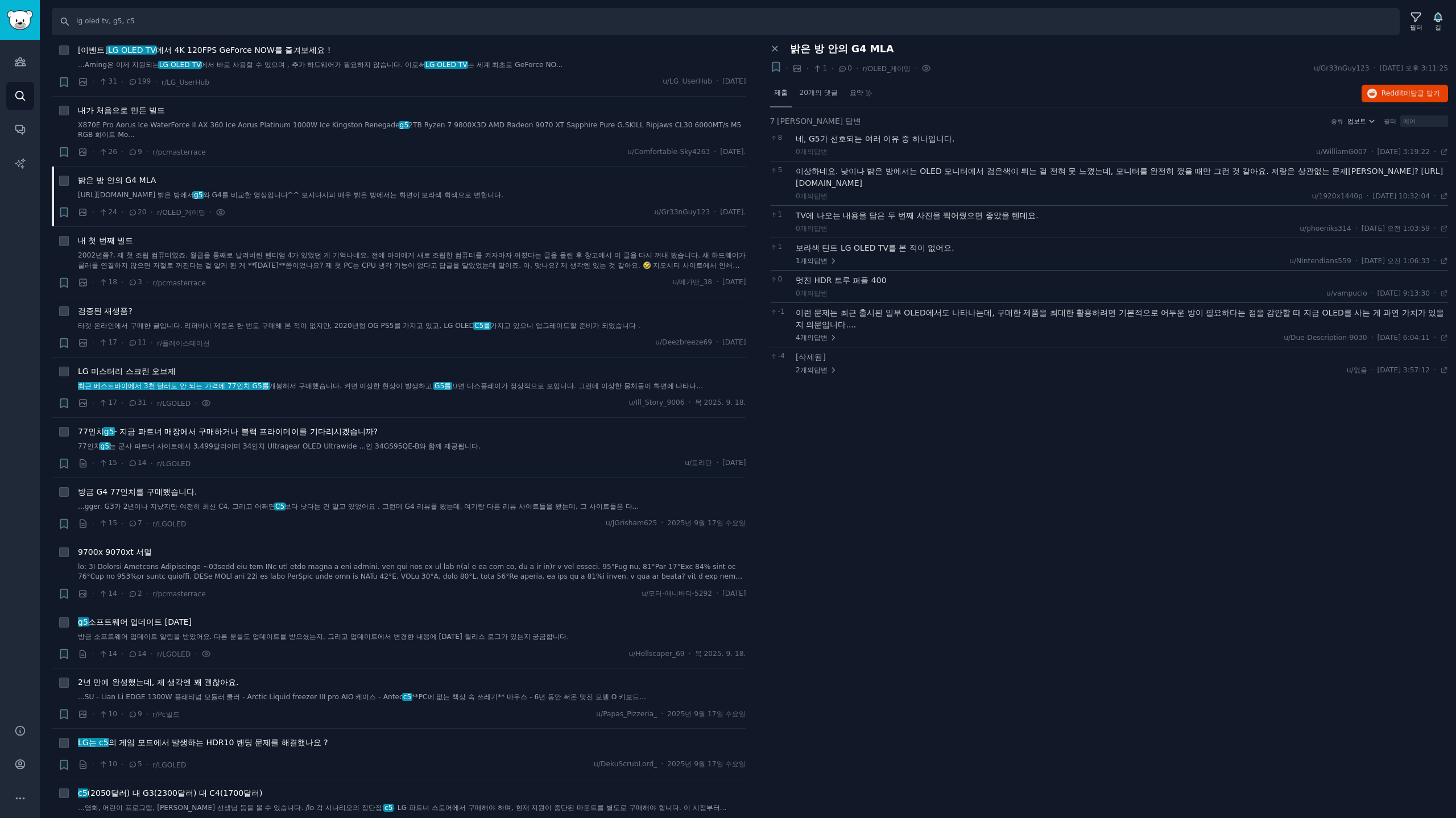
click at [786, 94] on font "제출" at bounding box center [780, 92] width 14 height 8
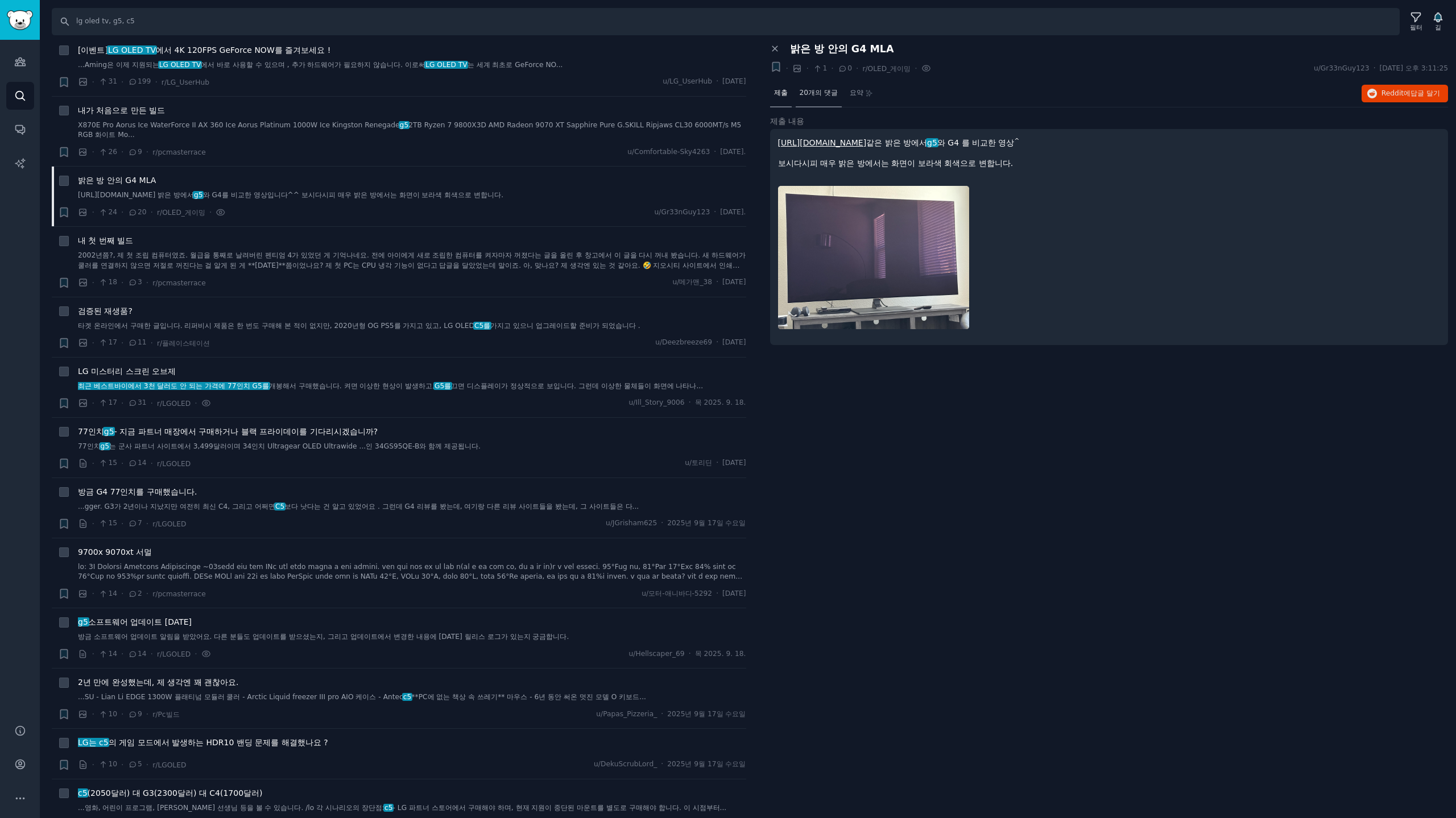
click at [829, 91] on font "20개의 댓글" at bounding box center [818, 92] width 38 height 8
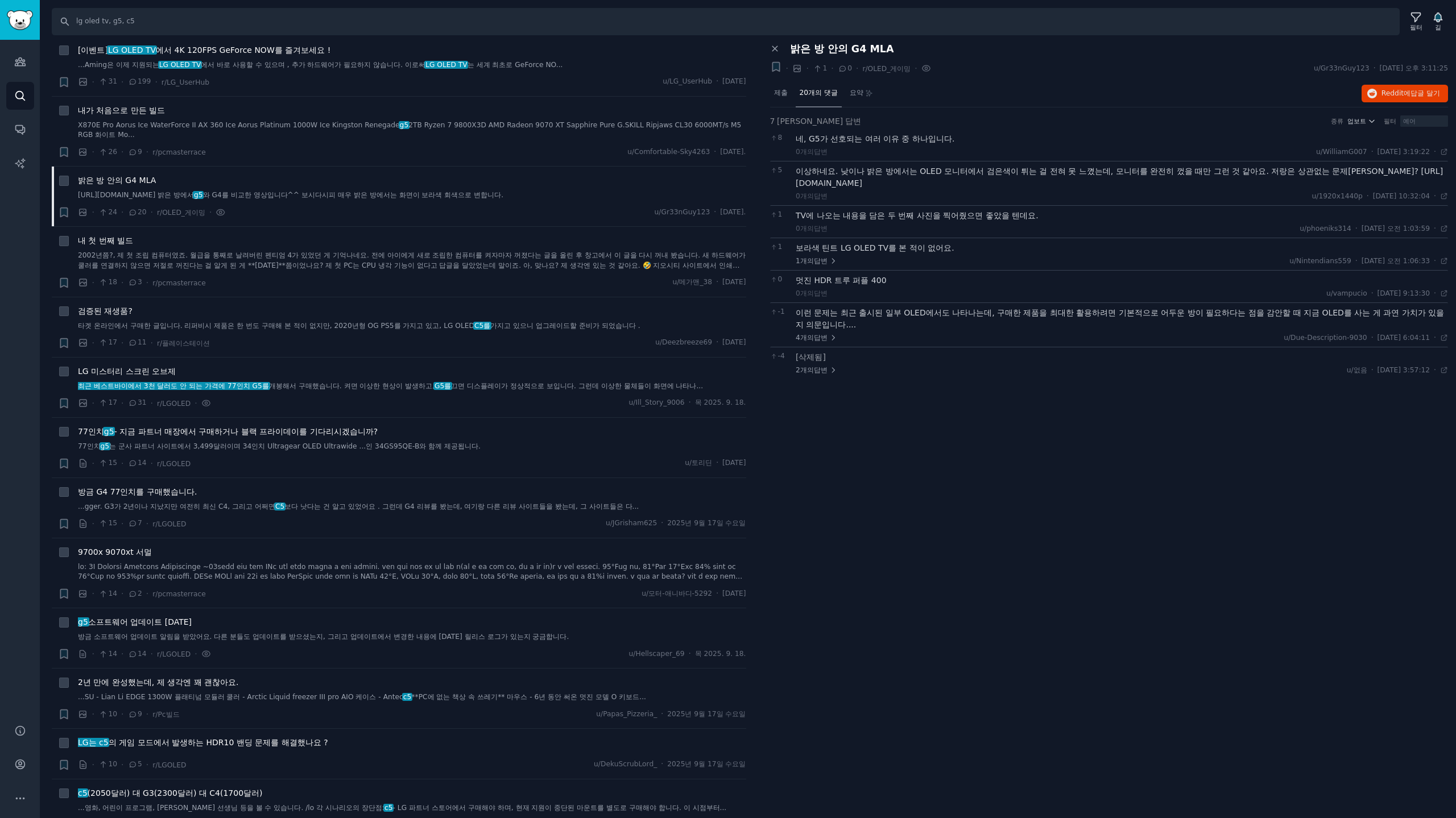
drag, startPoint x: 1017, startPoint y: 199, endPoint x: 895, endPoint y: 450, distance: 279.1
click at [895, 450] on div "패널 닫기 밝은 방 안의 G4 MLA + · · 1 · 0 · r/OLED_게이밍 · u/Gr33nGuy123 · 2025. 9. 20. 토 …" at bounding box center [1109, 431] width 695 height 776
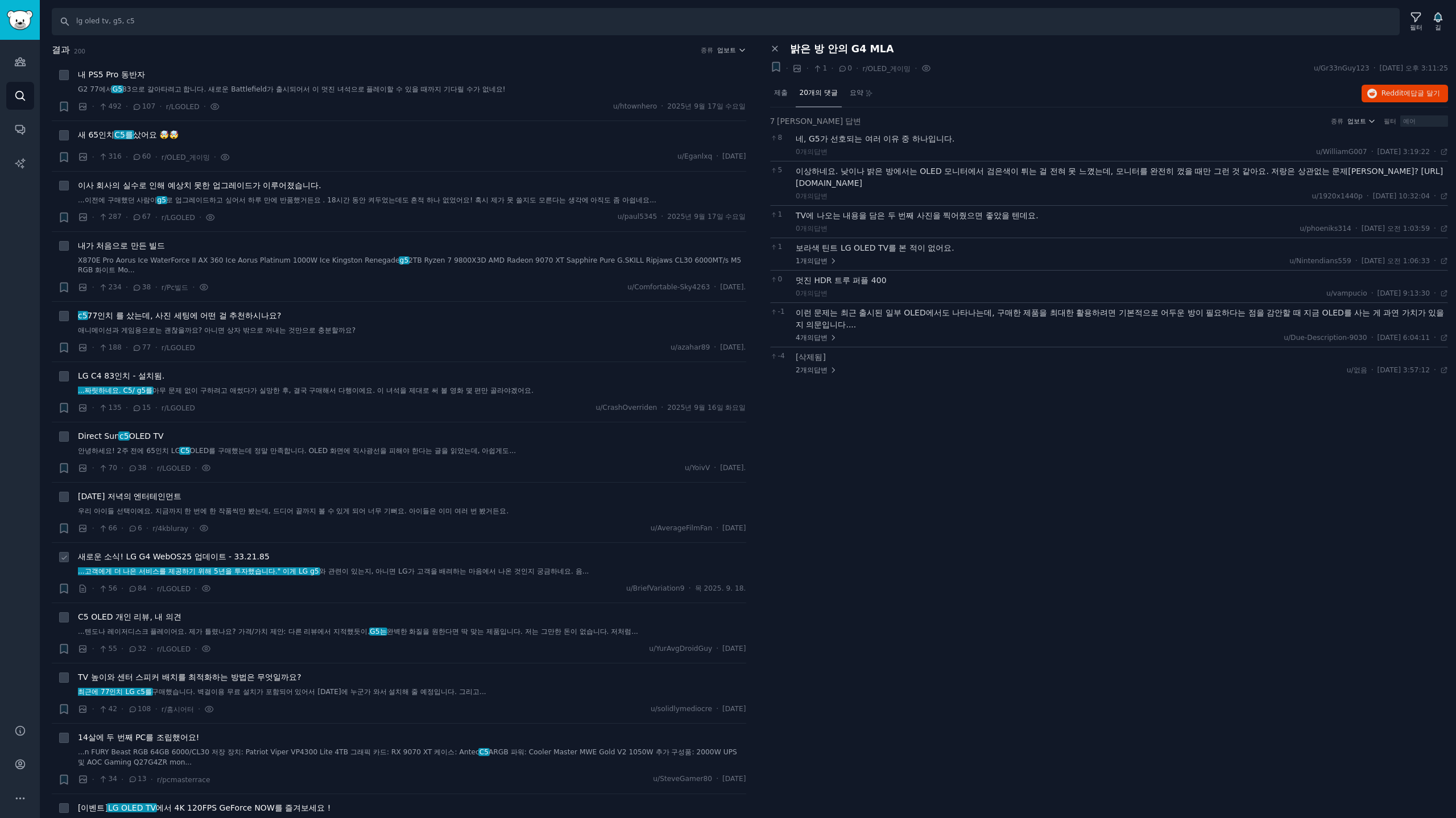
drag, startPoint x: 221, startPoint y: 557, endPoint x: 283, endPoint y: 559, distance: 62.0
click at [221, 557] on font "새로운 소식! LG G4 WebOS25 업데이트 - 33.21.85" at bounding box center [174, 557] width 192 height 9
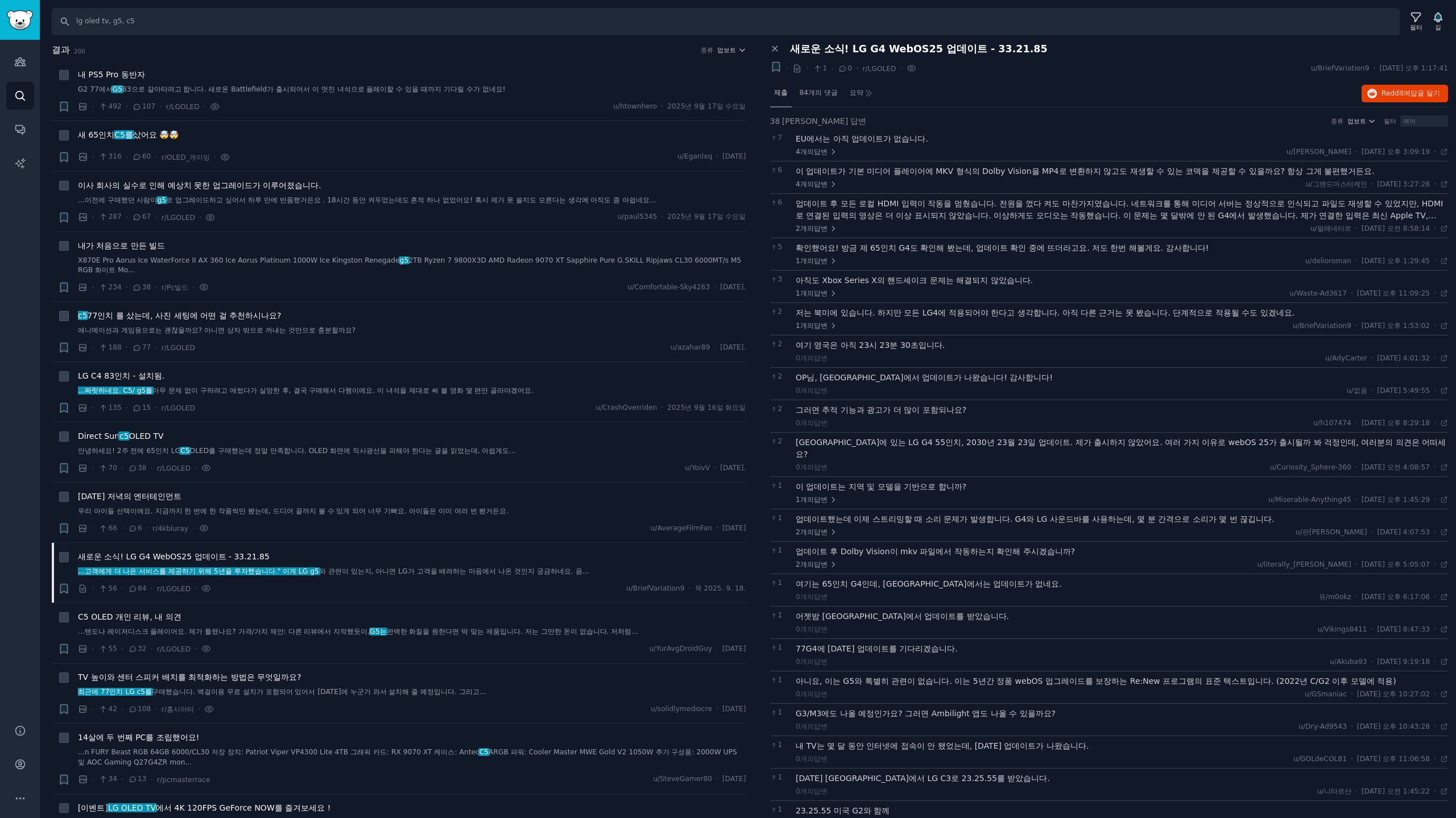
click at [785, 94] on font "제출" at bounding box center [780, 92] width 14 height 8
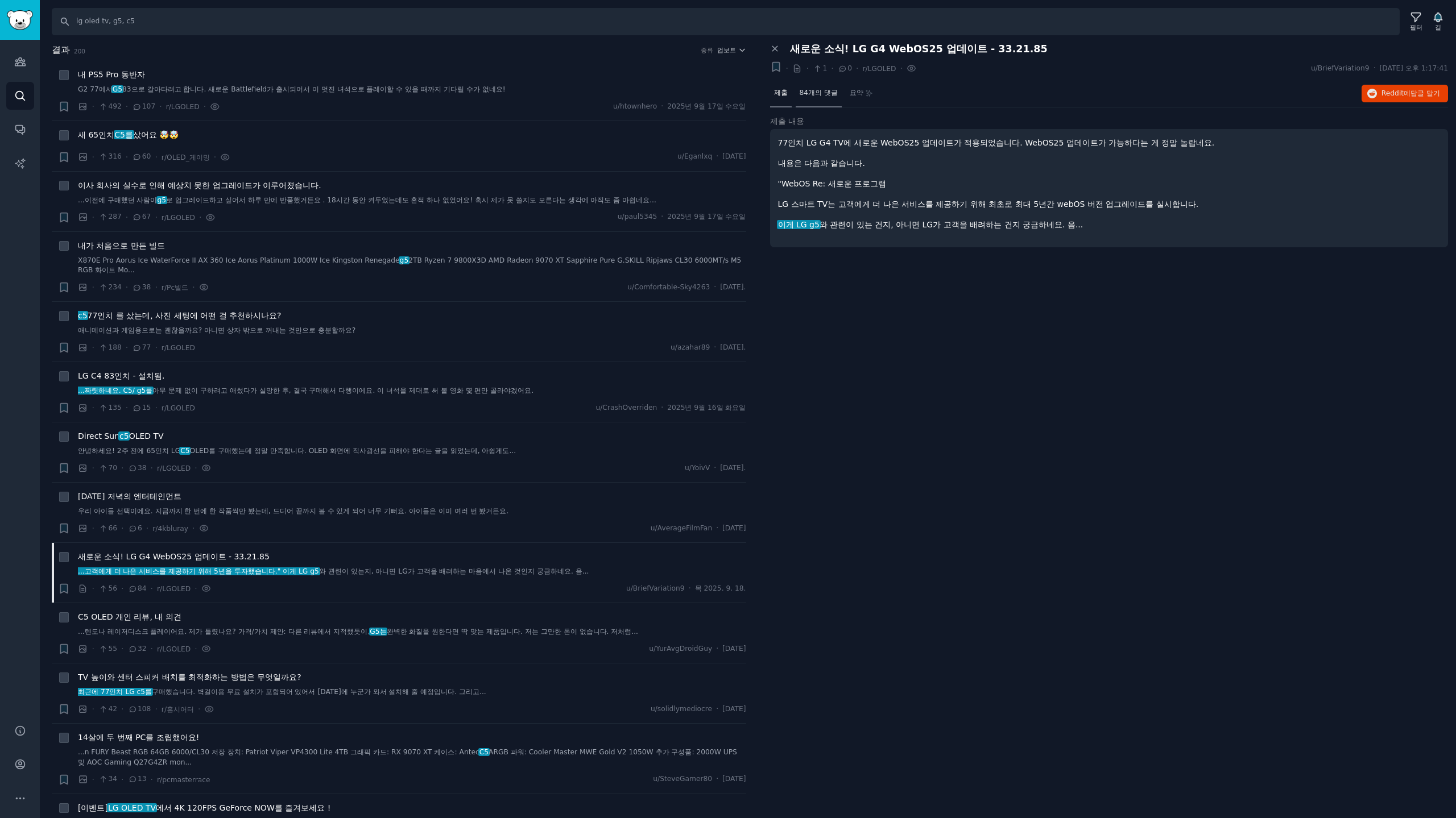
click at [811, 89] on font "84개의 댓글" at bounding box center [818, 92] width 38 height 8
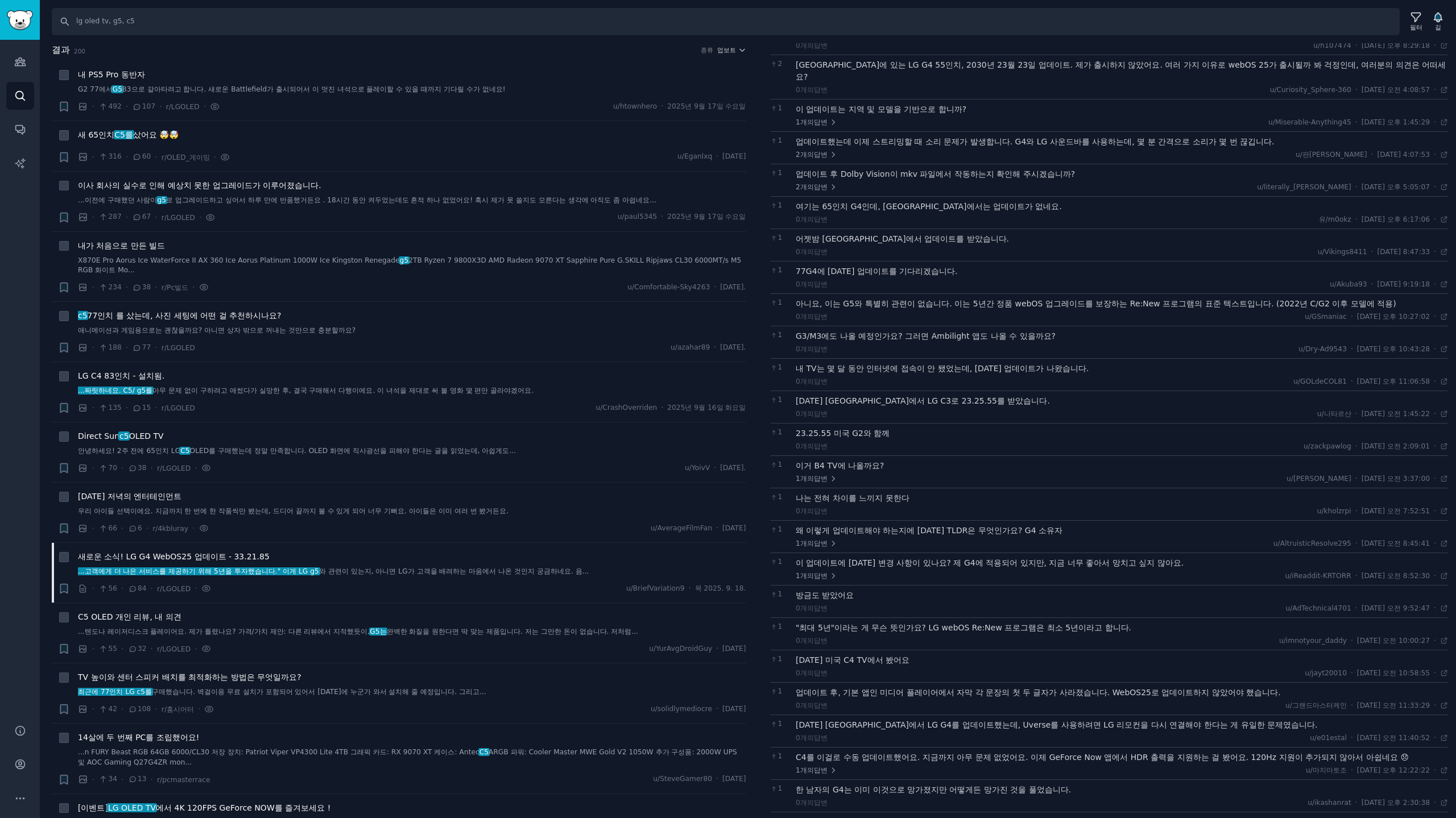
scroll to position [379, 0]
click at [155, 494] on font "오늘 저녁의 엔터테인먼트" at bounding box center [129, 496] width 103 height 9
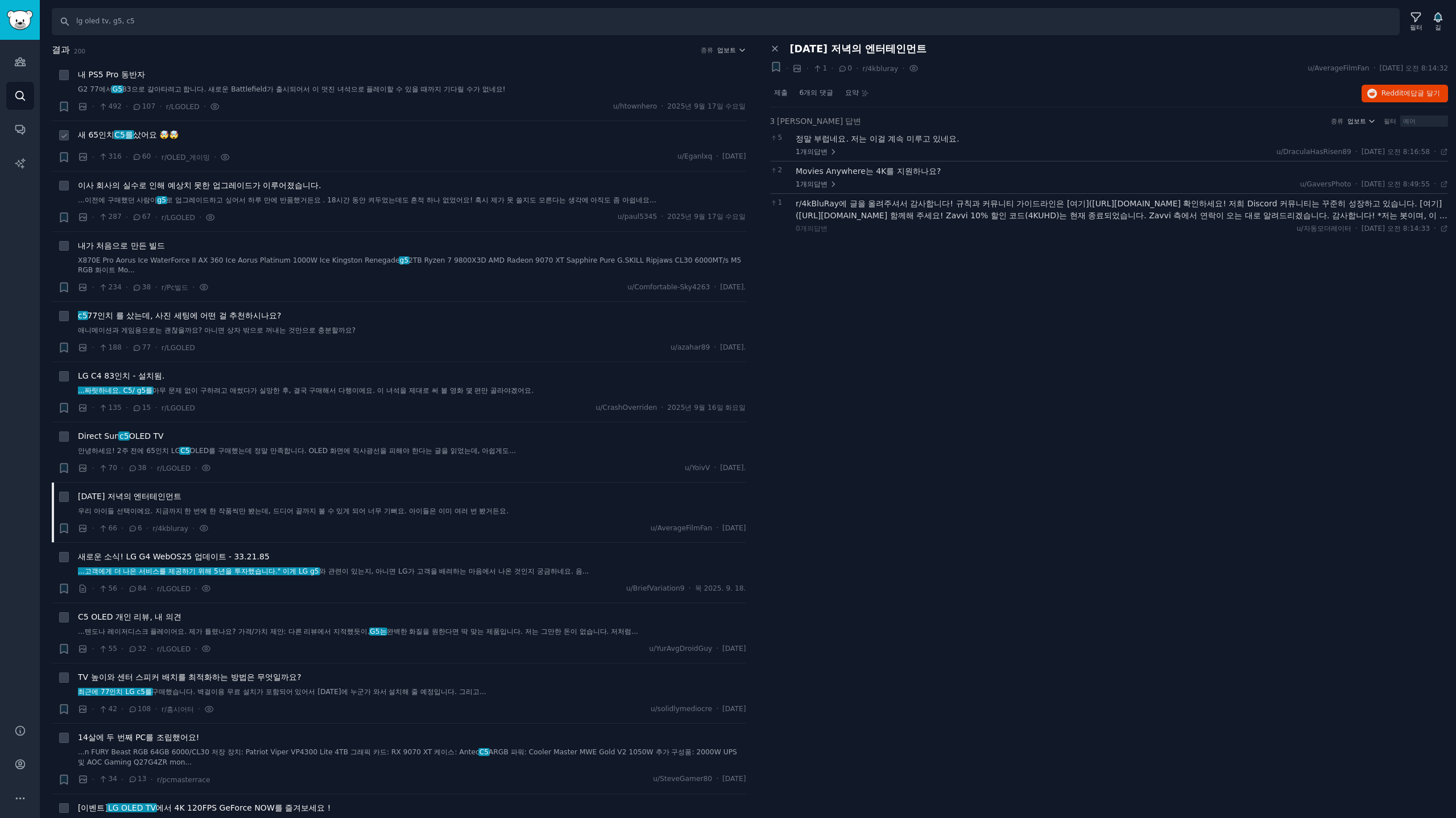
click at [120, 132] on font "C5를" at bounding box center [124, 135] width 19 height 9
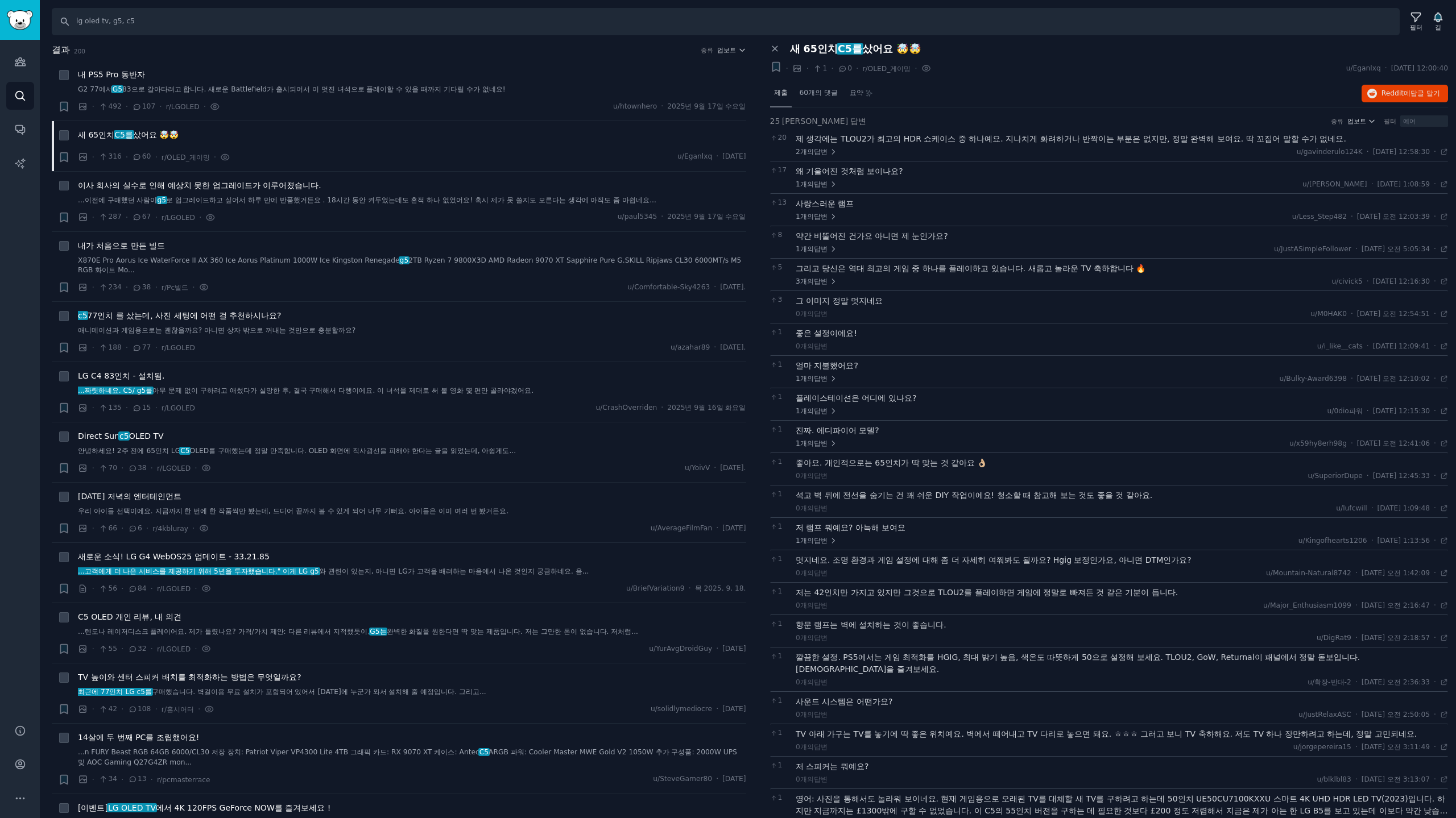
click at [784, 98] on div "제출" at bounding box center [780, 93] width 21 height 27
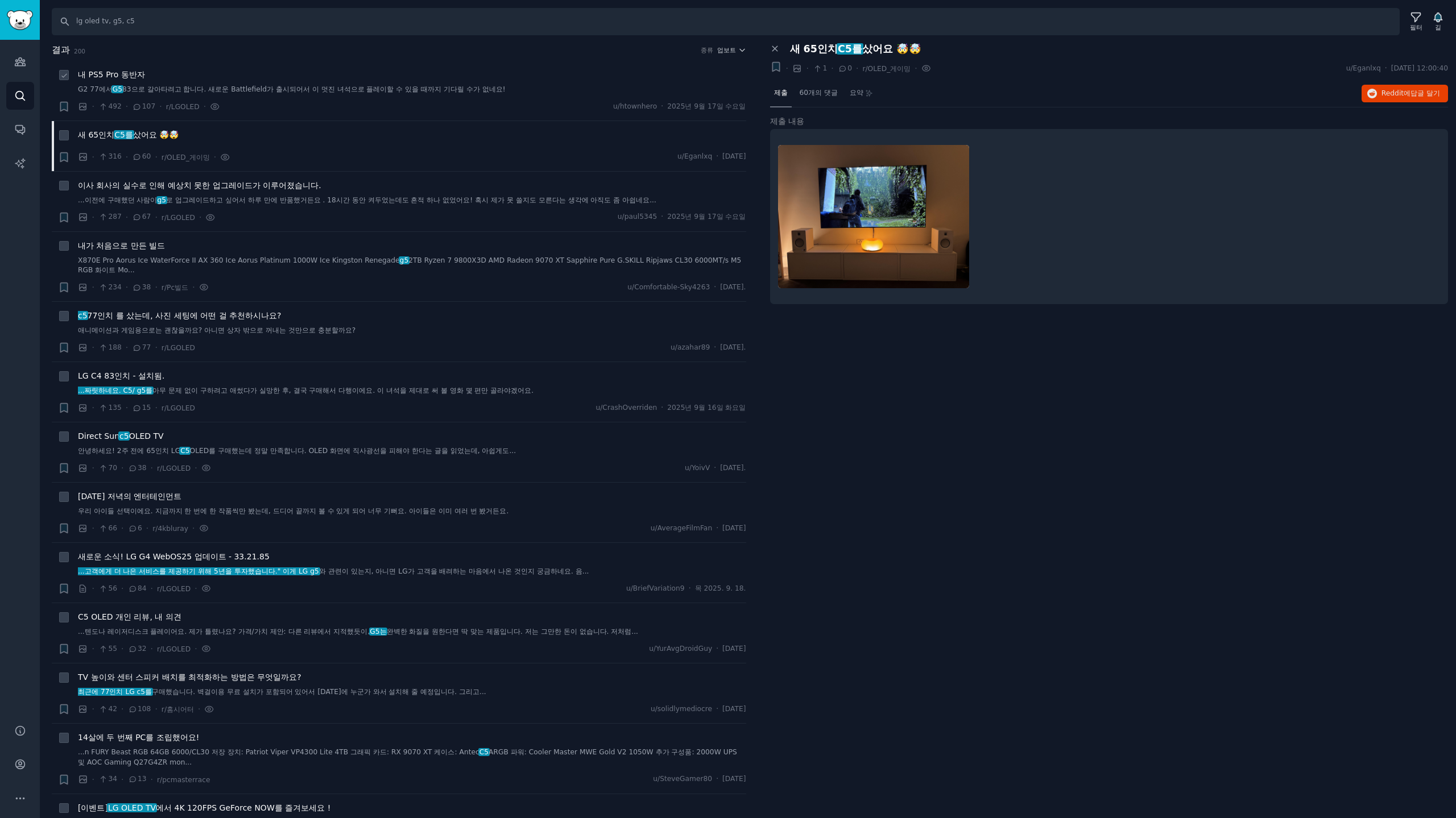
click at [180, 93] on font "83으로 갈아타려고 합니다. 새로운 Battlefield가 출시되어서 이 멋진 녀석으로 플레이할 수 있을 때까지 기다릴 수가 없네요!" at bounding box center [314, 89] width 383 height 8
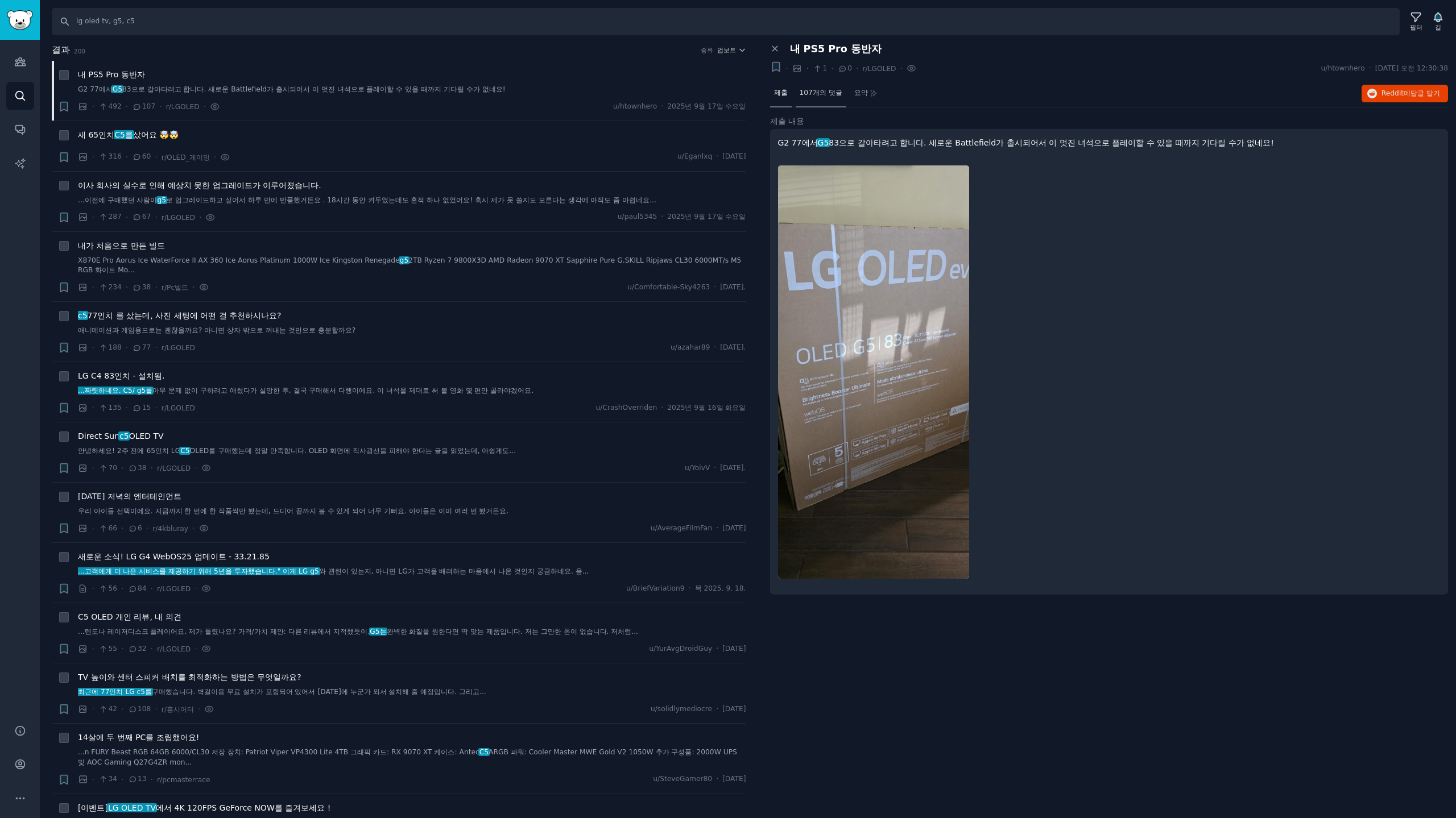
click at [823, 93] on font "107개의 댓글" at bounding box center [821, 92] width 43 height 8
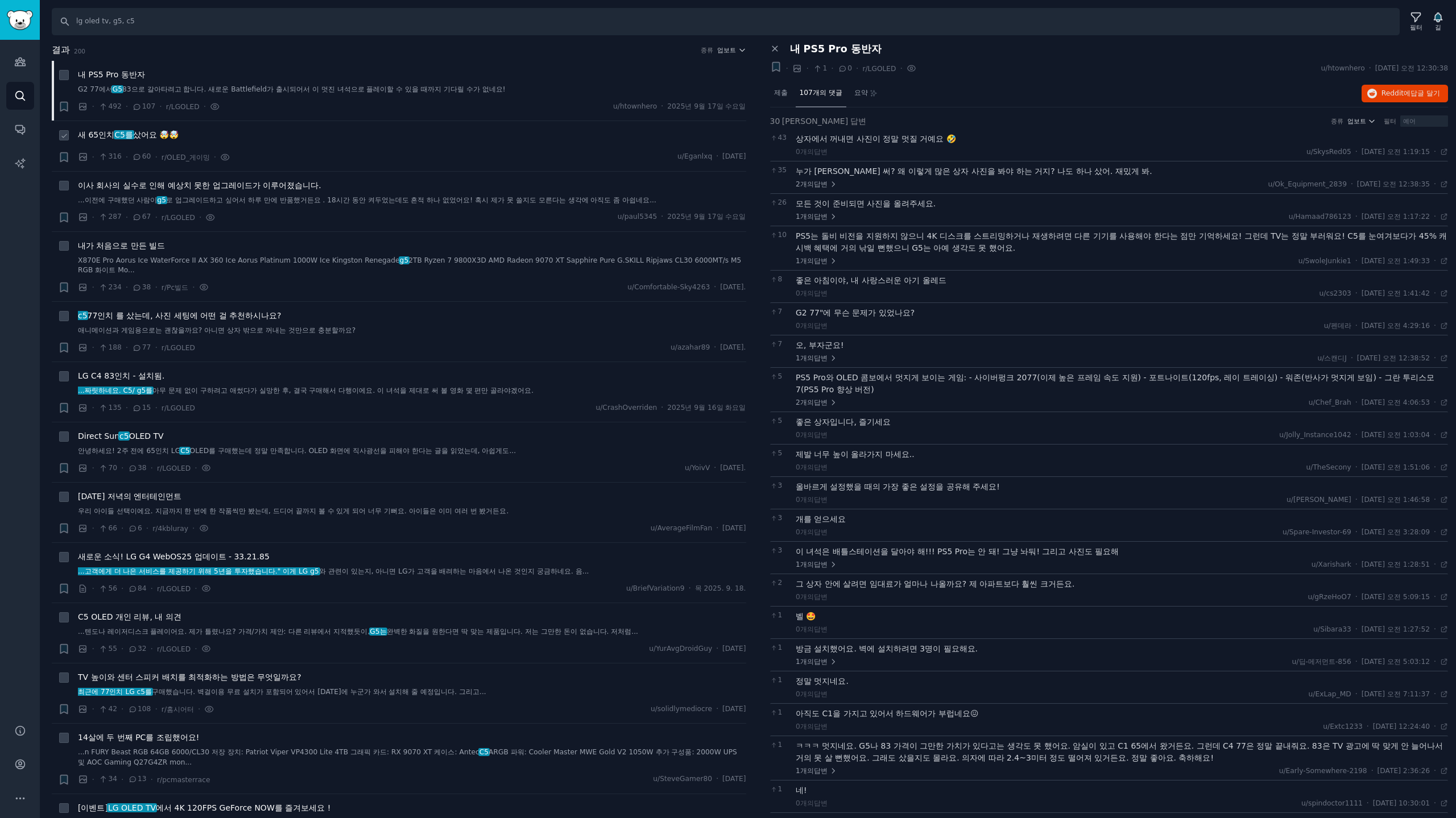
click at [154, 135] on font "샀어요 🤯🤯" at bounding box center [156, 135] width 45 height 9
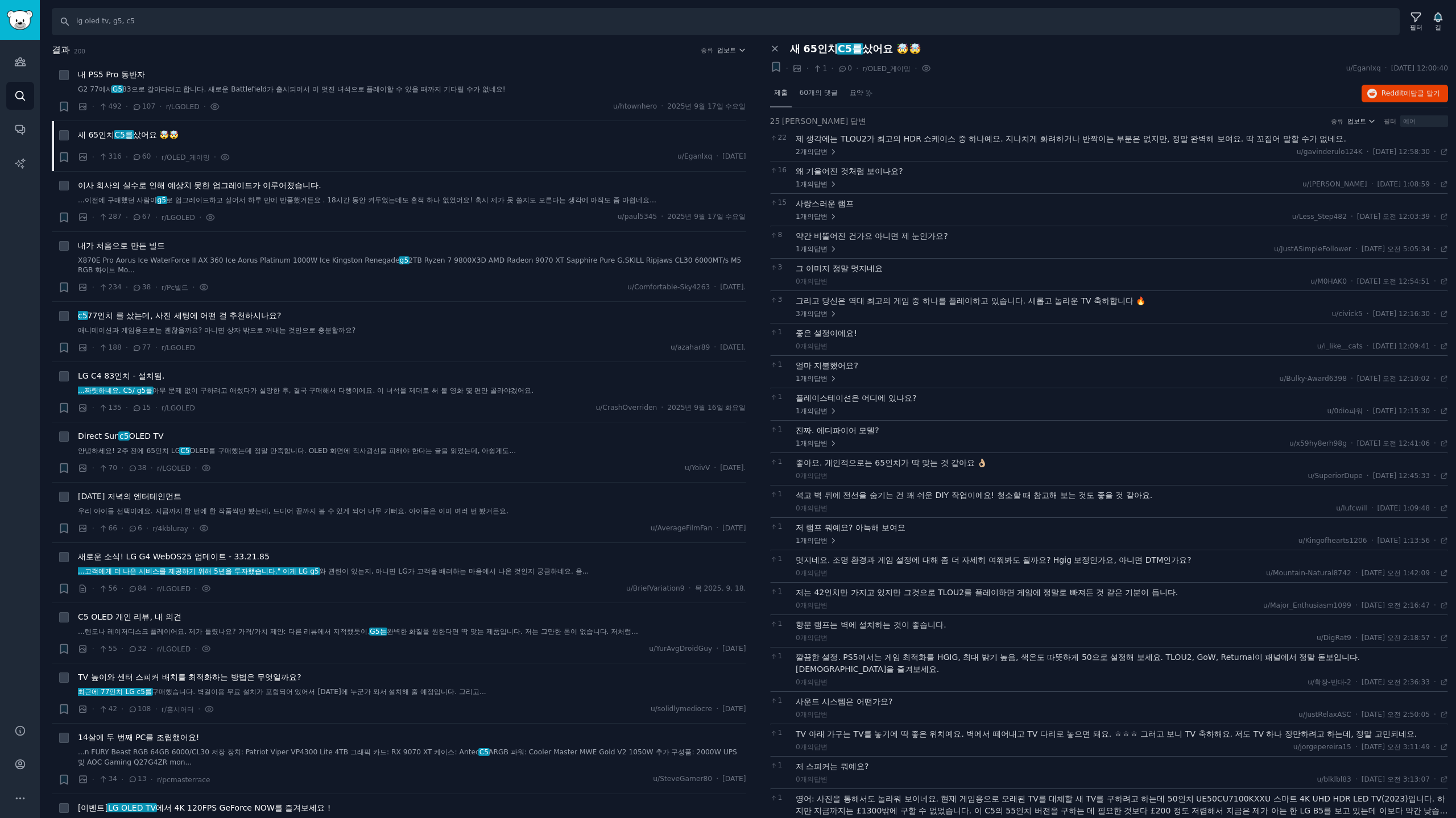
click at [788, 94] on div "제출" at bounding box center [780, 93] width 21 height 27
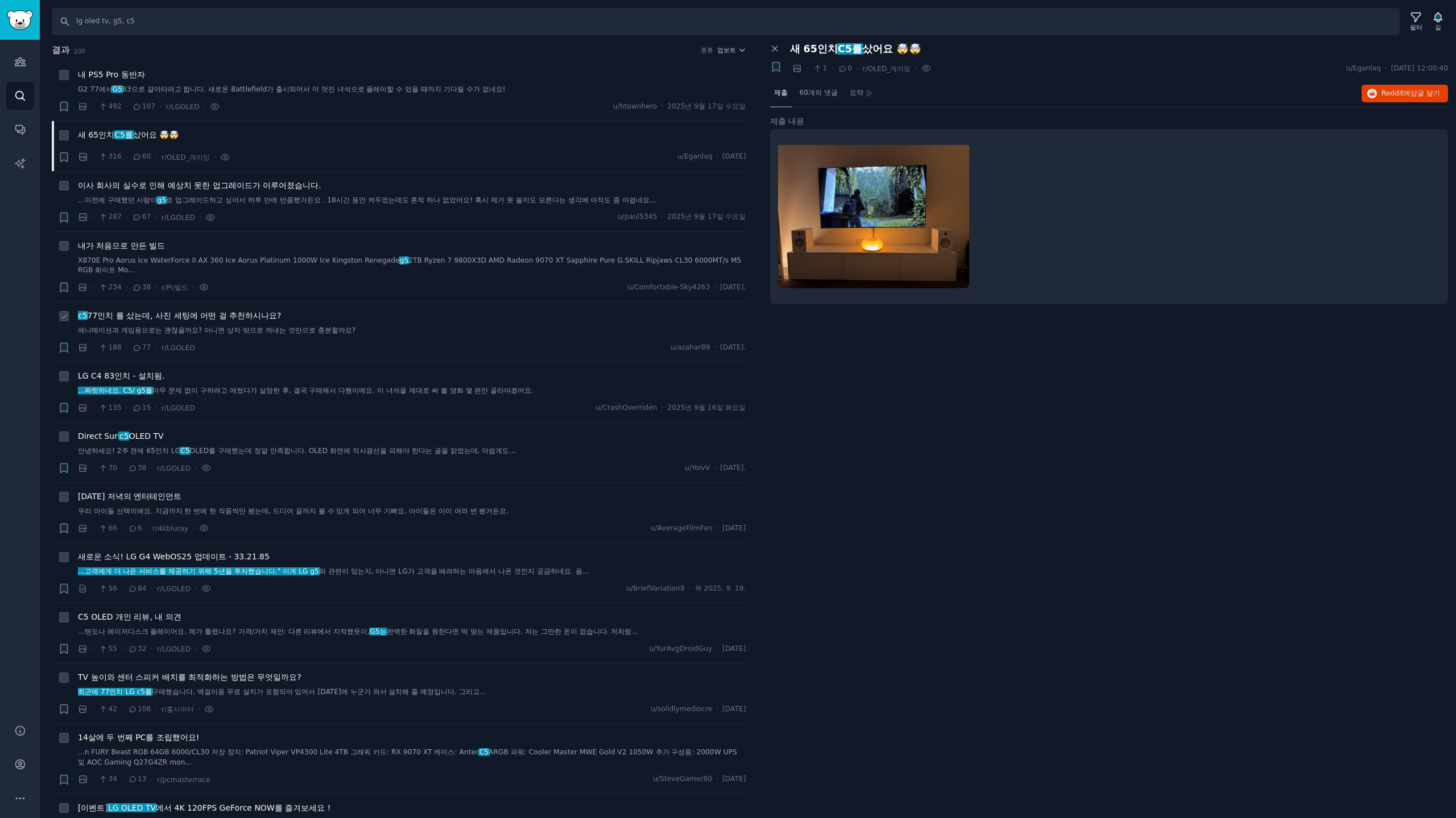
click at [126, 316] on font "77인치 를 샀는데" at bounding box center [119, 315] width 63 height 9
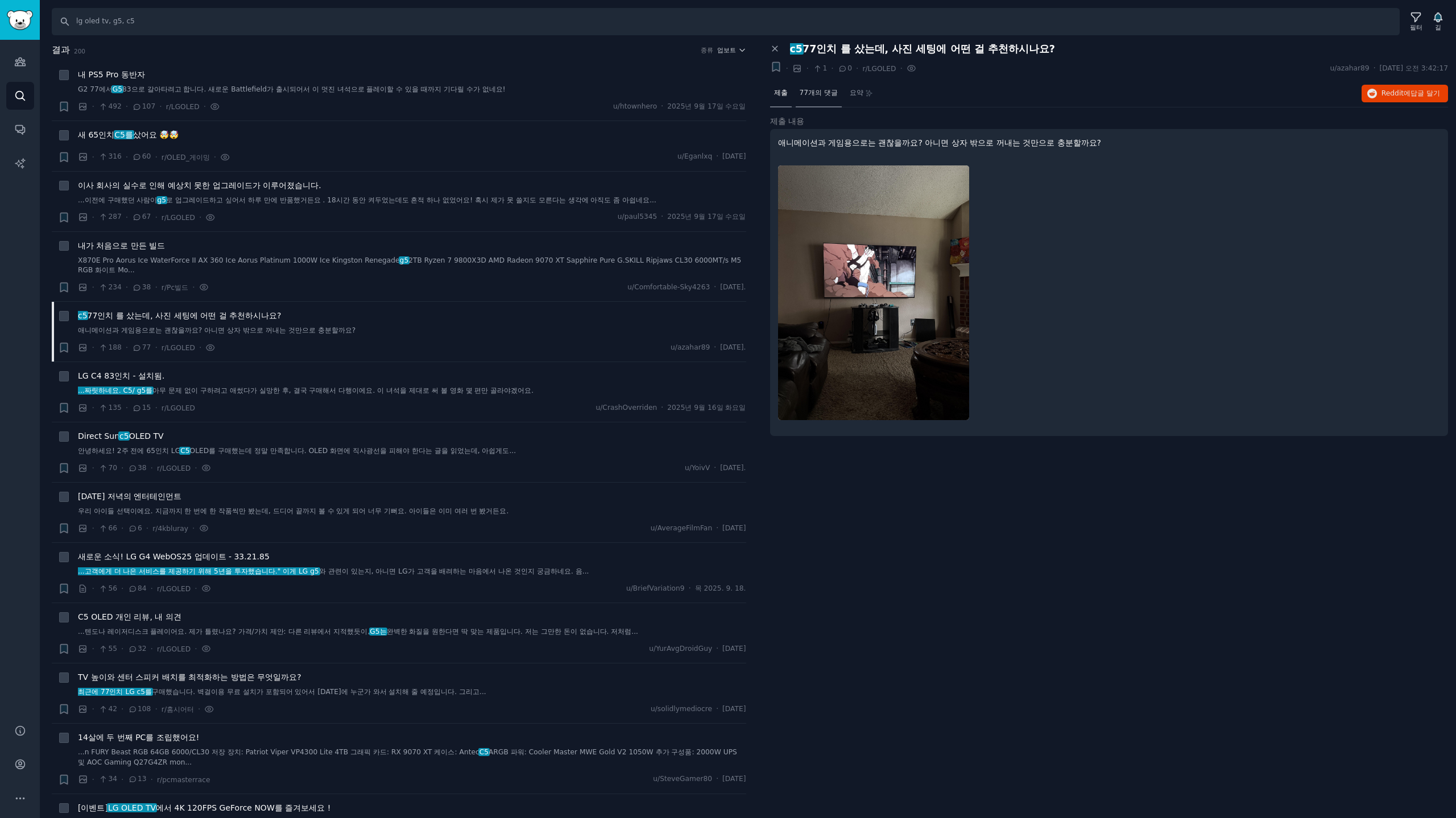
click at [821, 93] on font "77개의 댓글" at bounding box center [818, 92] width 38 height 8
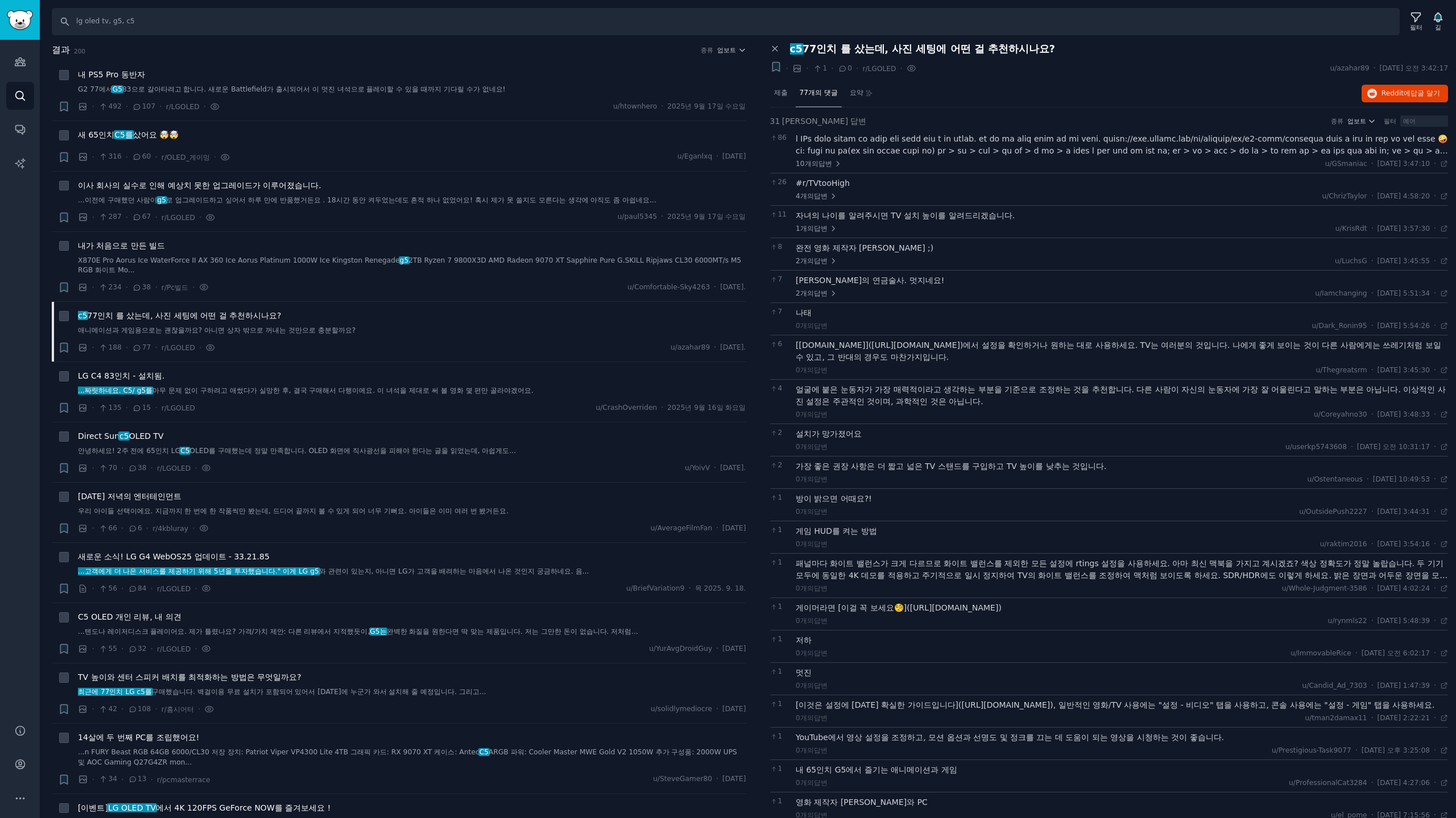
click at [794, 95] on nav "제출 77개의 댓글 요약" at bounding box center [824, 93] width 108 height 27
click at [775, 92] on font "제출" at bounding box center [780, 92] width 14 height 8
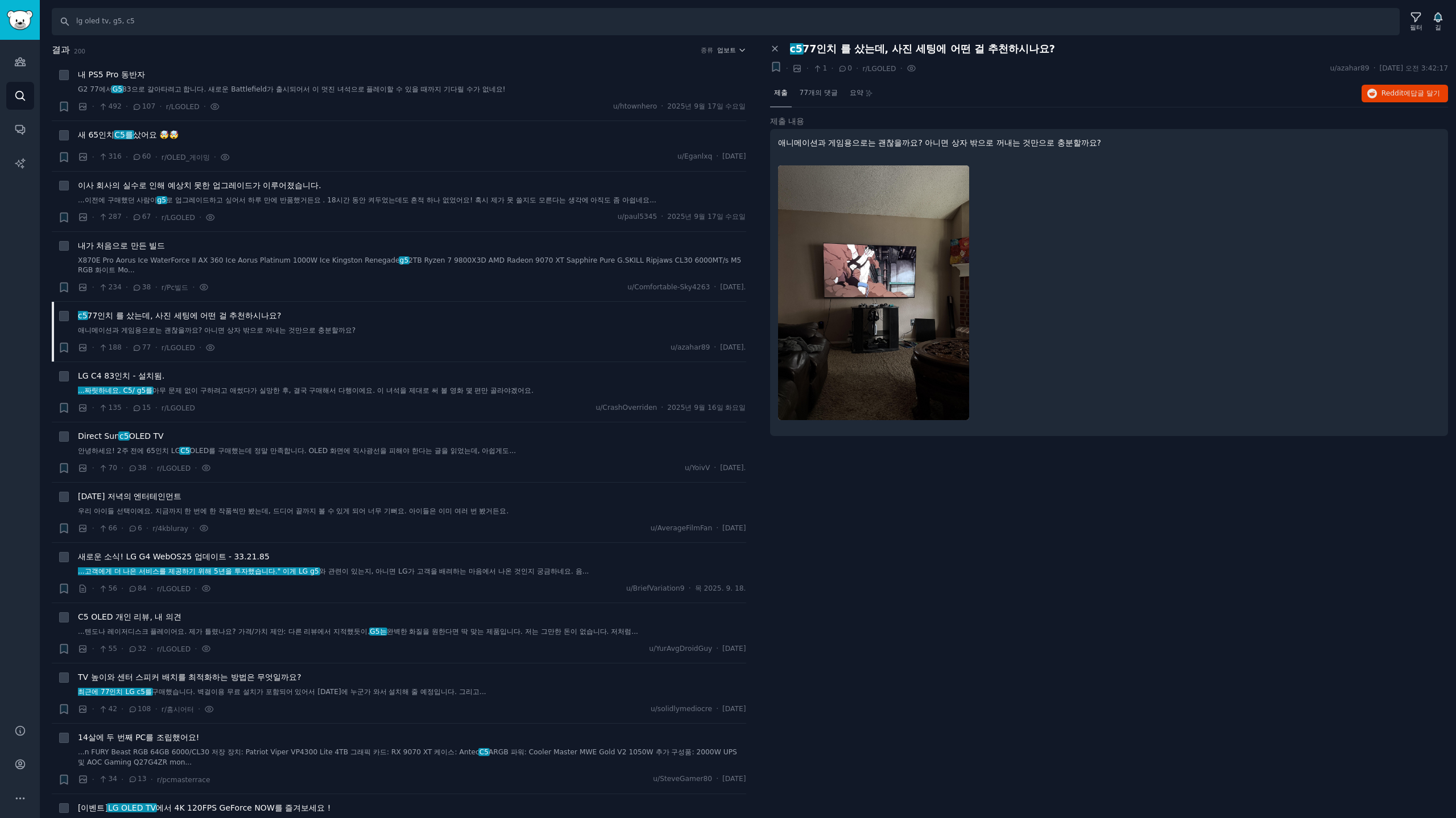
click at [890, 302] on img at bounding box center [873, 293] width 191 height 255
drag, startPoint x: 876, startPoint y: 236, endPoint x: 1149, endPoint y: 176, distance: 279.5
click at [876, 235] on img at bounding box center [873, 293] width 191 height 255
click at [1402, 93] on font "Reddit에" at bounding box center [1396, 93] width 29 height 8
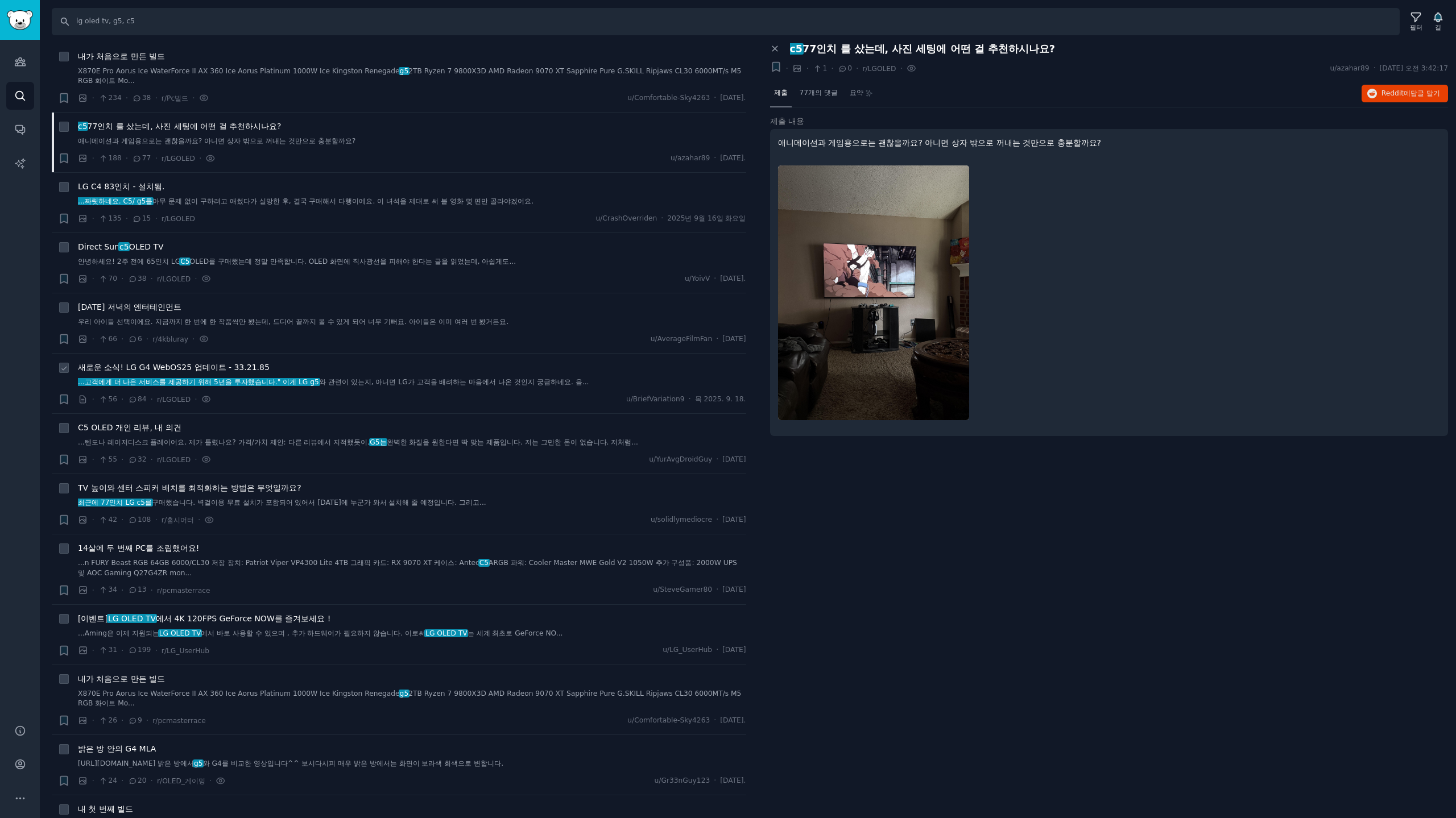
click at [212, 362] on font "새로운 소식! LG G4 WebOS25 업데이트 - 33.21.85" at bounding box center [174, 367] width 192 height 9
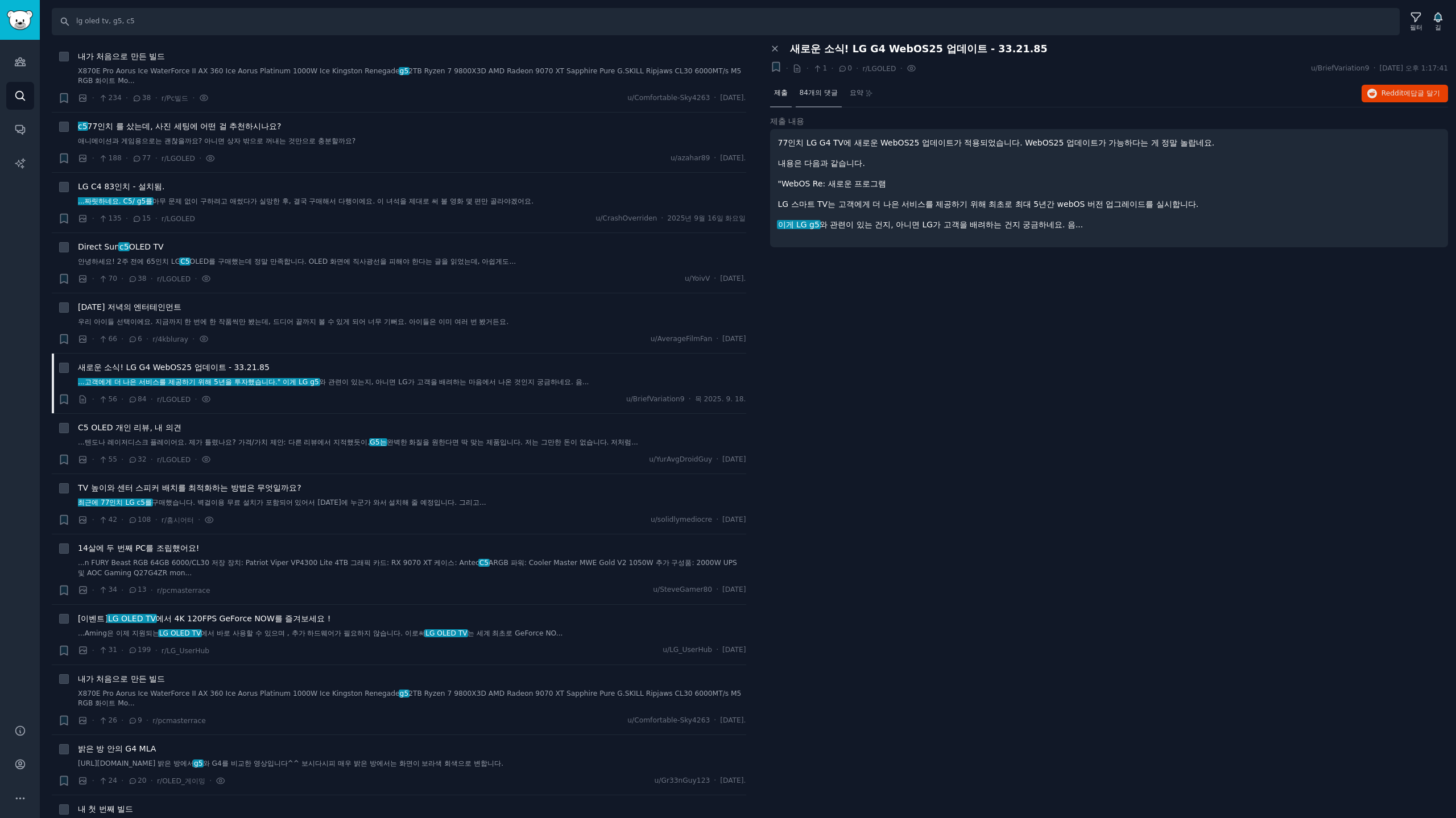
click at [816, 93] on font "84개의 댓글" at bounding box center [818, 92] width 38 height 8
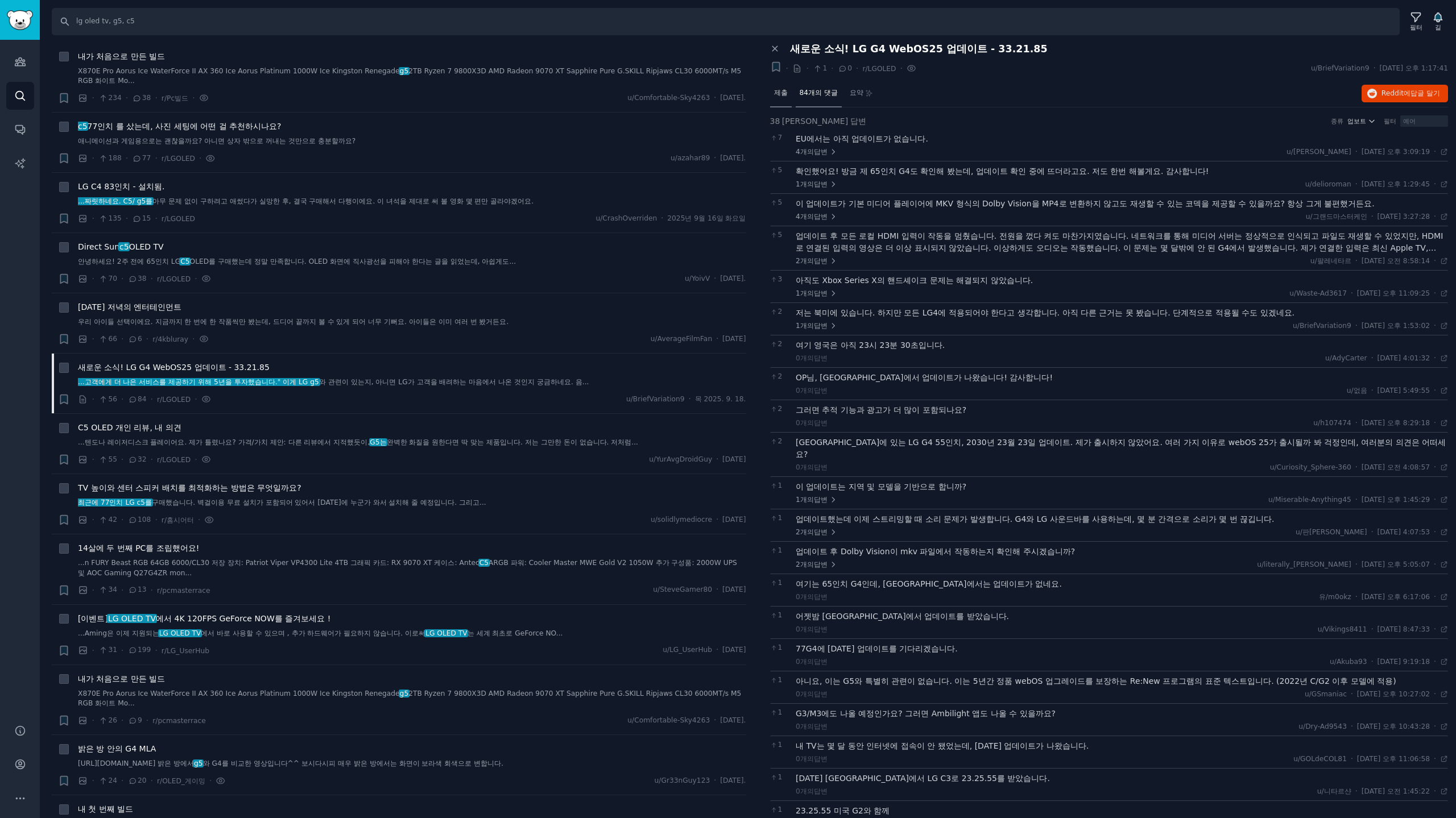
click at [777, 93] on font "제출" at bounding box center [780, 92] width 14 height 8
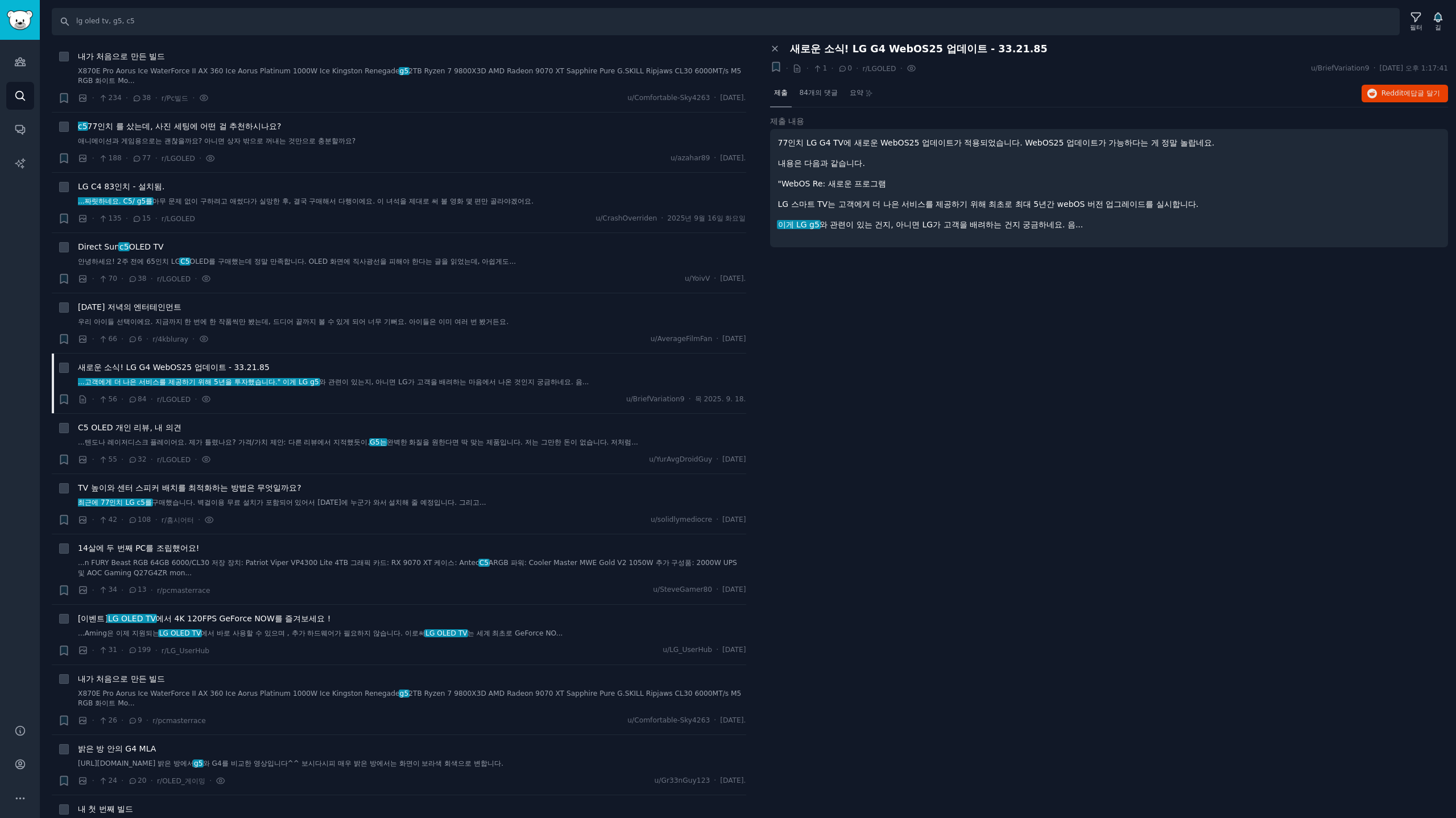
click at [877, 321] on div "패널 닫기 새로운 소식! LG G4 WebOS25 업데이트 - 33.21.85 이 대화를 북마크하세요 + · · 1 · 0 · r/LGOLED…" at bounding box center [1109, 431] width 695 height 776
click at [948, 302] on div "패널 닫기 새로운 소식! LG G4 WebOS25 업데이트 - 33.21.85 이 대화를 북마크하세요 + · · 1 · 0 · r/LGOLED…" at bounding box center [1109, 431] width 695 height 776
click at [947, 302] on div "패널 닫기 새로운 소식! LG G4 WebOS25 업데이트 - 33.21.85 이 대화를 북마크하세요 + · · 1 · 0 · r/LGOLED…" at bounding box center [1109, 431] width 695 height 776
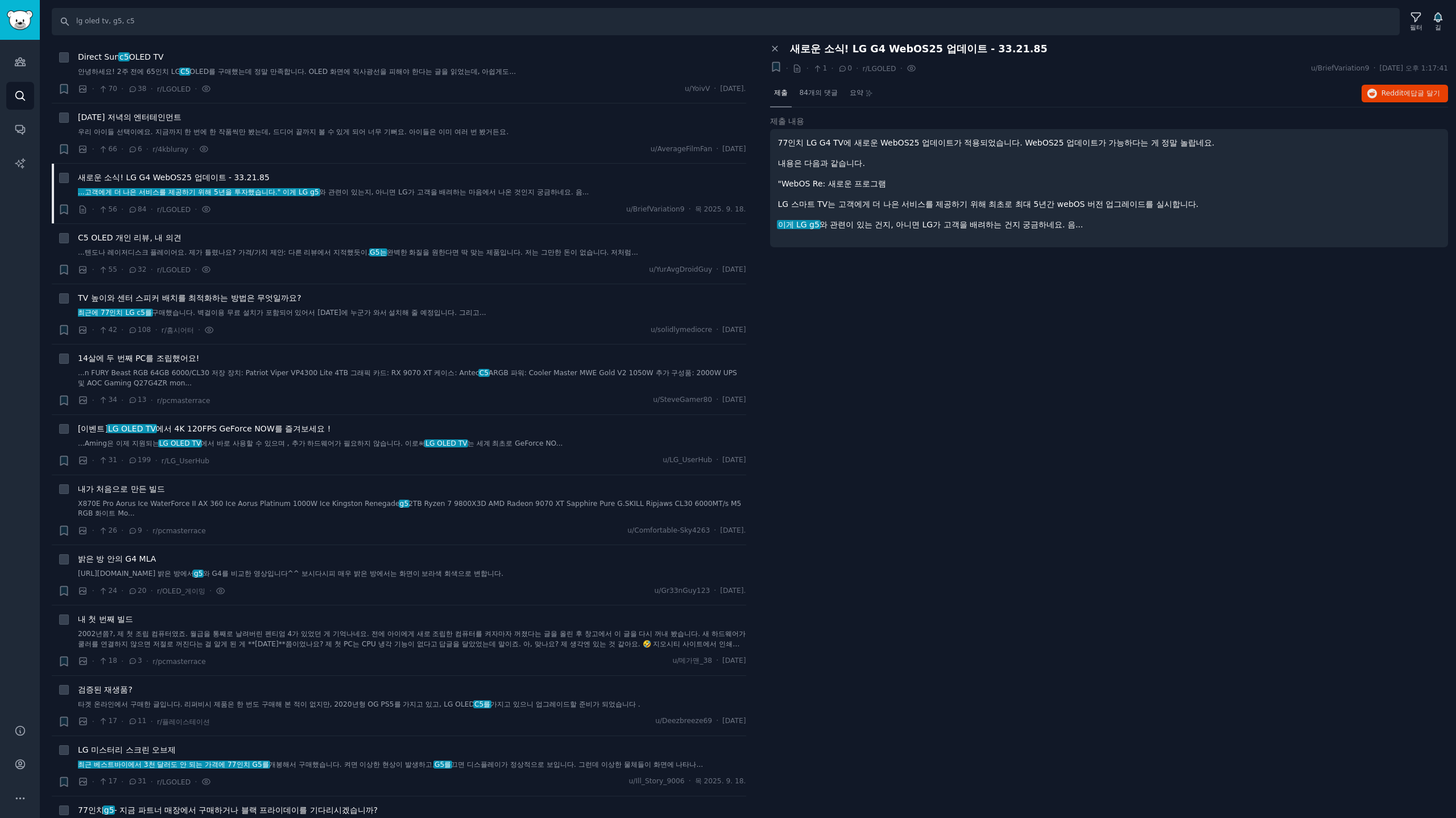
drag, startPoint x: 1053, startPoint y: 258, endPoint x: 1040, endPoint y: 250, distance: 15.3
click at [1053, 258] on div "제출 내용 77인치 LG G4 TV에 새로운 WebOS25 업데이트가 적용되었습니다. WebOS25 업데이트가 가능하다는 게 정말 놀랍네요. …" at bounding box center [1109, 187] width 679 height 144
click at [826, 97] on span "84개의 댓글" at bounding box center [818, 93] width 38 height 10
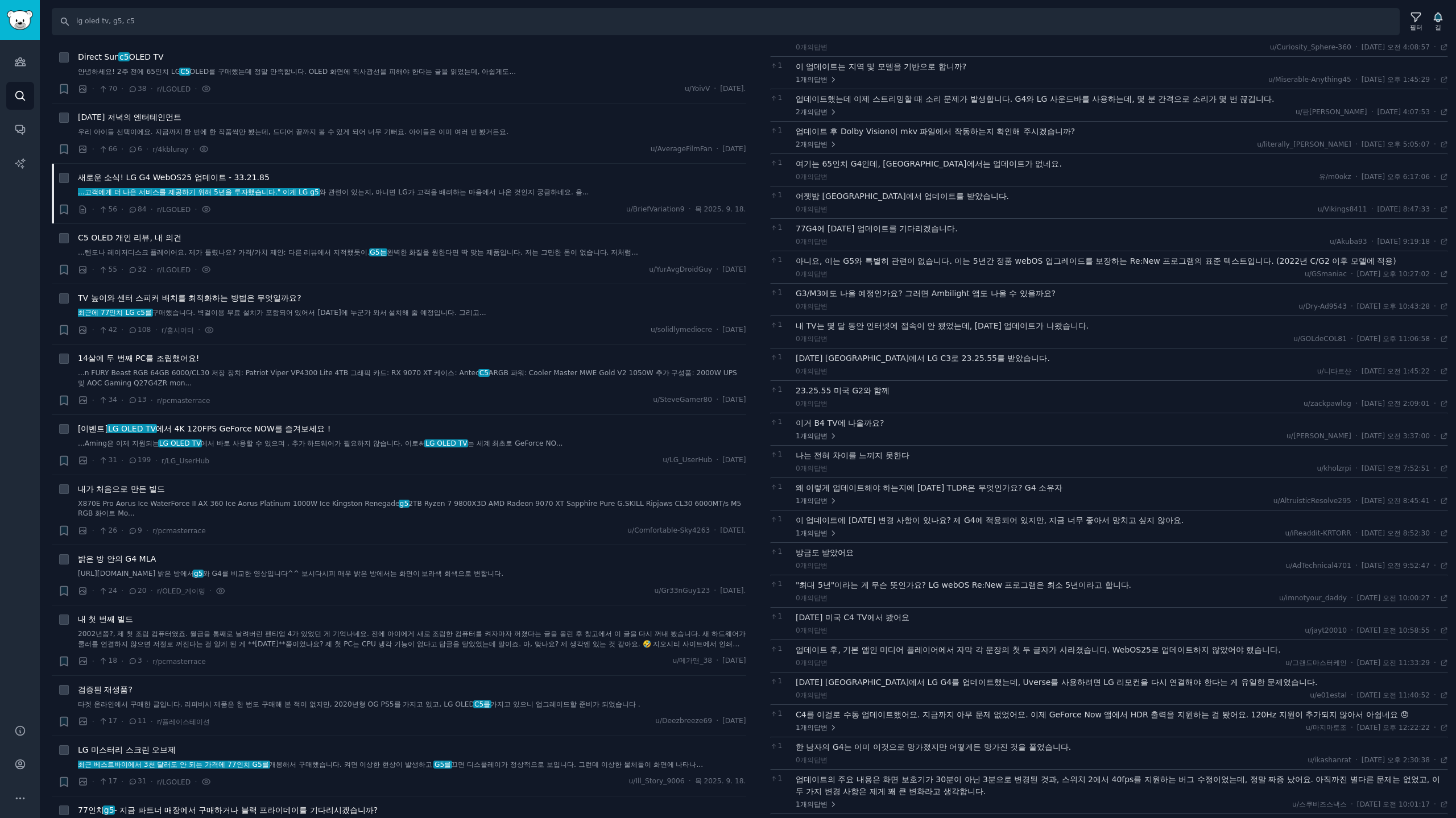
scroll to position [410, 0]
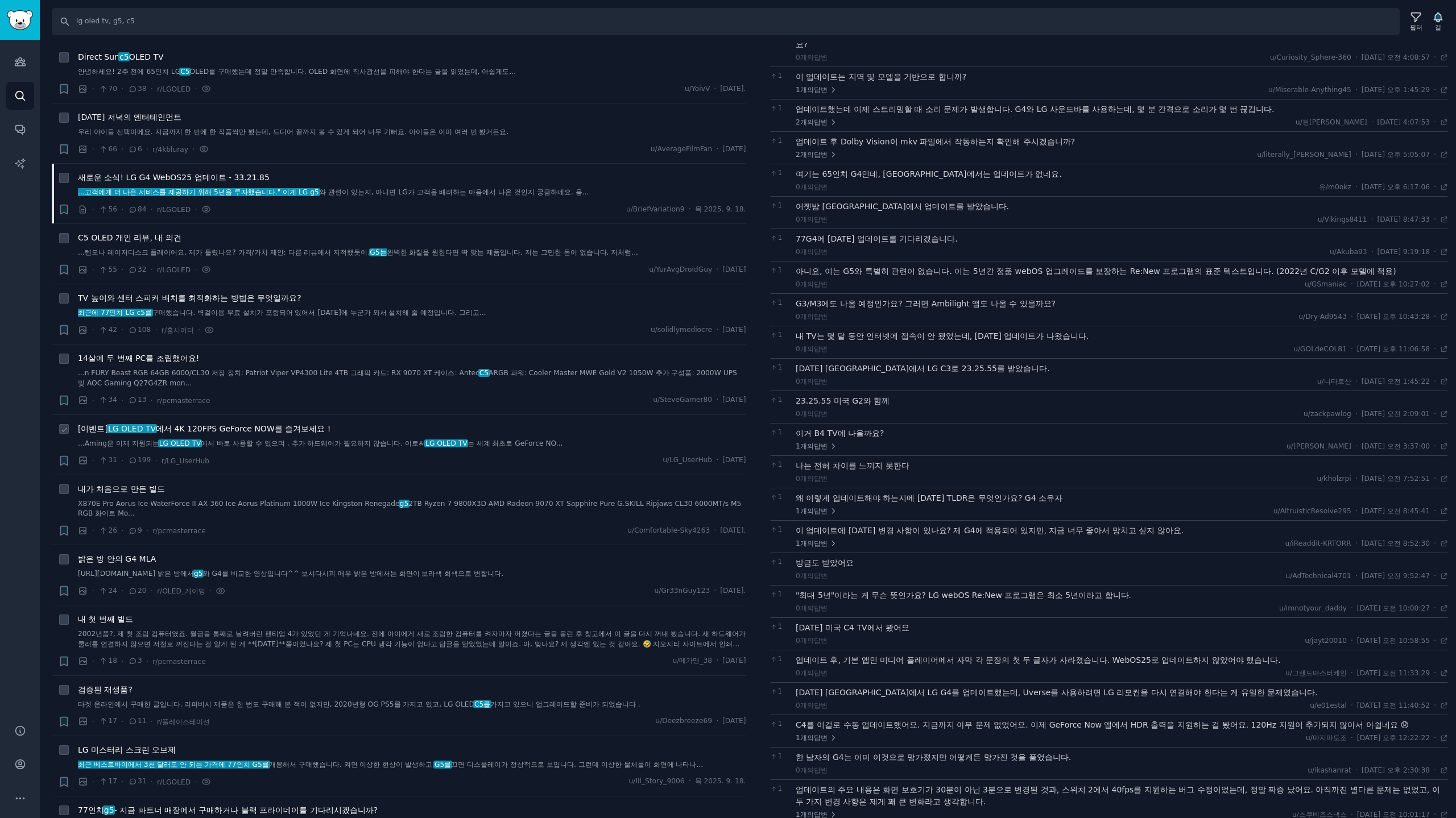
click at [300, 430] on font "에서 4K 120FPS GeForce NOW를 즐겨보세요 !" at bounding box center [243, 428] width 174 height 9
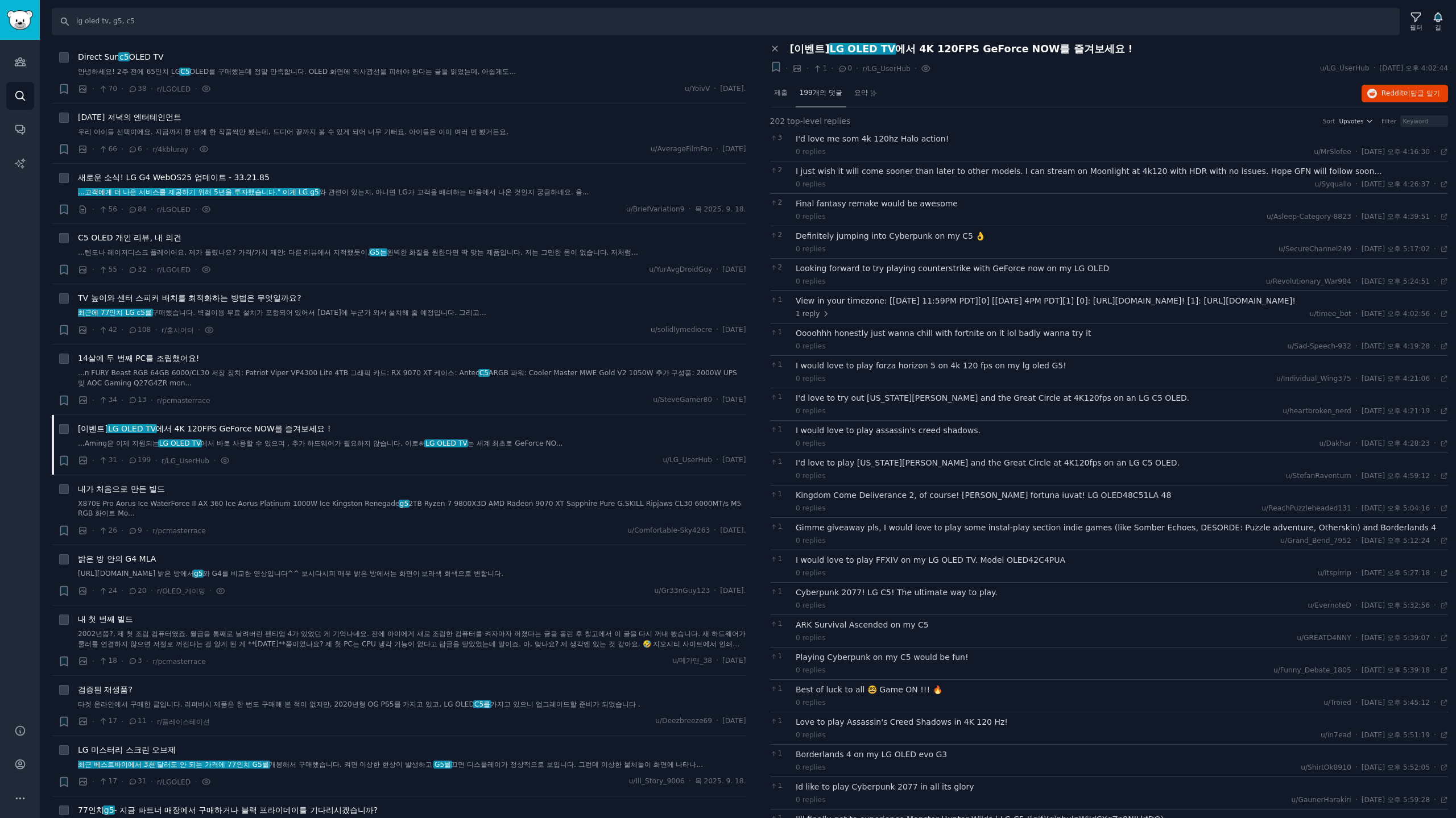
click at [820, 86] on div "199개의 댓글" at bounding box center [821, 93] width 51 height 27
click at [774, 92] on font "제출" at bounding box center [780, 92] width 14 height 8
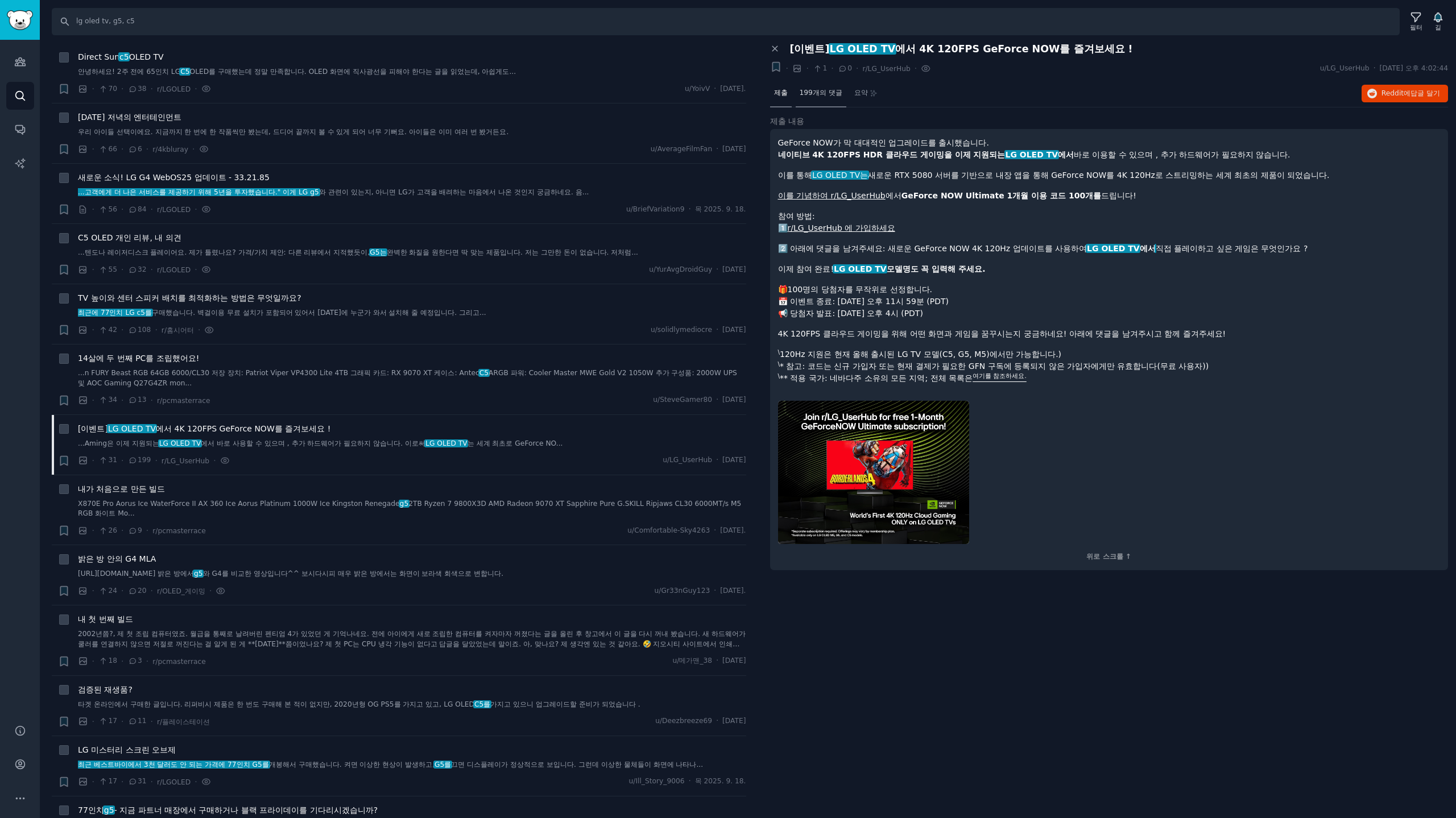
click at [832, 96] on font "199개의 댓글" at bounding box center [821, 92] width 43 height 8
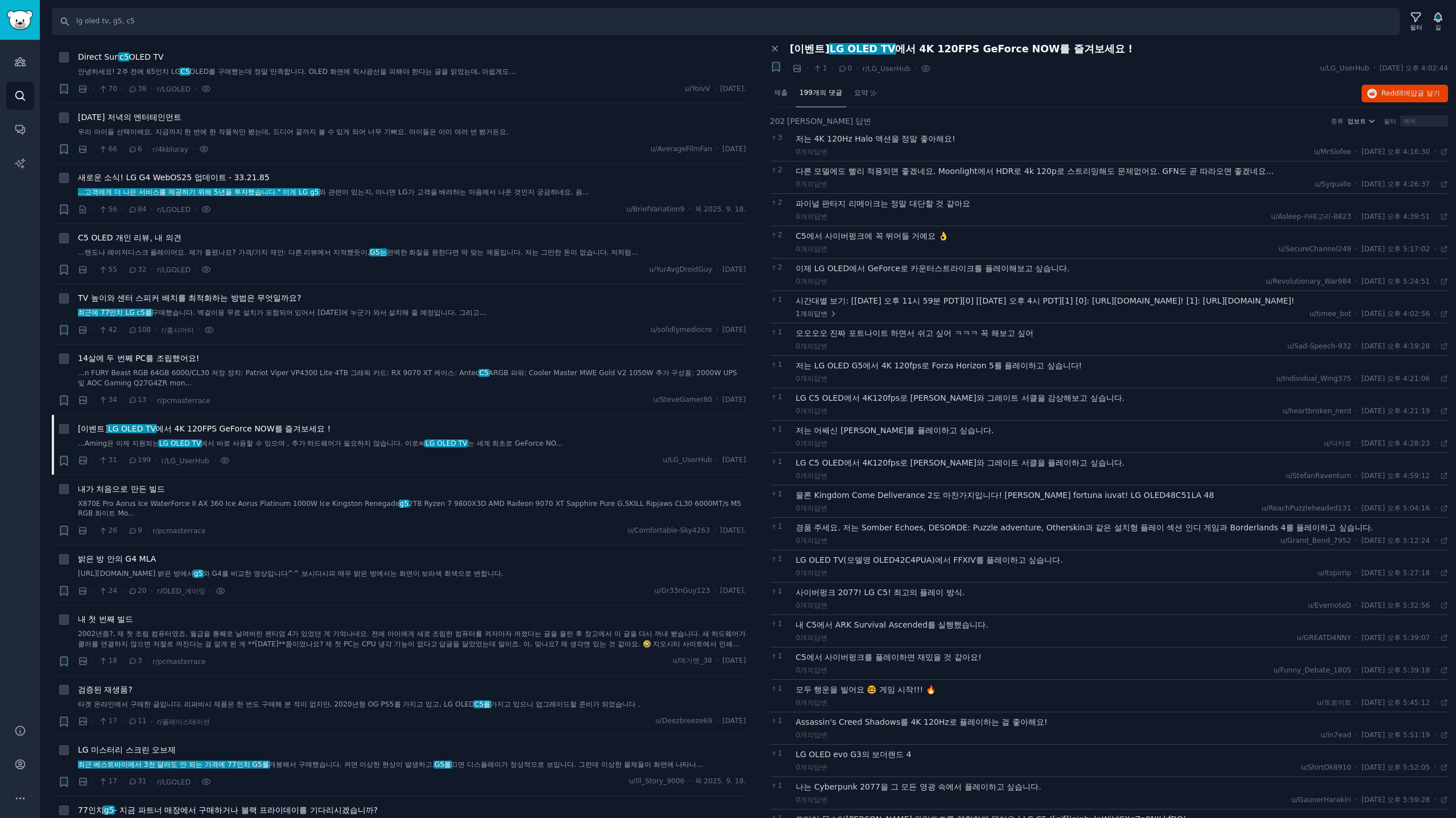
click at [1163, 66] on div "이 대화를 북마크하세요 + · · 1 · 0 · r/LG_UserHub GummySearch에서 이 제출물을 보았습니다. · u/LG_User…" at bounding box center [1109, 68] width 679 height 15
